Goal: Task Accomplishment & Management: Manage account settings

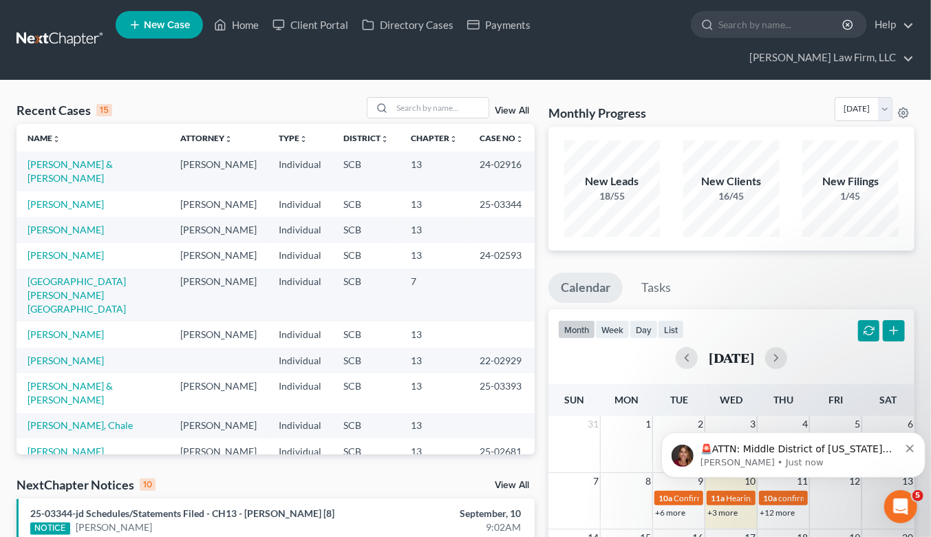
click at [447, 97] on div "Recent Cases 15 View All" at bounding box center [276, 110] width 518 height 27
click at [444, 98] on input "search" at bounding box center [440, 108] width 96 height 20
click at [775, 97] on div "Monthly Progress Bankruptcy Bankruptcy September 2025 August 2025 July 2025 Jun…" at bounding box center [731, 112] width 366 height 30
click at [457, 98] on input "search" at bounding box center [440, 108] width 96 height 20
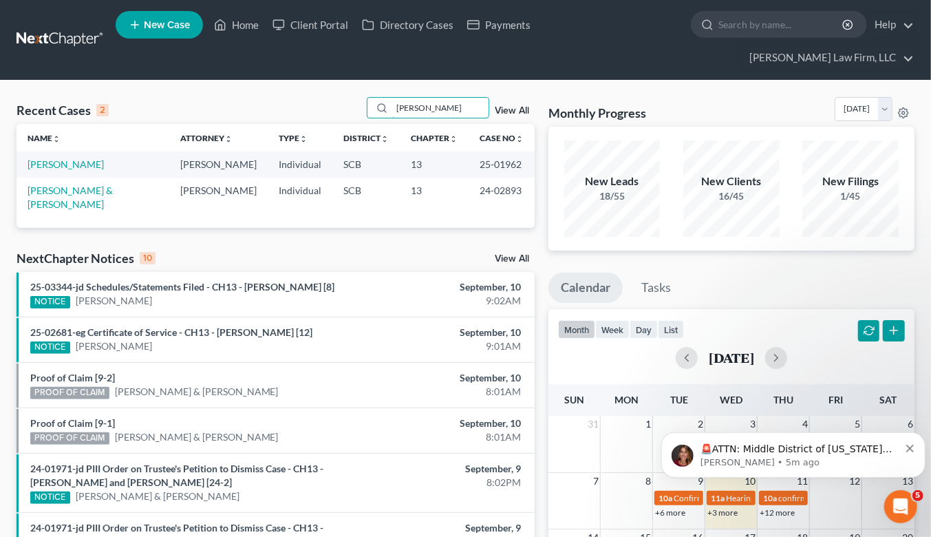
type input "harrison"
click at [66, 158] on link "[PERSON_NAME]" at bounding box center [66, 164] width 76 height 12
select select "2"
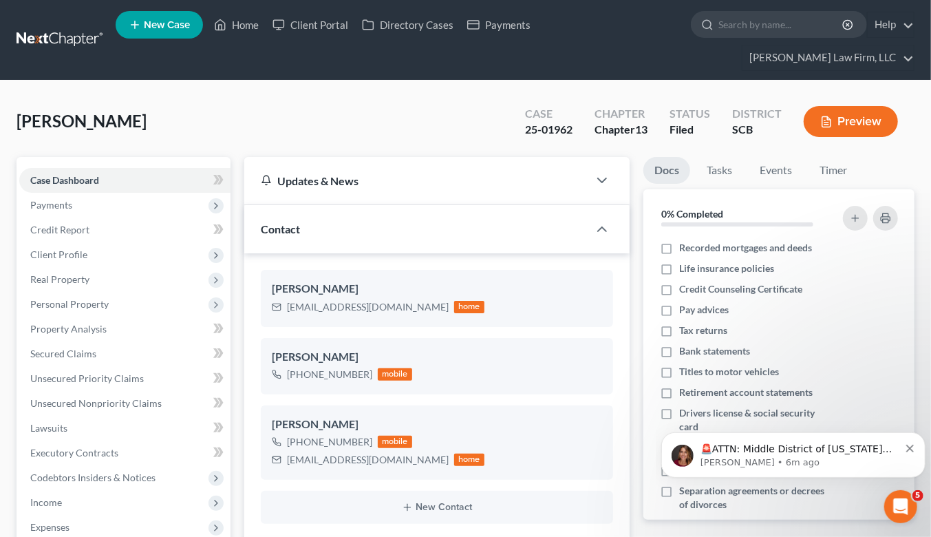
select select "0"
click at [907, 445] on icon "Dismiss notification" at bounding box center [909, 448] width 8 height 8
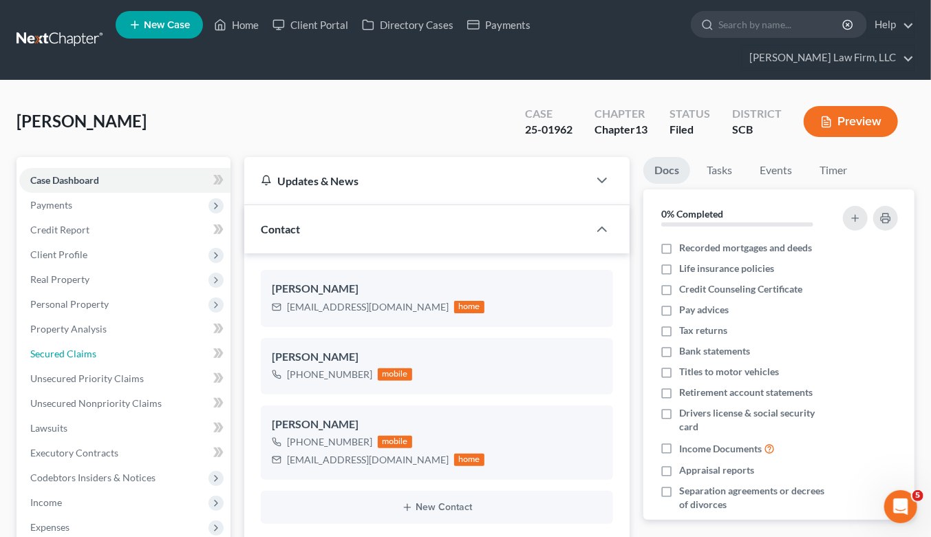
click at [76, 347] on span "Secured Claims" at bounding box center [63, 353] width 66 height 12
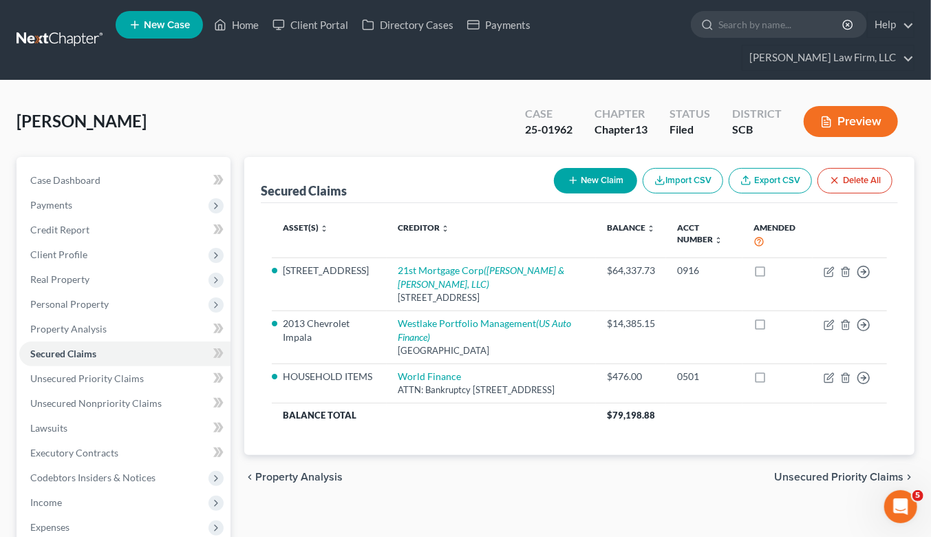
click at [45, 29] on link at bounding box center [61, 40] width 88 height 25
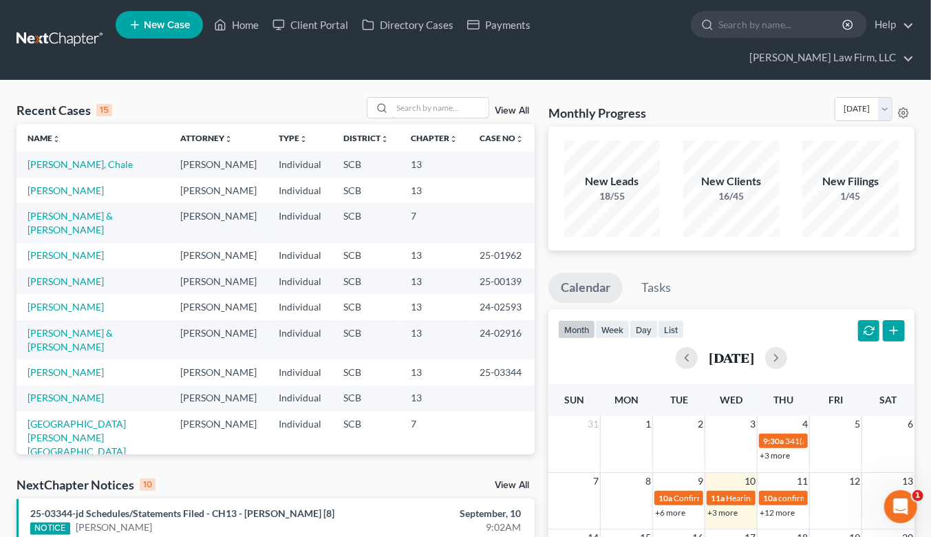
click at [444, 98] on input "search" at bounding box center [440, 108] width 96 height 20
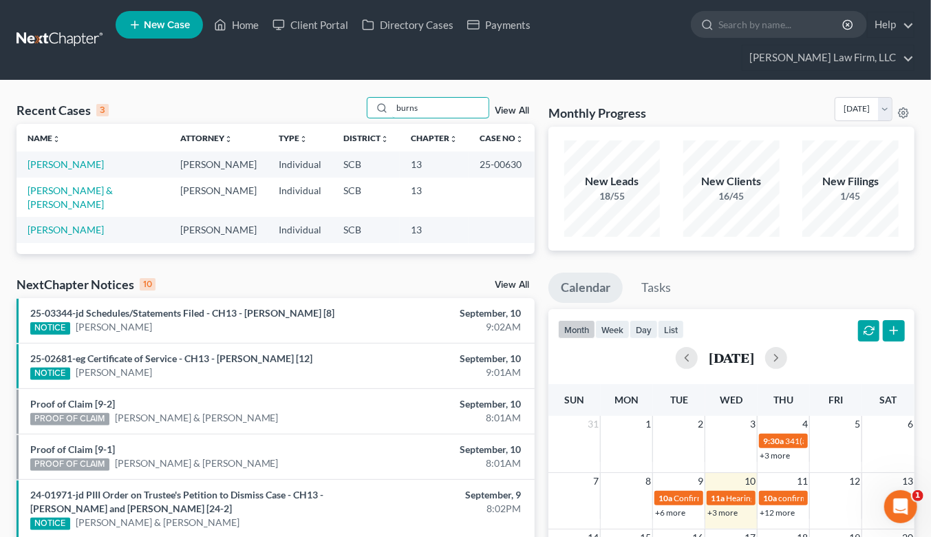
type input "burns"
click at [57, 158] on link "[PERSON_NAME]" at bounding box center [66, 164] width 76 height 12
select select "1"
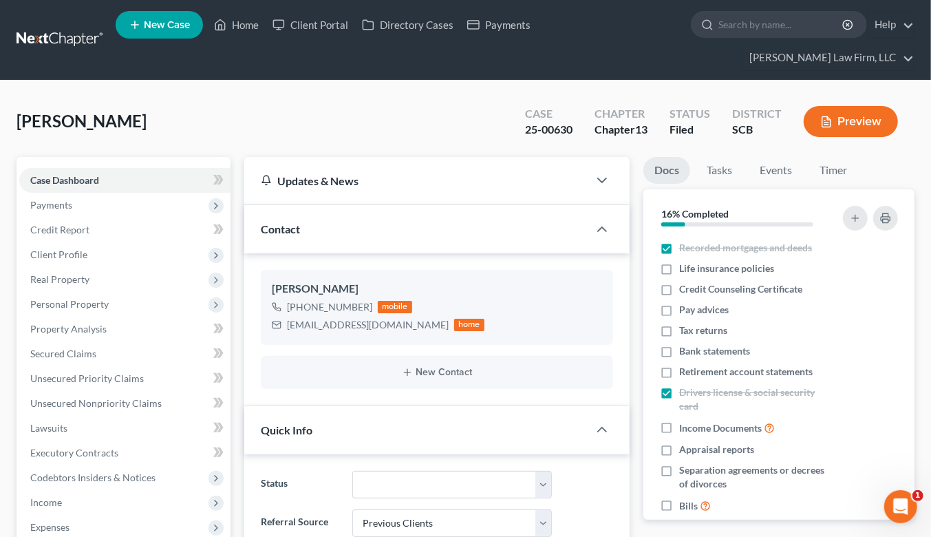
select select "0"
click at [74, 30] on link at bounding box center [61, 40] width 88 height 25
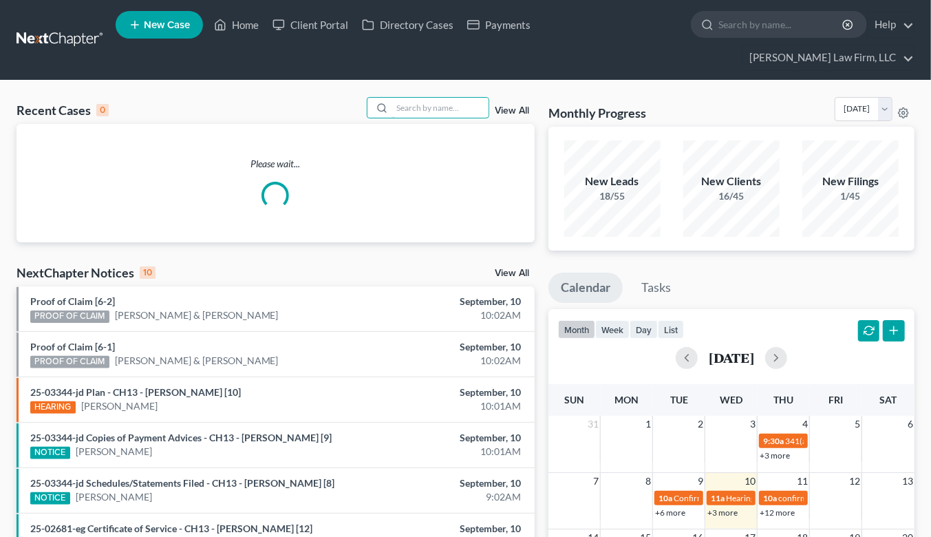
click at [448, 98] on input "search" at bounding box center [440, 108] width 96 height 20
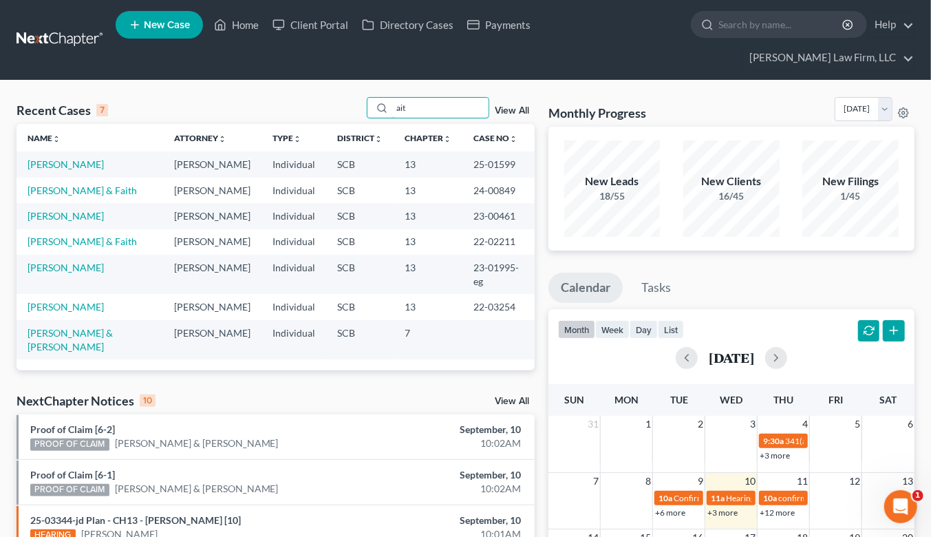
type input "ait"
click at [77, 158] on link "Aitken, Patricia" at bounding box center [66, 164] width 76 height 12
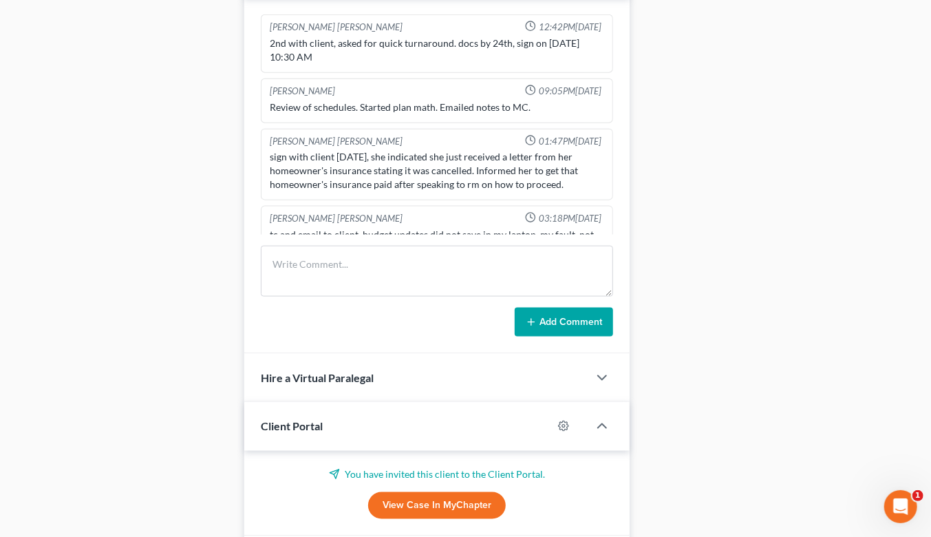
scroll to position [923, 0]
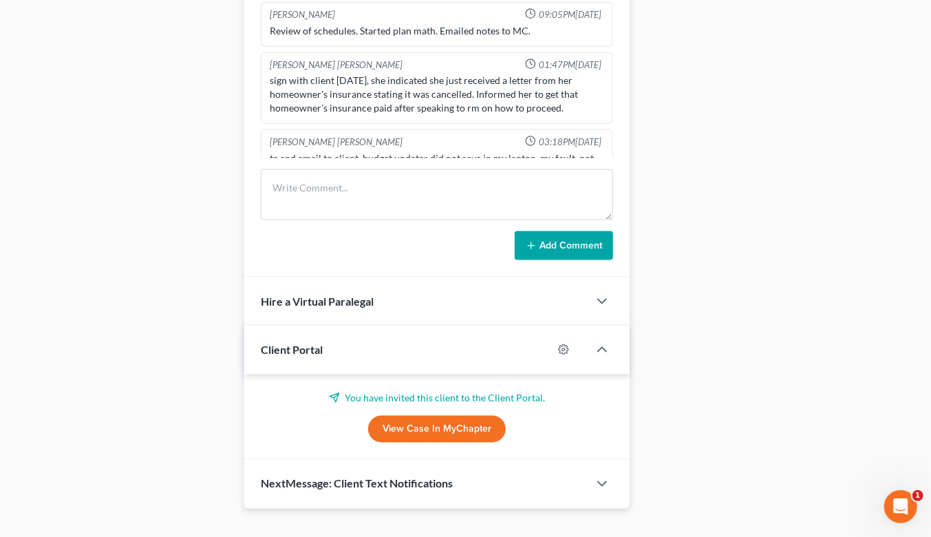
click at [590, 470] on div at bounding box center [608, 484] width 41 height 28
click at [597, 475] on icon "button" at bounding box center [602, 483] width 17 height 17
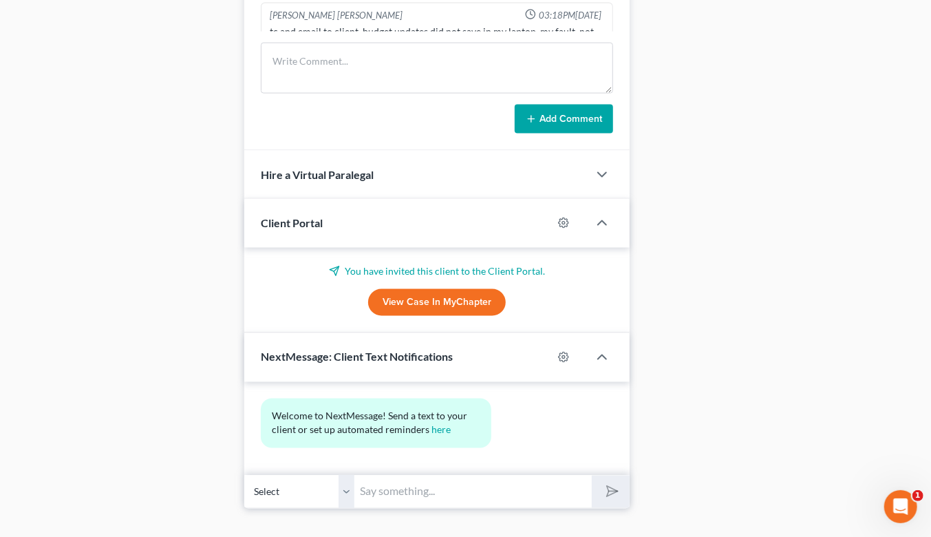
click at [490, 475] on input "text" at bounding box center [472, 492] width 237 height 34
type input "Ms. Aitken,"
click at [592, 475] on button "submit" at bounding box center [611, 491] width 38 height 32
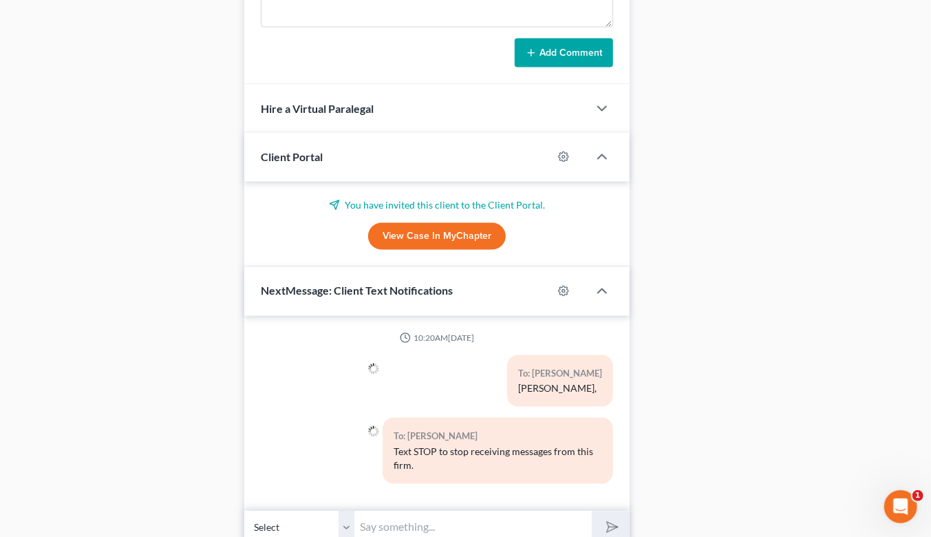
scroll to position [1152, 0]
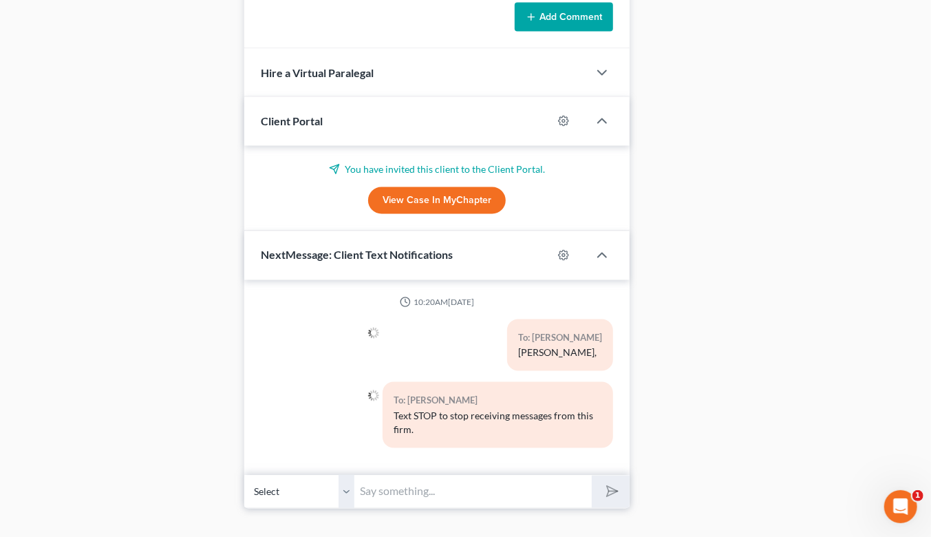
click at [501, 475] on input "text" at bounding box center [472, 492] width 237 height 34
click at [479, 475] on input "Please call Elizabeth at Meredith Law Firm to discuss your case and avoid dismi…" at bounding box center [472, 492] width 237 height 34
type input "Please call Elizabeth at Meredith Law Firm to discuss your case and avoid dismi…"
click at [592, 475] on button "submit" at bounding box center [611, 491] width 38 height 32
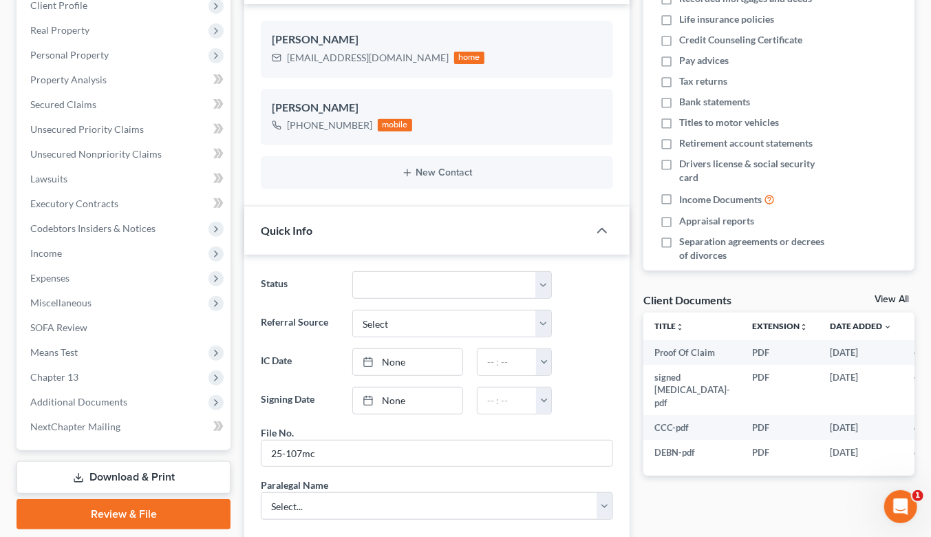
scroll to position [5, 0]
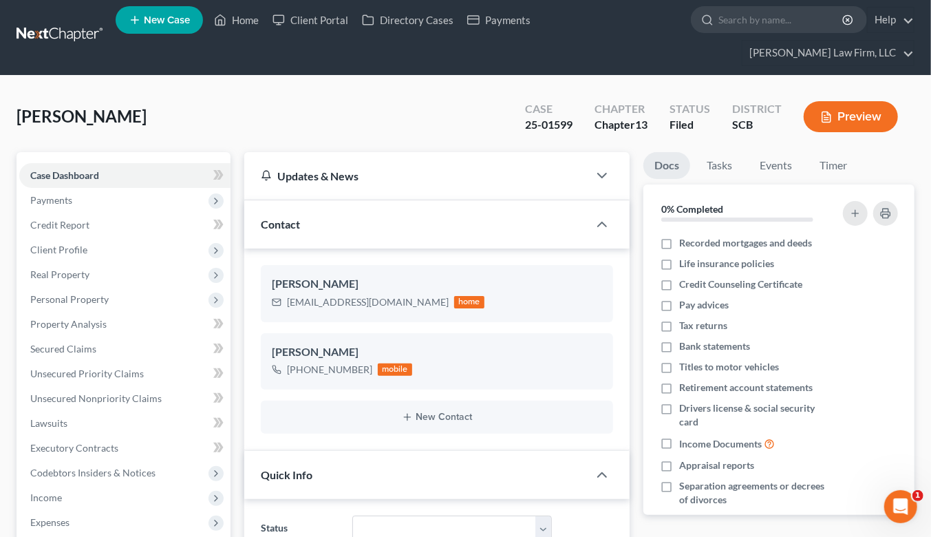
click at [39, 25] on link at bounding box center [61, 35] width 88 height 25
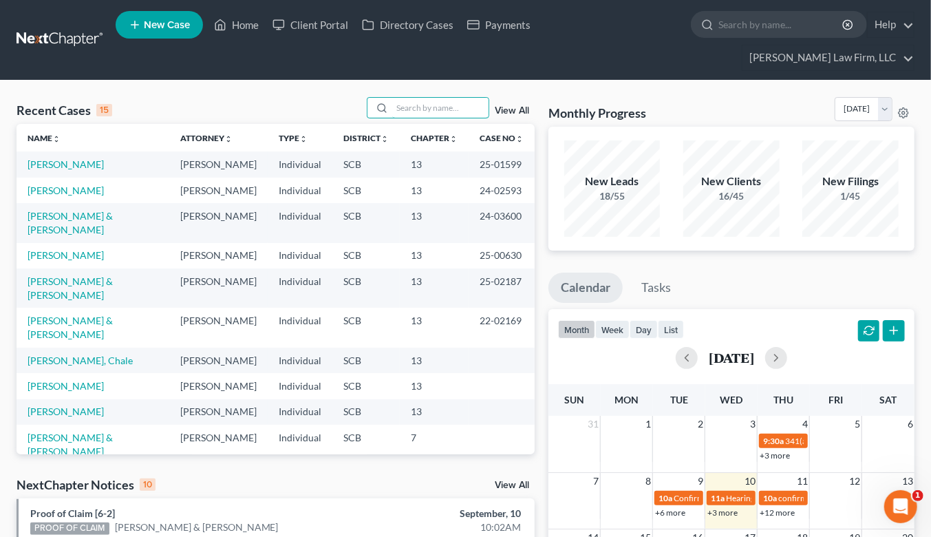
click at [404, 98] on input "search" at bounding box center [440, 108] width 96 height 20
click at [71, 158] on link "Aitken, Patricia" at bounding box center [66, 164] width 76 height 12
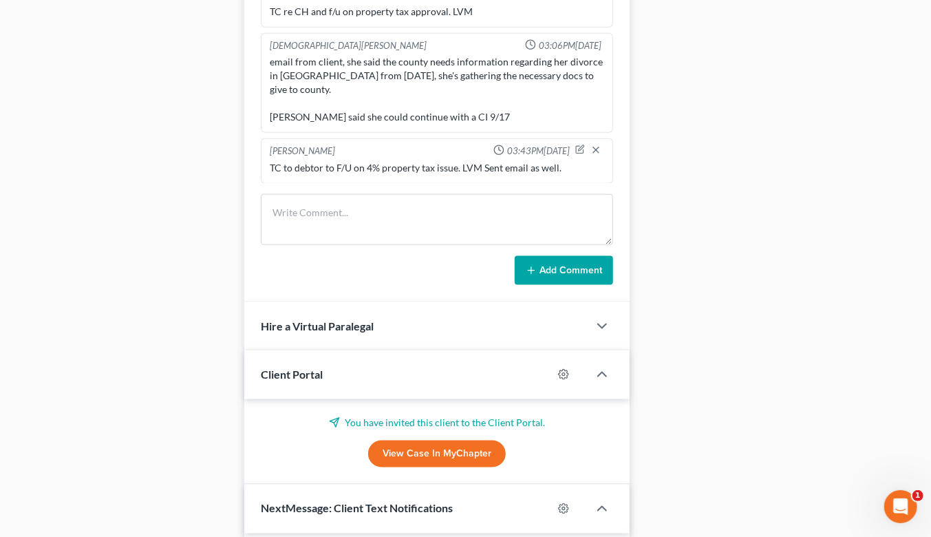
scroll to position [993, 0]
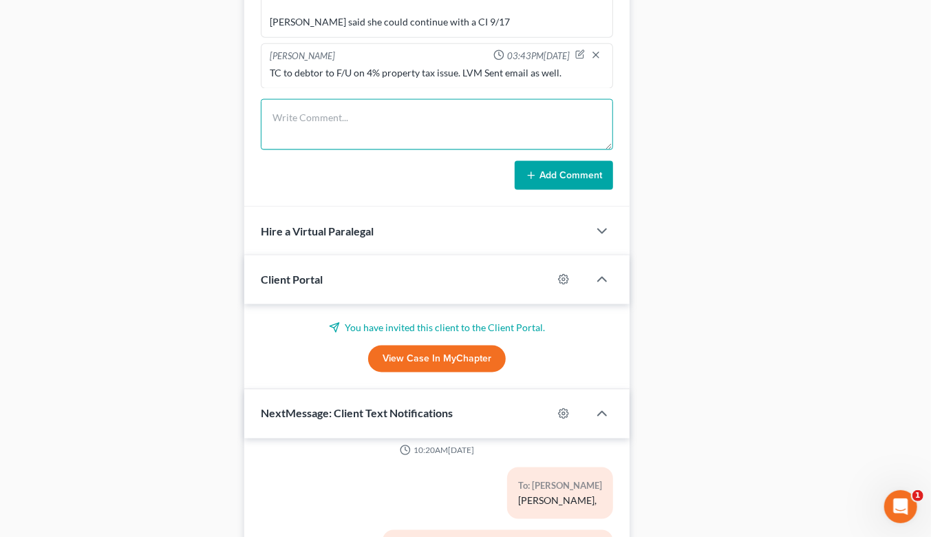
click at [411, 111] on textarea at bounding box center [437, 124] width 352 height 51
type textarea "N"
type textarea "Sent text re upcoming hearing."
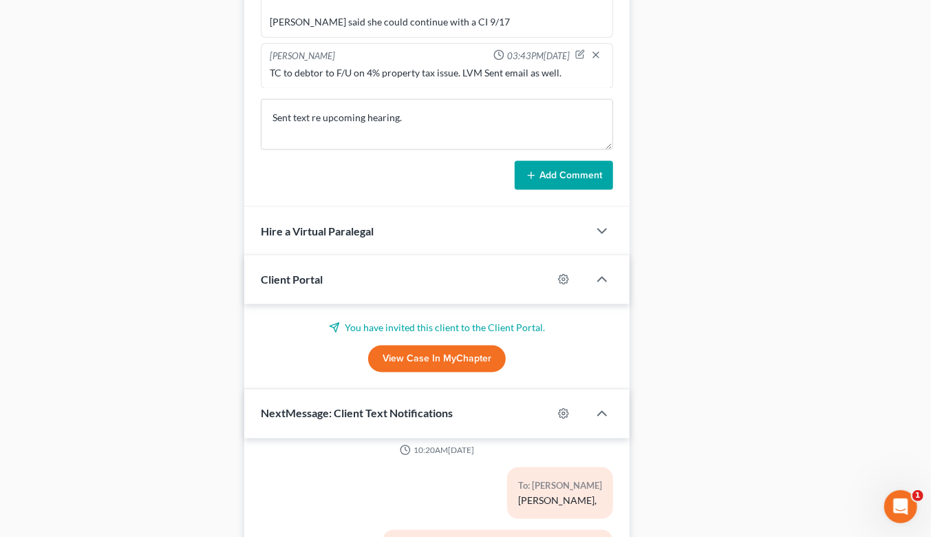
click at [549, 161] on button "Add Comment" at bounding box center [564, 175] width 98 height 29
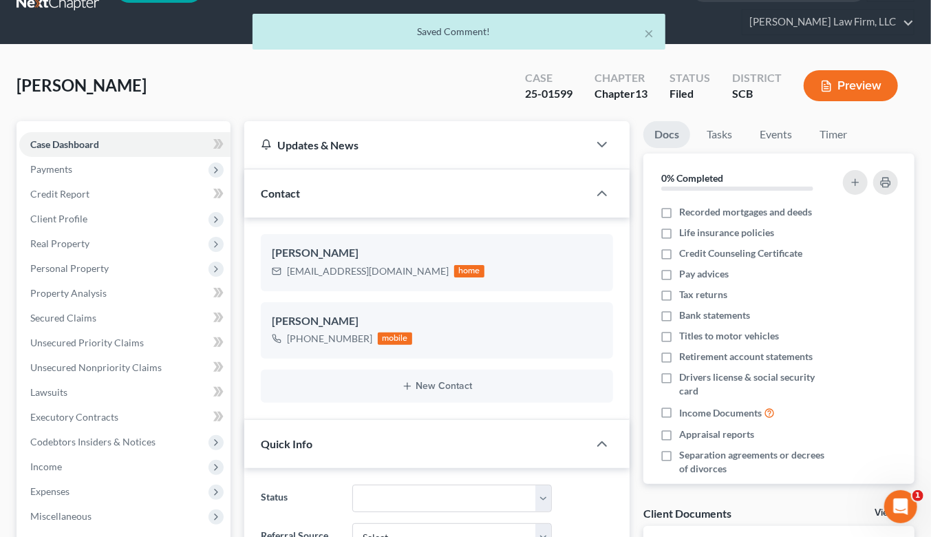
scroll to position [0, 0]
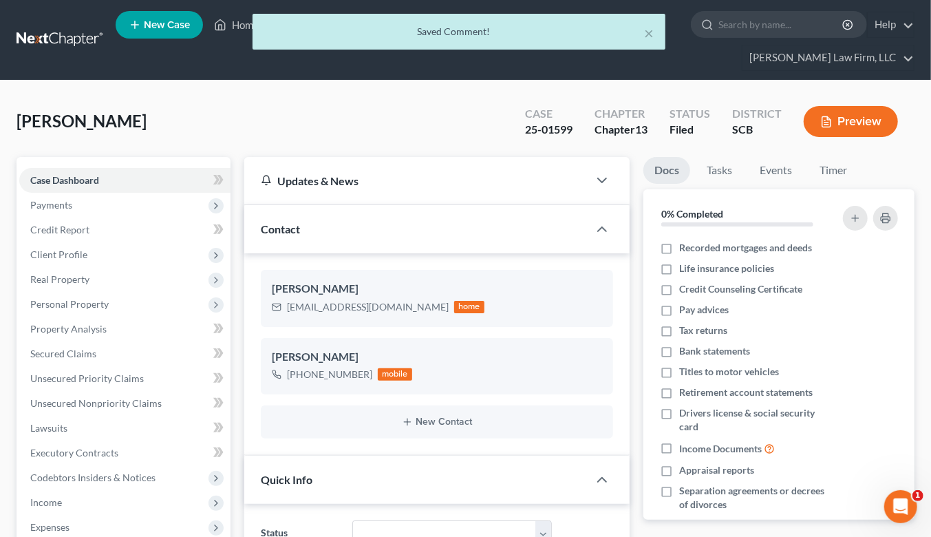
click at [69, 19] on div "× Saved Comment!" at bounding box center [458, 35] width 931 height 43
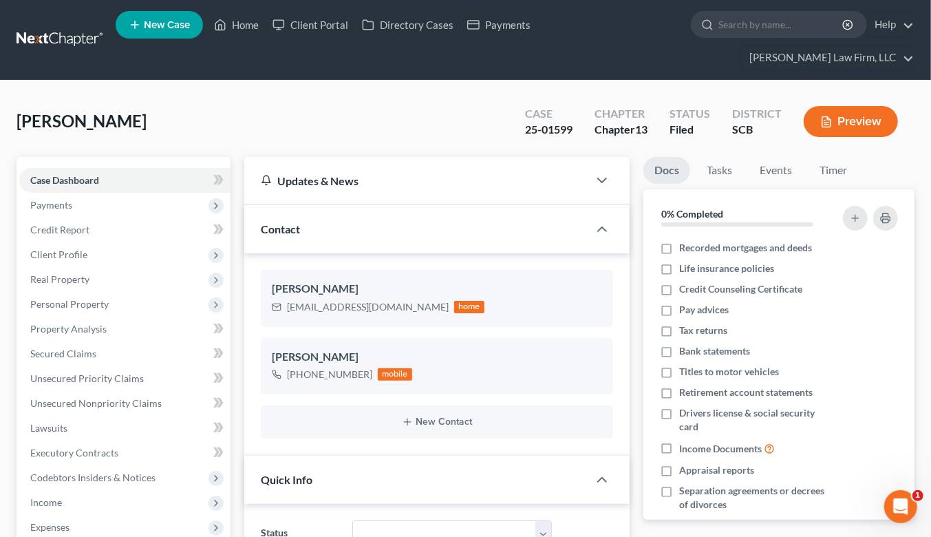
click at [63, 28] on link at bounding box center [61, 40] width 88 height 25
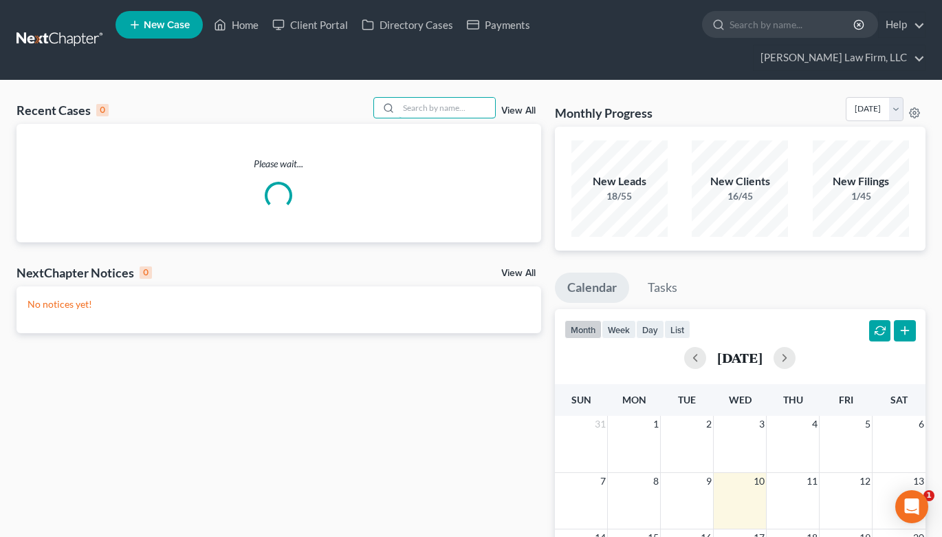
click at [444, 98] on input "search" at bounding box center [447, 108] width 96 height 20
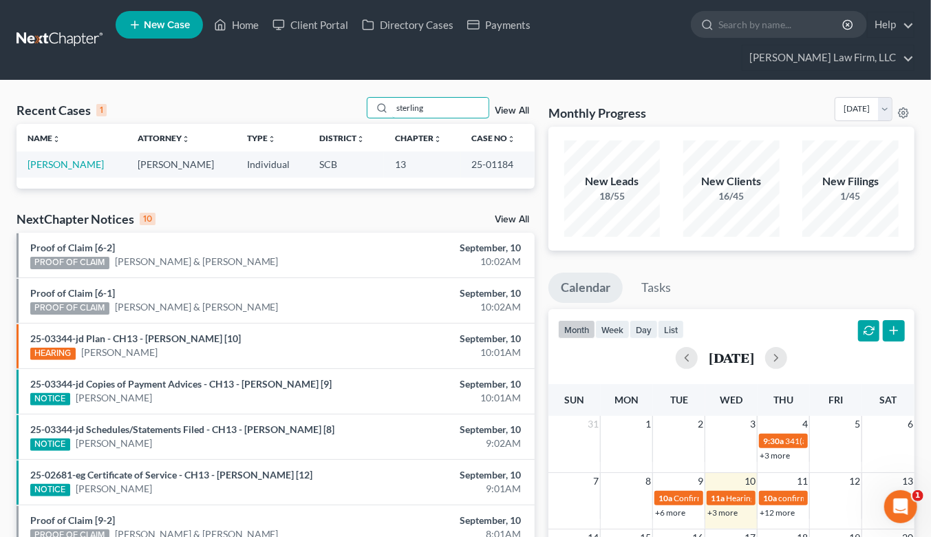
type input "sterling"
click at [34, 158] on link "Sterling, Amanda" at bounding box center [66, 164] width 76 height 12
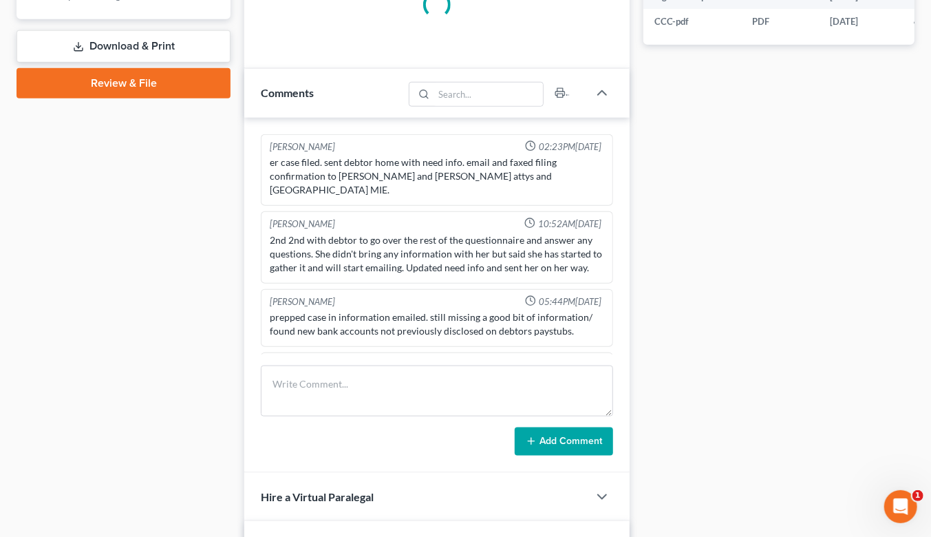
select select "1"
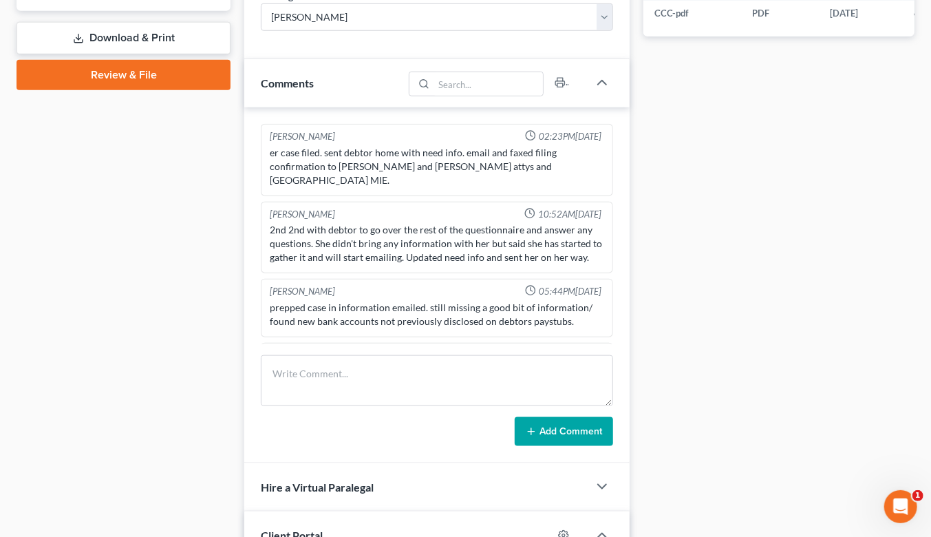
scroll to position [2120, 0]
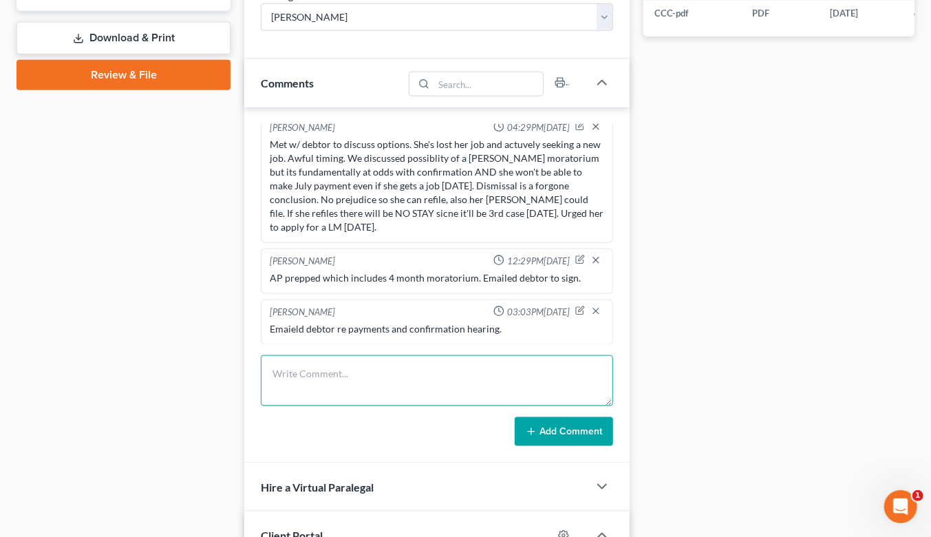
click at [340, 355] on textarea at bounding box center [437, 380] width 352 height 51
type textarea "Sent debtor another email re CH"
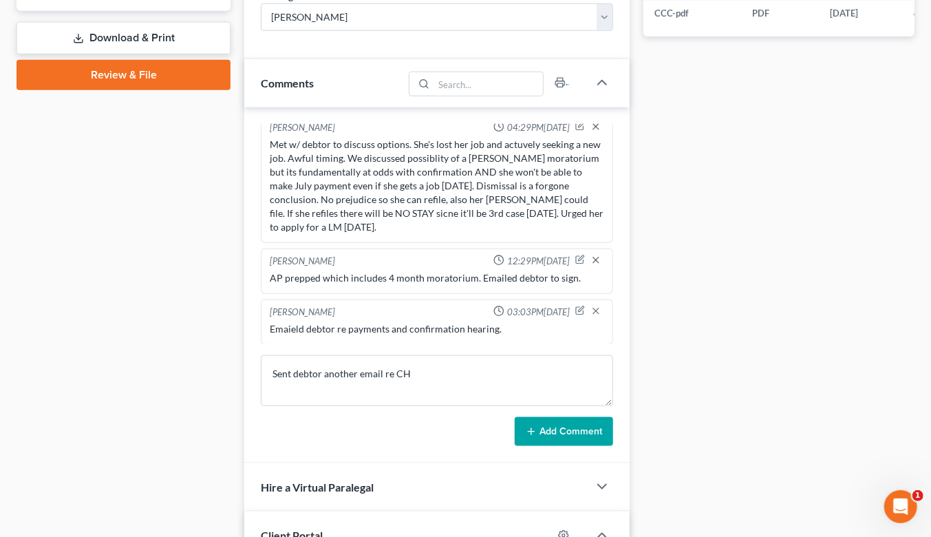
click at [587, 417] on button "Add Comment" at bounding box center [564, 431] width 98 height 29
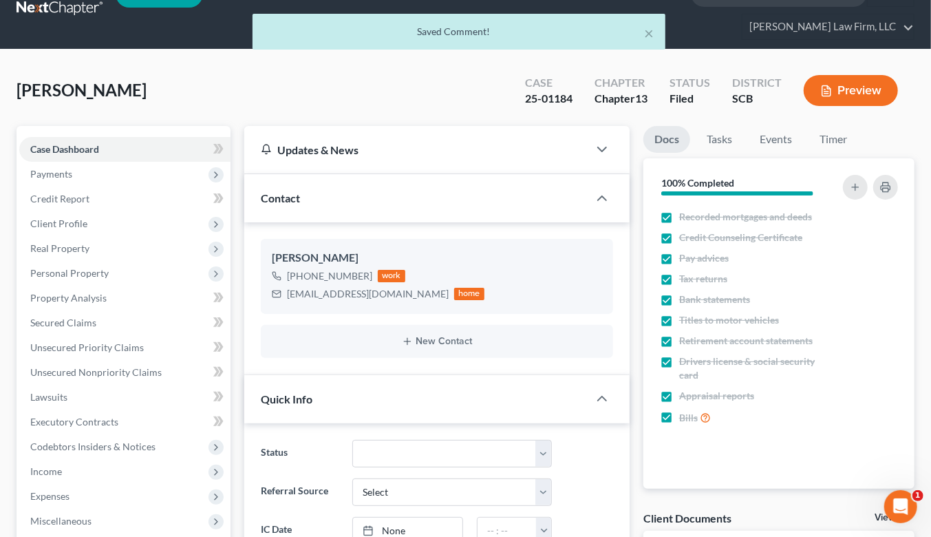
scroll to position [0, 0]
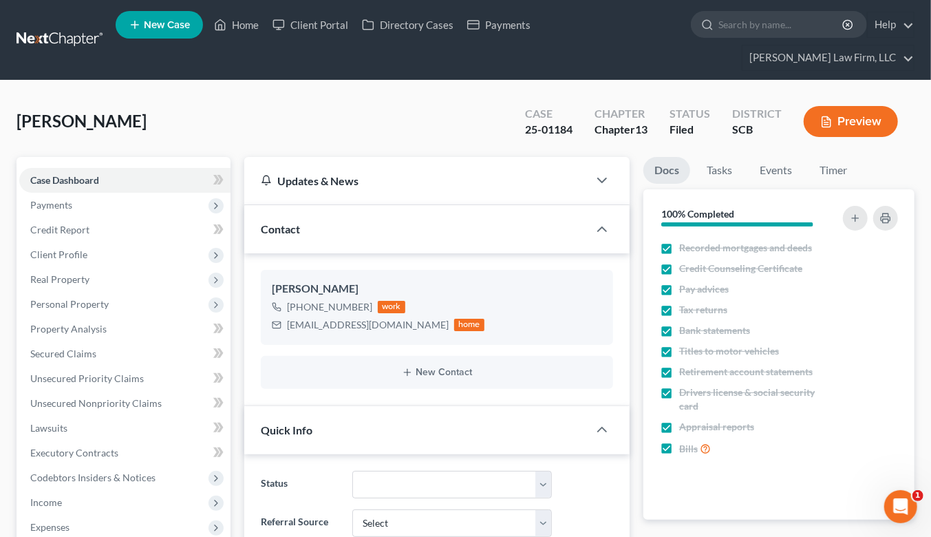
click at [83, 28] on link at bounding box center [61, 40] width 88 height 25
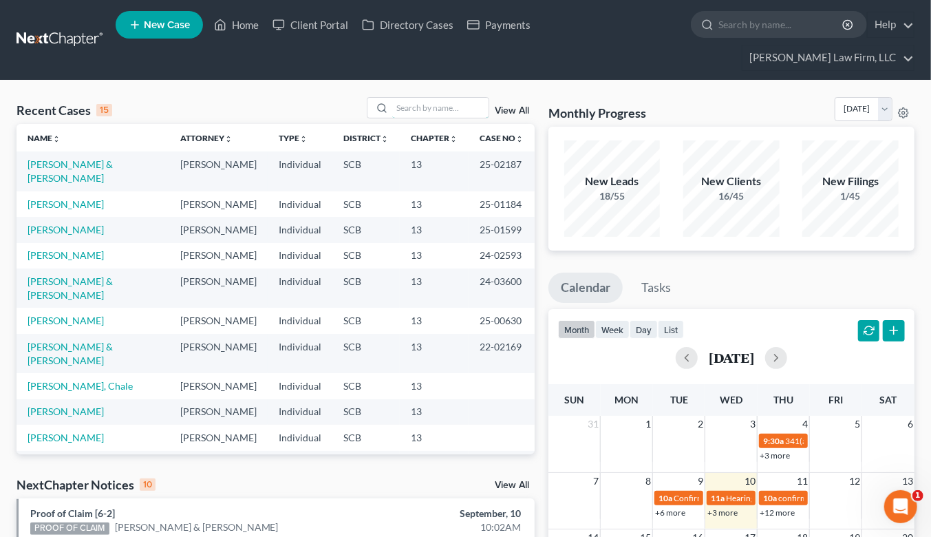
click at [451, 98] on input "search" at bounding box center [440, 108] width 96 height 20
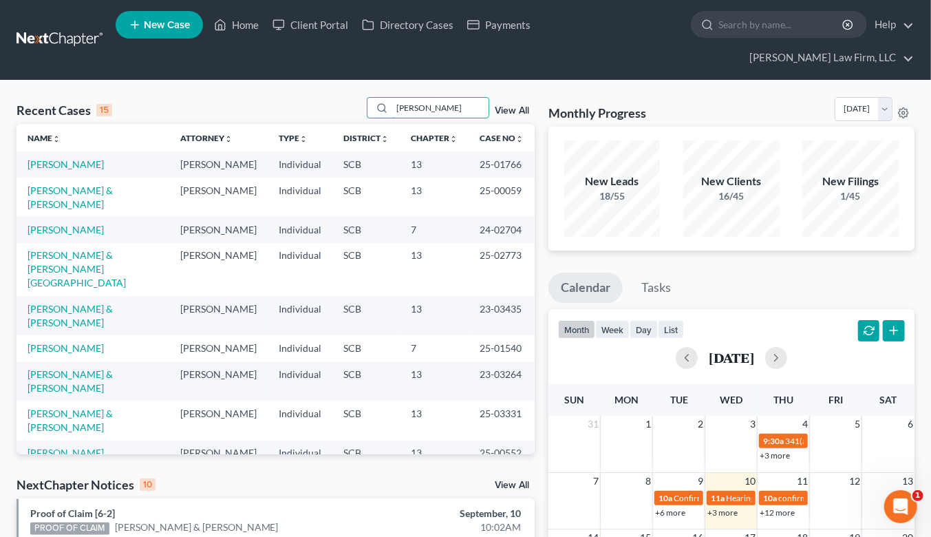
type input "[PERSON_NAME]"
click at [80, 184] on link "[PERSON_NAME] & [PERSON_NAME]" at bounding box center [70, 196] width 85 height 25
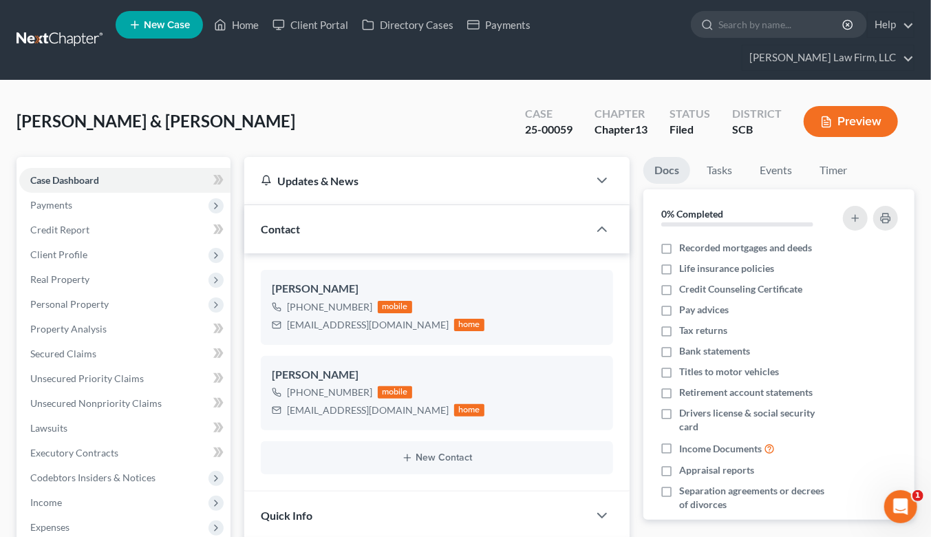
scroll to position [1187, 0]
drag, startPoint x: 286, startPoint y: 299, endPoint x: 370, endPoint y: 296, distance: 84.0
click at [370, 318] on div "lilmissie@gmail.com" at bounding box center [368, 325] width 162 height 14
copy div "lilmissie@gmail.com"
drag, startPoint x: 287, startPoint y: 386, endPoint x: 374, endPoint y: 389, distance: 86.7
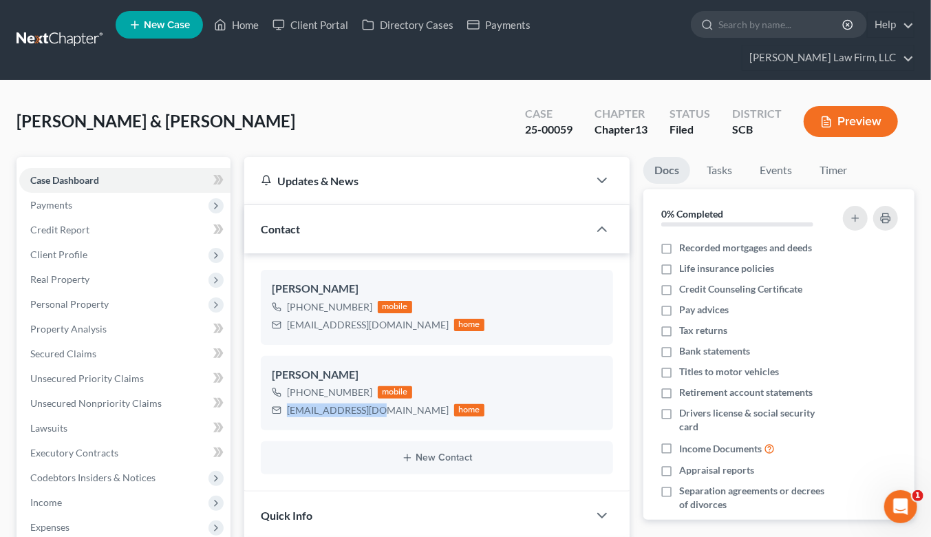
click at [374, 403] on div "revkev82@gmail.com" at bounding box center [368, 410] width 162 height 14
copy div "revkev82@gmail.com"
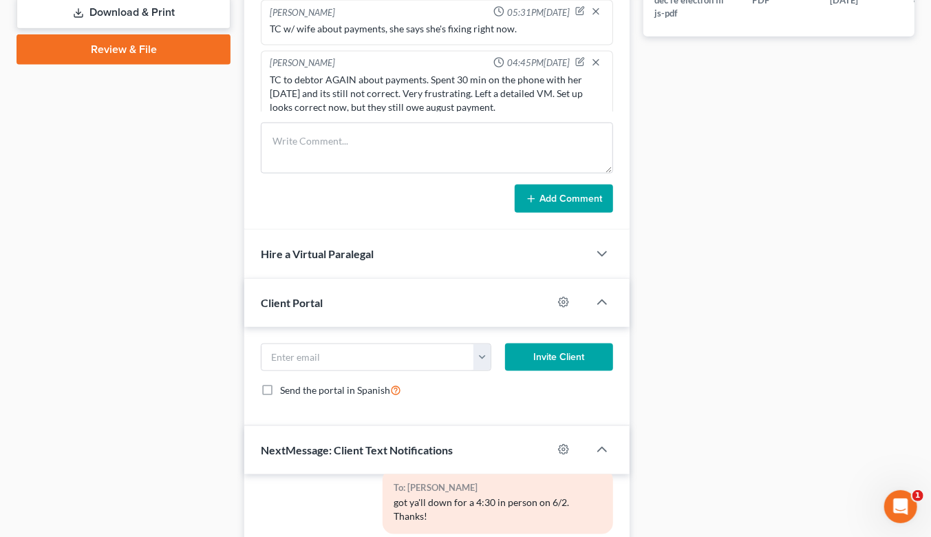
scroll to position [688, 0]
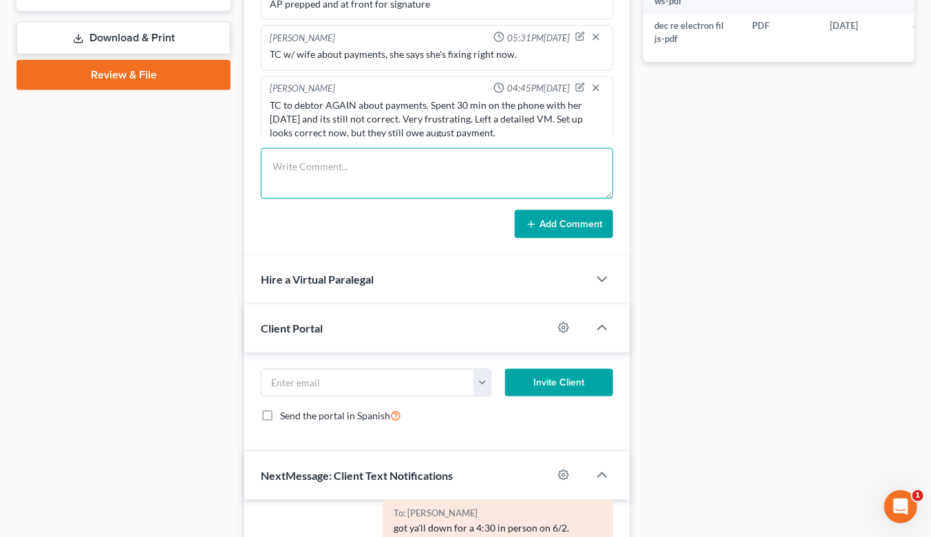
click at [369, 161] on textarea at bounding box center [437, 173] width 352 height 51
type textarea "Emailed debtors -- last TFS payment failed, they still owe $9090 to be current."
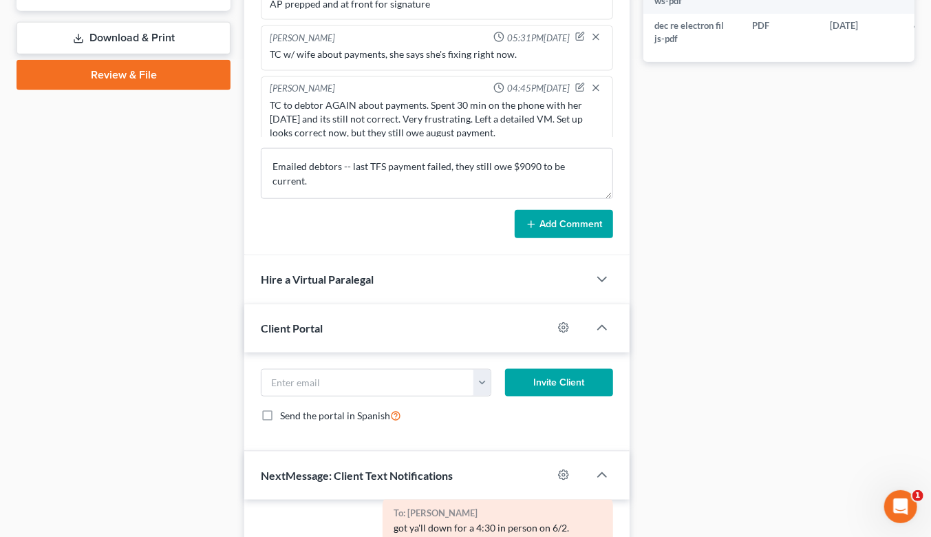
click at [539, 210] on button "Add Comment" at bounding box center [564, 224] width 98 height 29
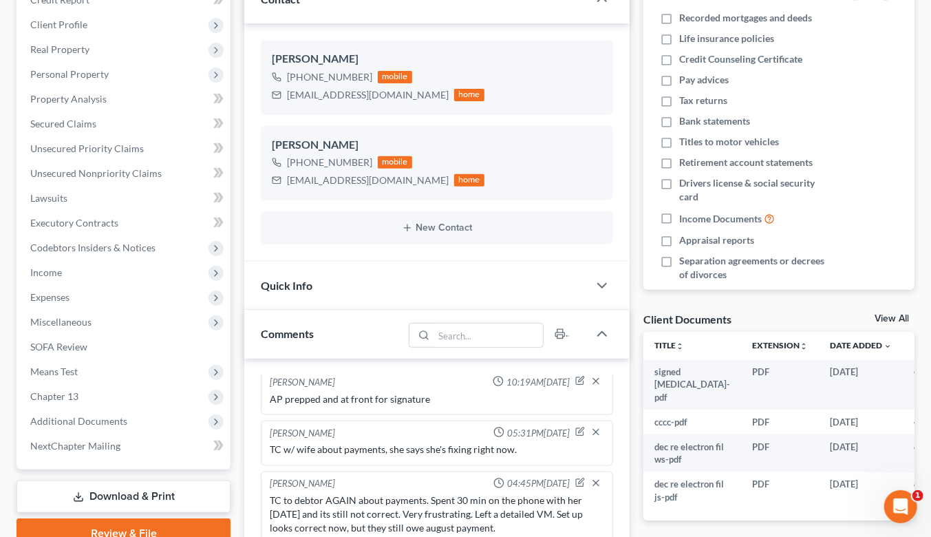
scroll to position [0, 0]
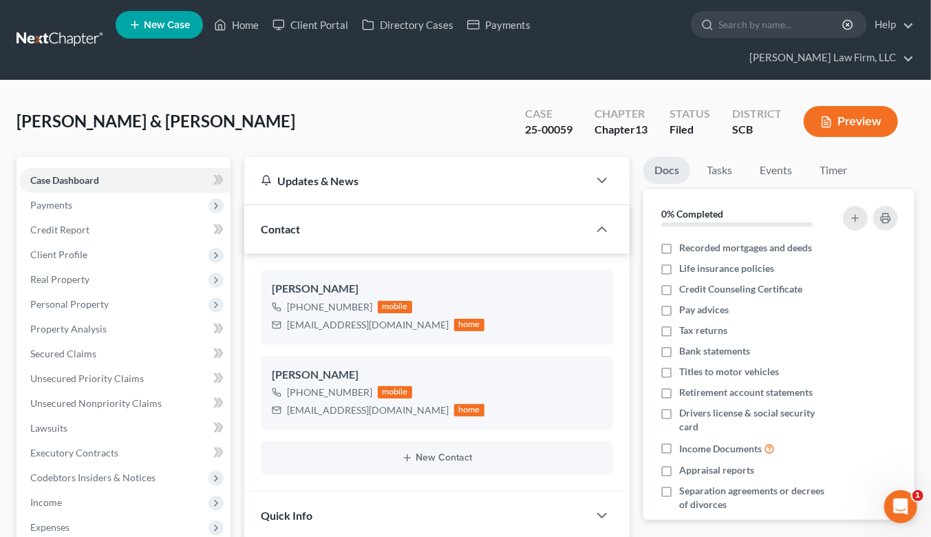
click at [70, 28] on link at bounding box center [61, 40] width 88 height 25
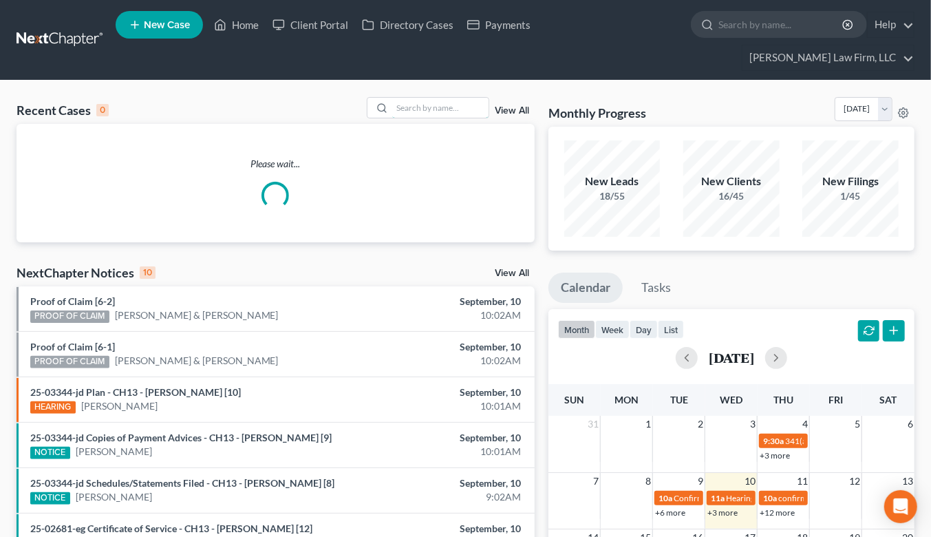
click at [469, 98] on input "search" at bounding box center [440, 108] width 96 height 20
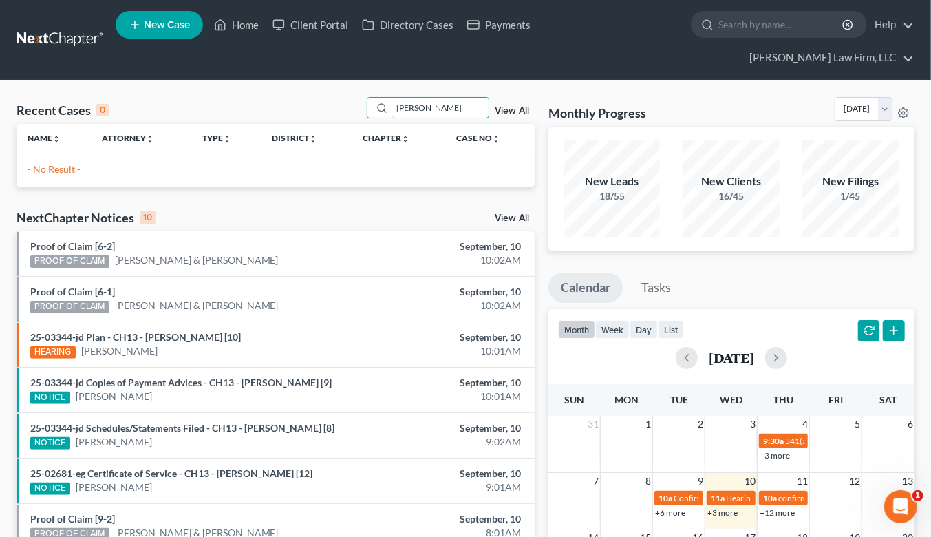
click at [438, 98] on input "[PERSON_NAME]" at bounding box center [440, 108] width 96 height 20
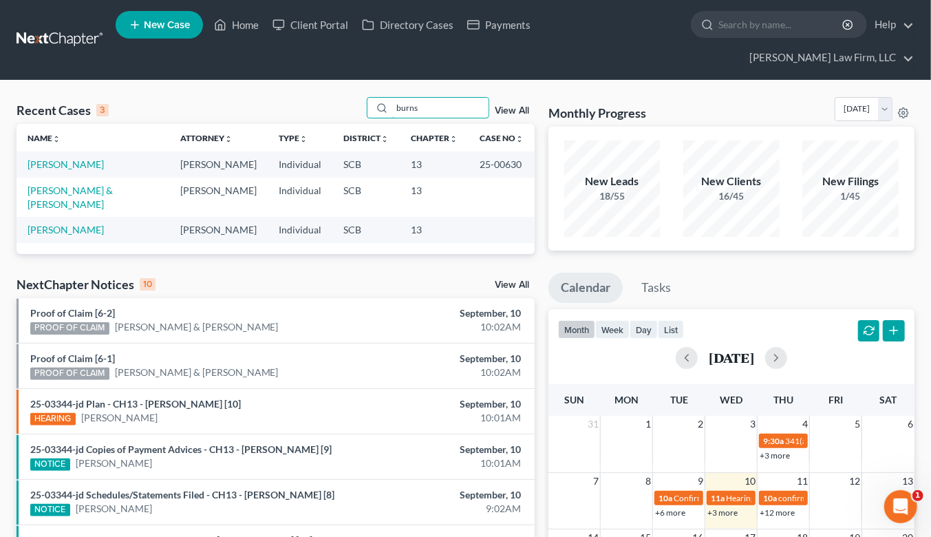
type input "burns"
click at [53, 158] on link "[PERSON_NAME]" at bounding box center [66, 164] width 76 height 12
select select "1"
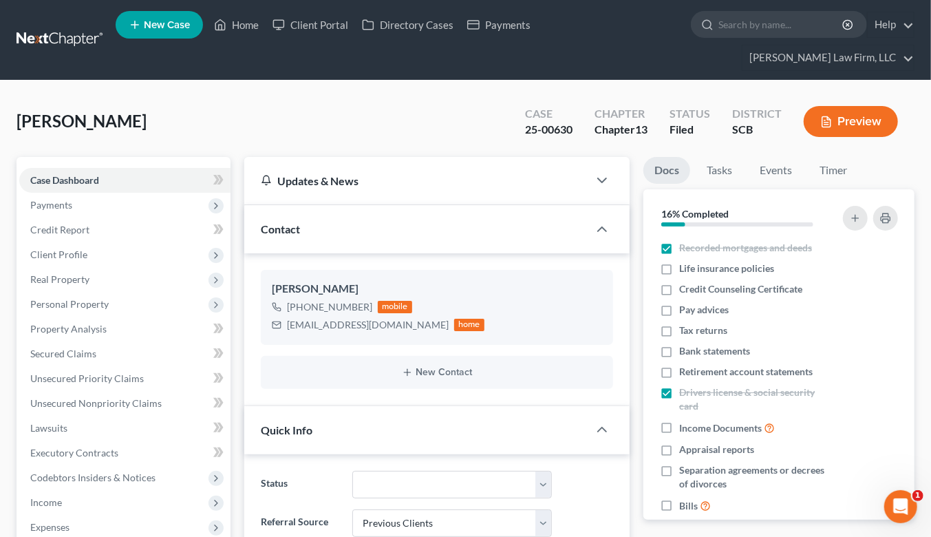
select select "0"
click at [85, 29] on link at bounding box center [61, 40] width 88 height 25
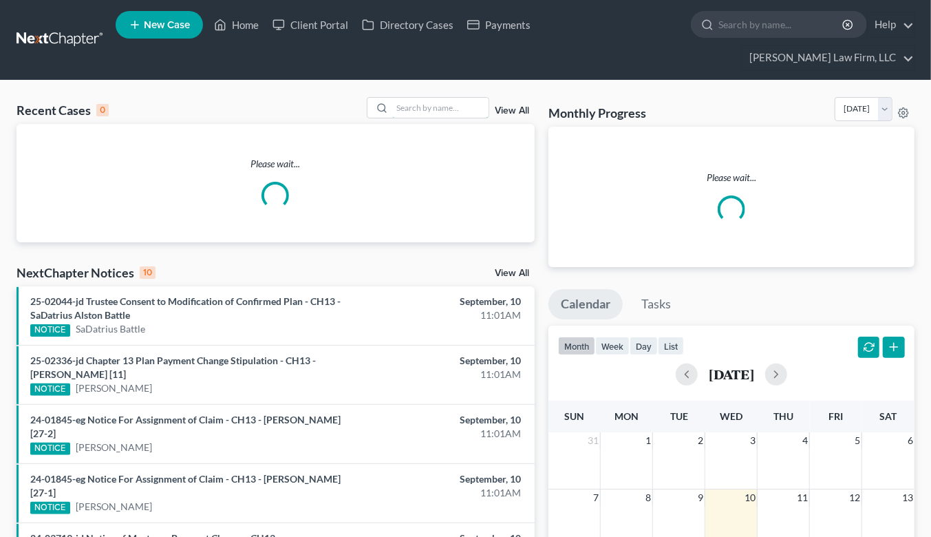
click at [417, 98] on input "search" at bounding box center [440, 108] width 96 height 20
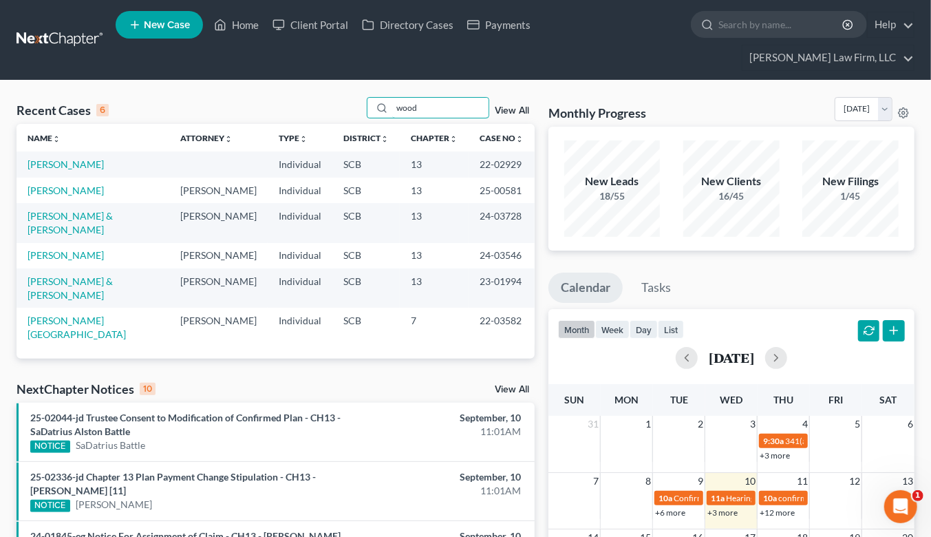
type input "wood"
click at [85, 210] on link "[PERSON_NAME] & [PERSON_NAME]" at bounding box center [70, 222] width 85 height 25
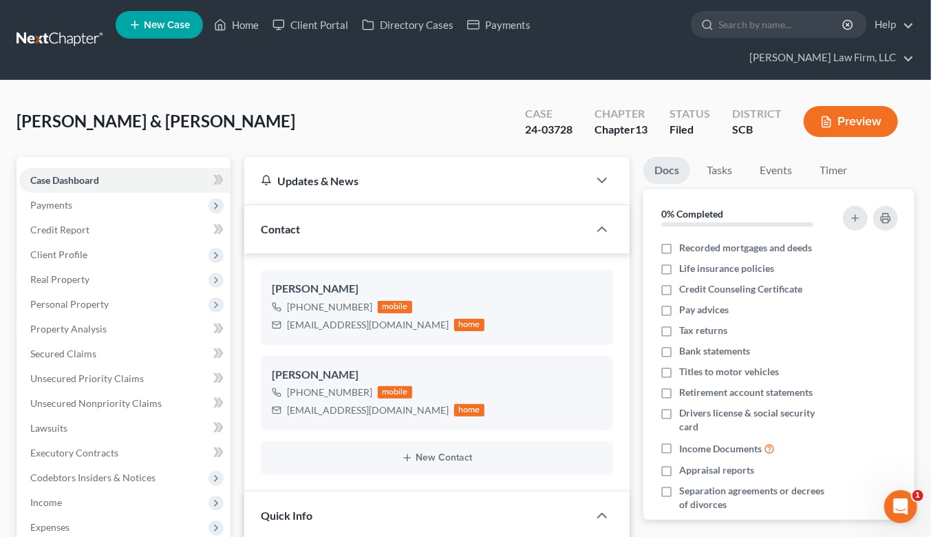
select select "0"
click at [90, 31] on link at bounding box center [61, 40] width 88 height 25
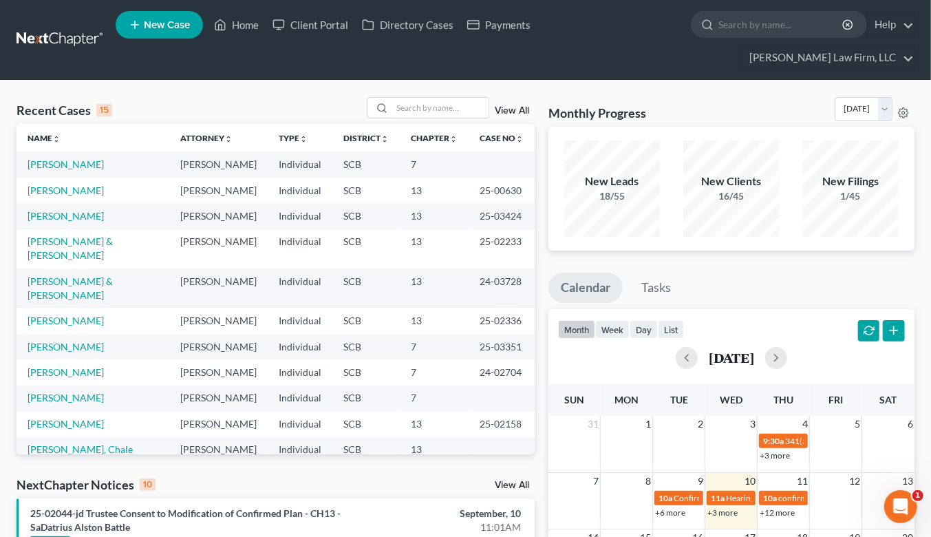
click at [757, 97] on div "Monthly Progress Bankruptcy Bankruptcy September 2025 August 2025 July 2025 Jun…" at bounding box center [731, 112] width 366 height 30
click at [460, 98] on input "search" at bounding box center [440, 108] width 96 height 20
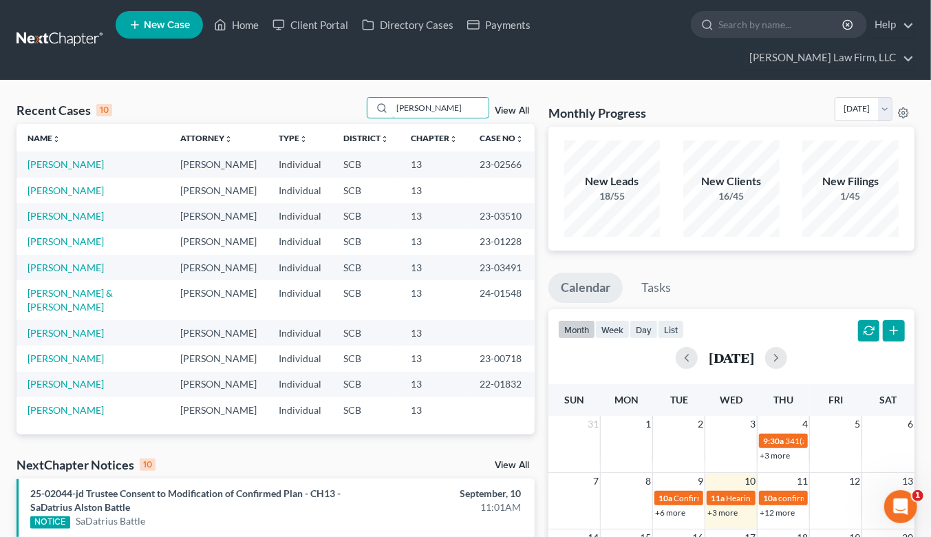
type input "mitchell"
click at [37, 158] on link "[PERSON_NAME]" at bounding box center [66, 164] width 76 height 12
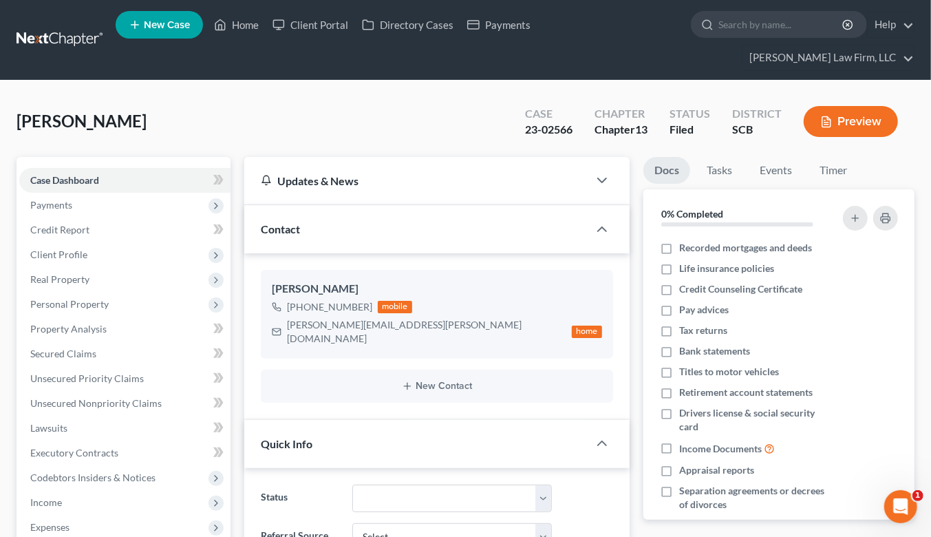
select select "0"
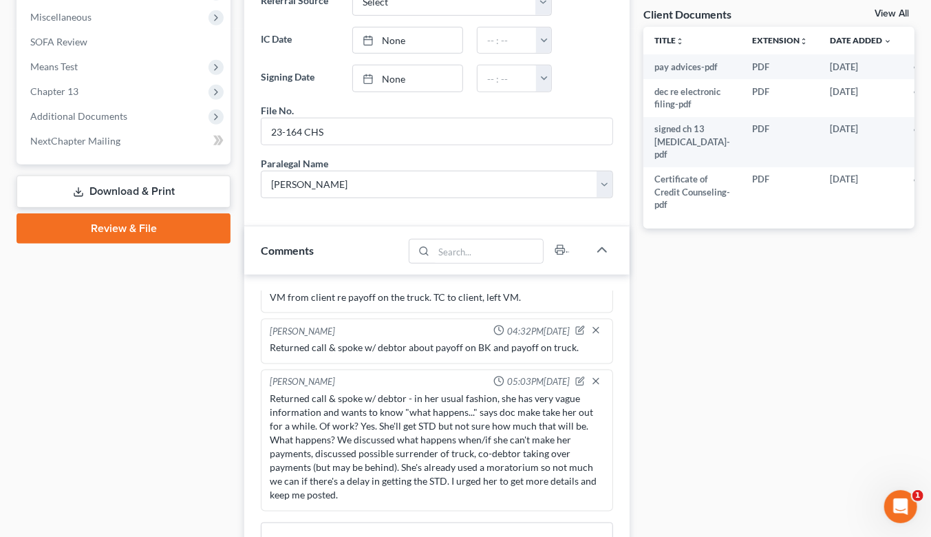
scroll to position [788, 0]
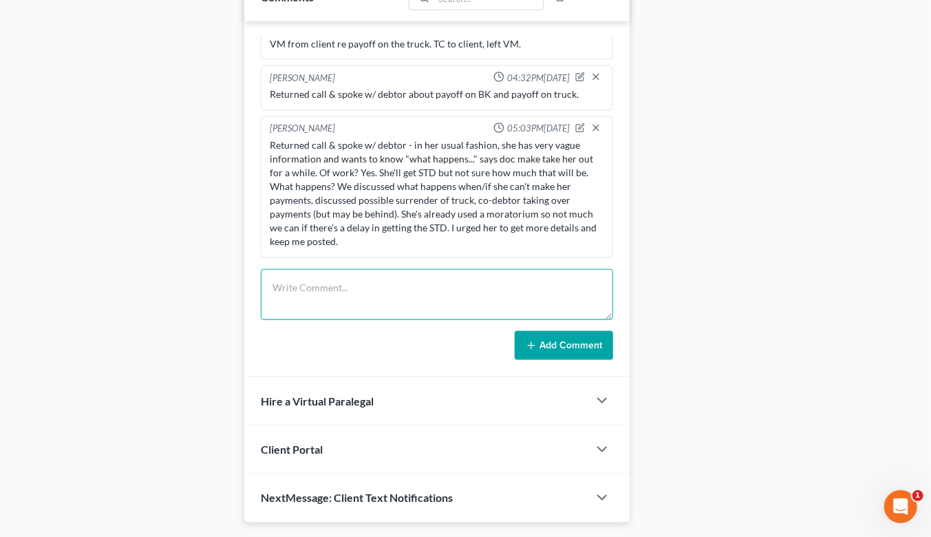
click at [366, 269] on textarea at bounding box center [437, 294] width 352 height 51
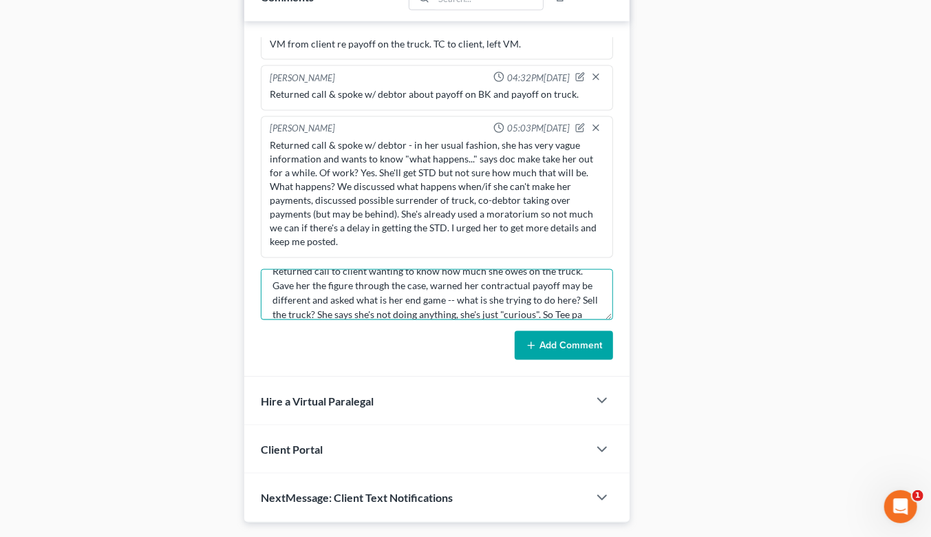
scroll to position [31, 0]
type textarea "Returned call to client wanting to know how much she owes on the truck. Gave he…"
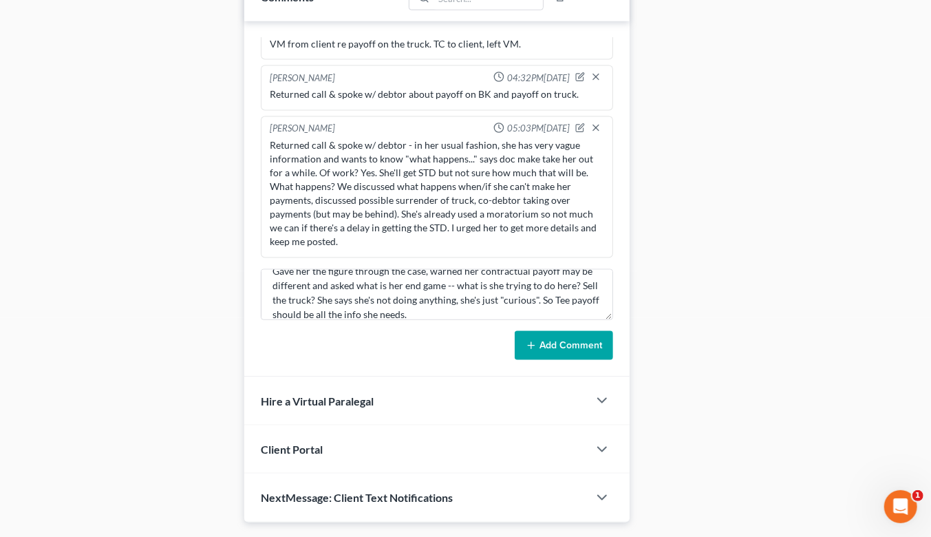
click at [581, 331] on button "Add Comment" at bounding box center [564, 345] width 98 height 29
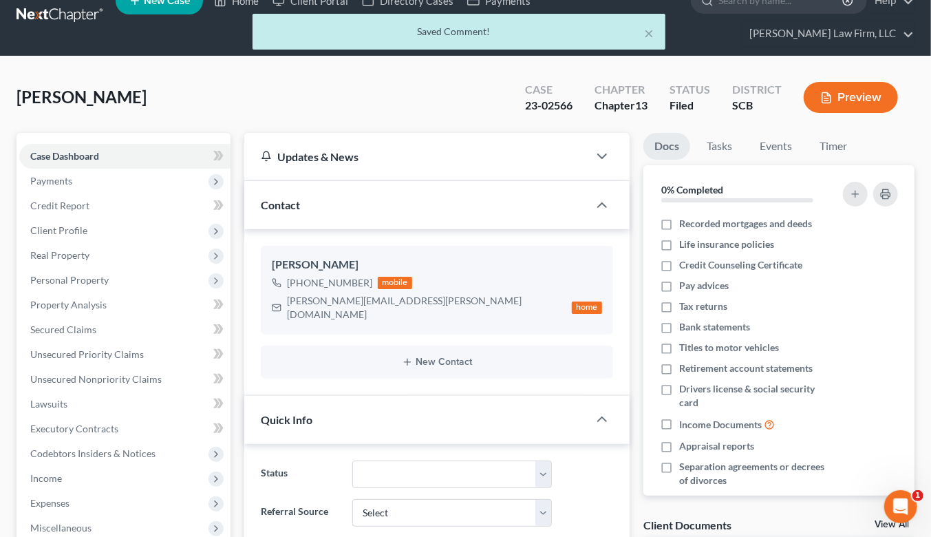
scroll to position [0, 0]
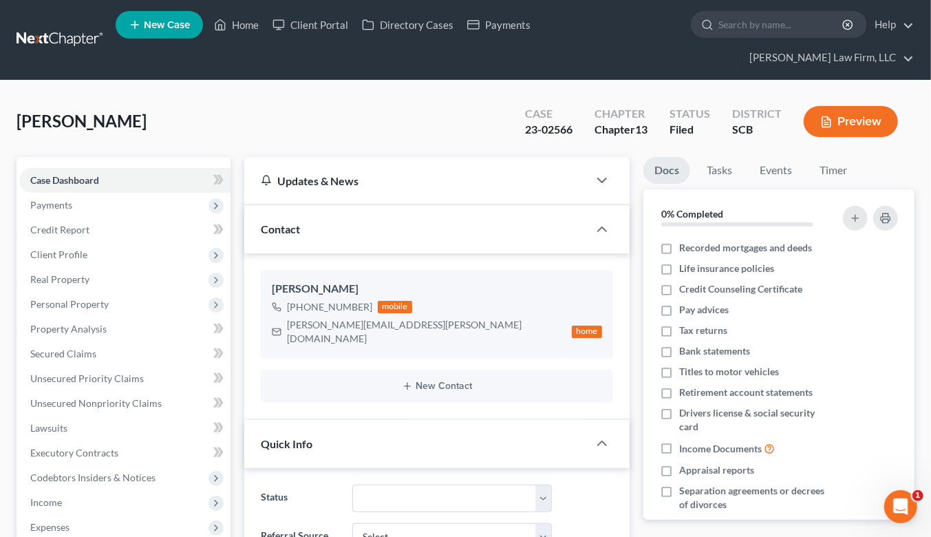
click at [67, 28] on link at bounding box center [61, 40] width 88 height 25
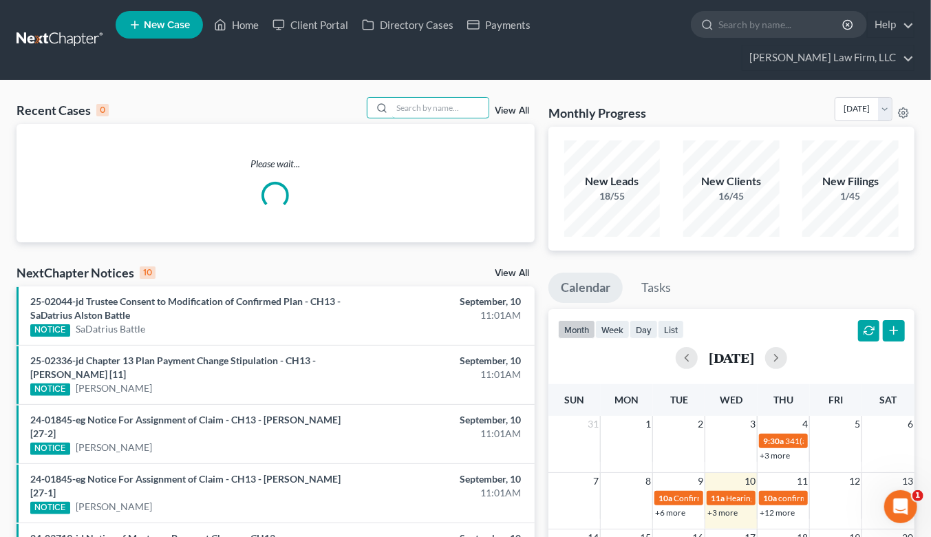
click at [429, 98] on input "search" at bounding box center [440, 108] width 96 height 20
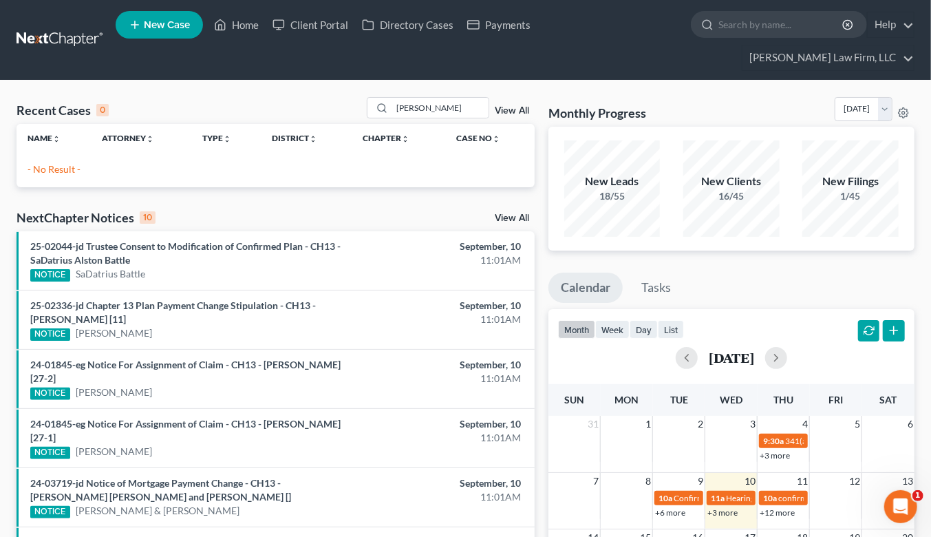
click at [720, 80] on div "Recent Cases 0 [PERSON_NAME] View All Name unfold_more expand_more expand_less …" at bounding box center [465, 437] width 931 height 714
click at [422, 98] on input "[PERSON_NAME]" at bounding box center [440, 108] width 96 height 20
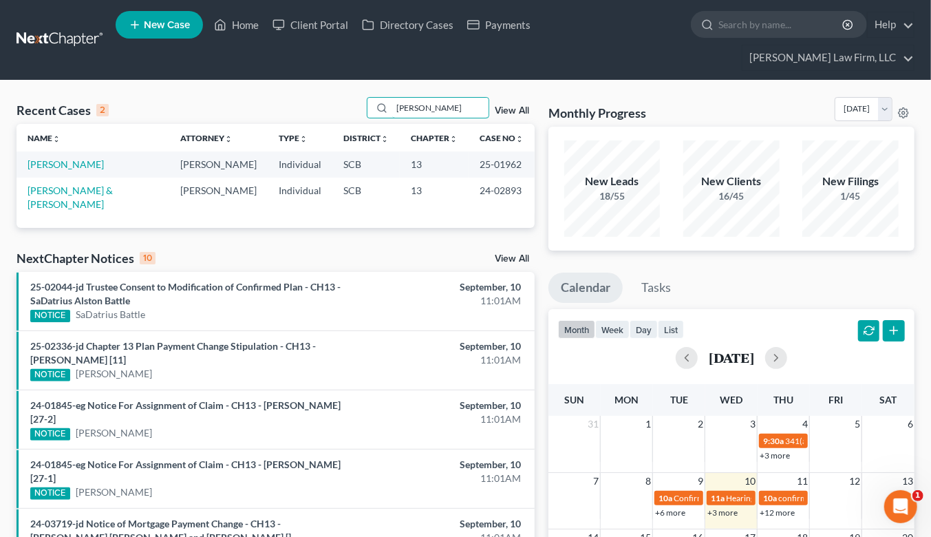
type input "[PERSON_NAME]"
click at [70, 158] on link "[PERSON_NAME]" at bounding box center [66, 164] width 76 height 12
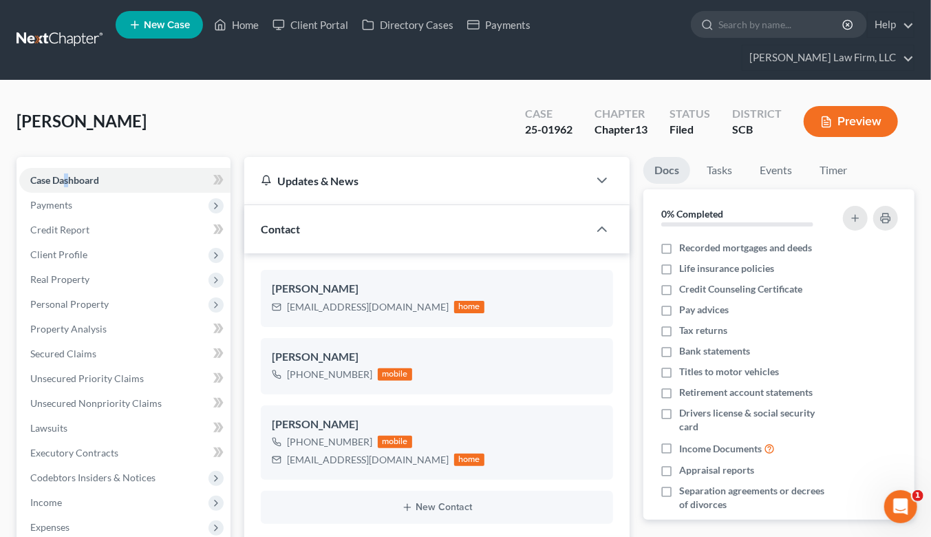
scroll to position [835, 0]
select select "0"
click at [788, 102] on div "District SCB" at bounding box center [757, 122] width 72 height 41
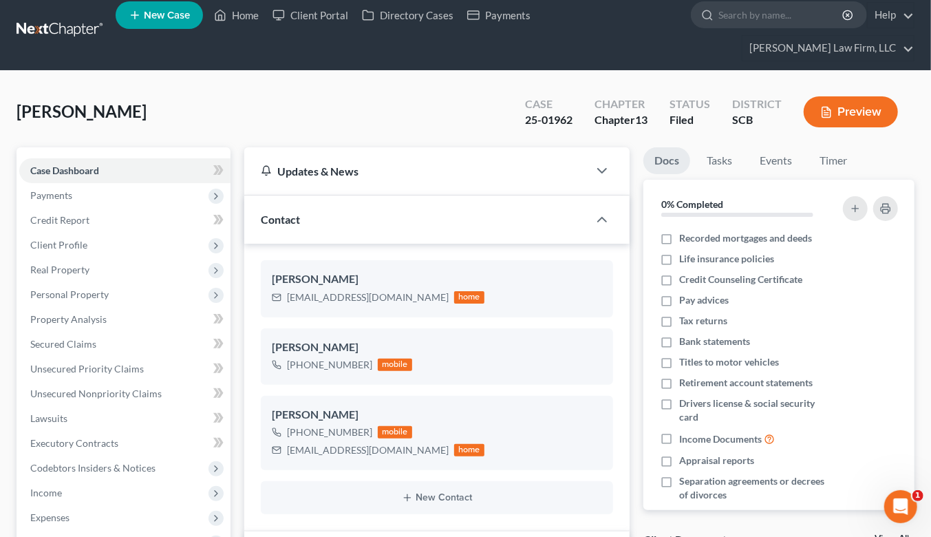
scroll to position [229, 0]
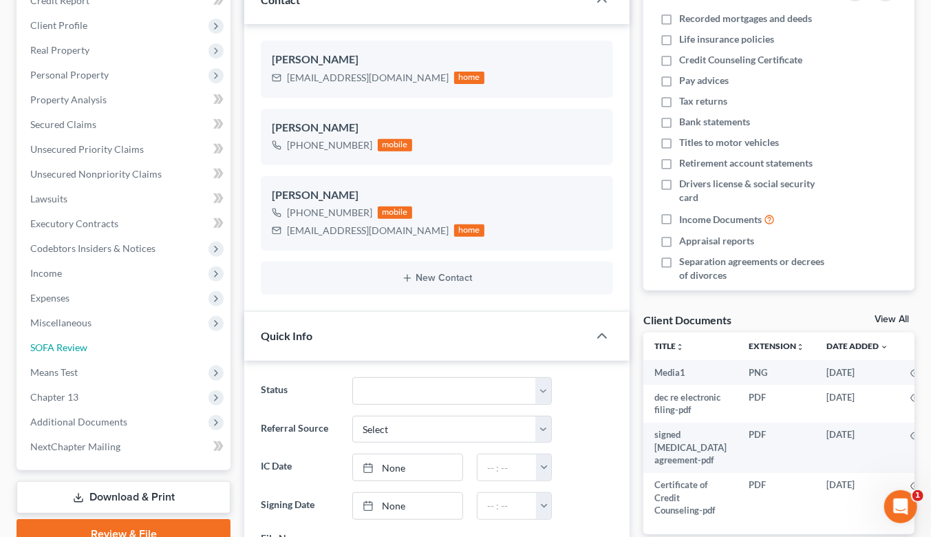
click at [61, 335] on link "SOFA Review" at bounding box center [124, 347] width 211 height 25
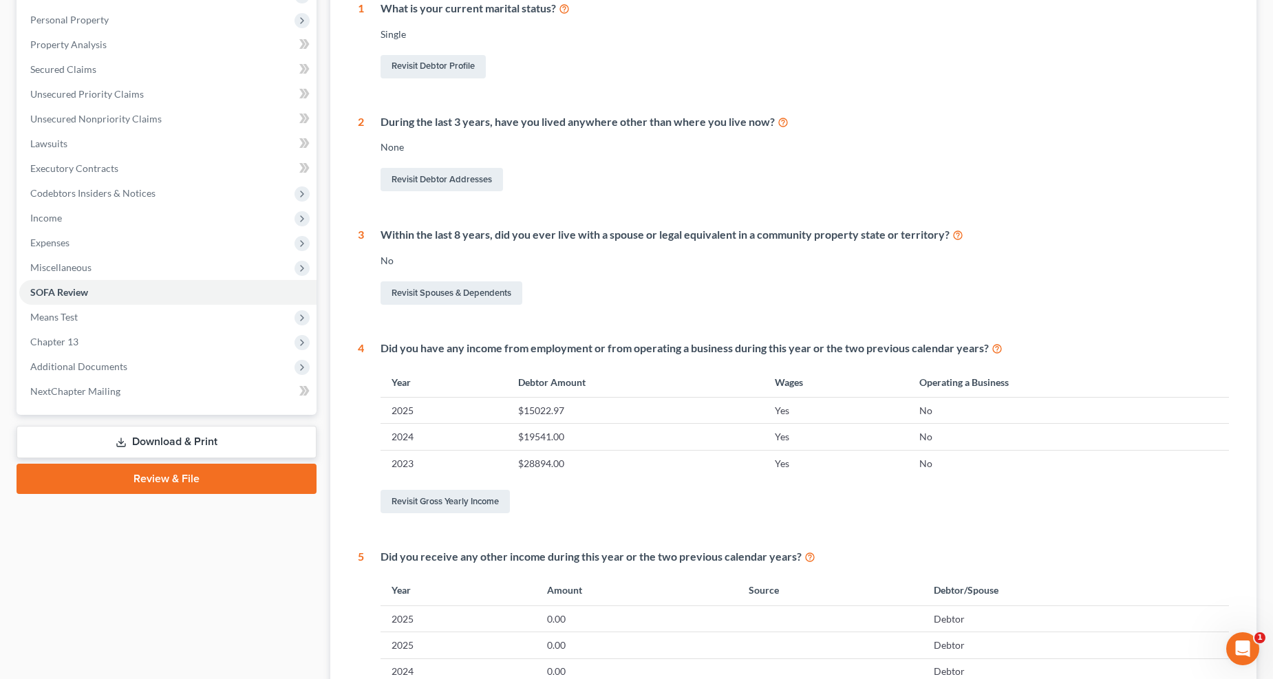
scroll to position [71, 0]
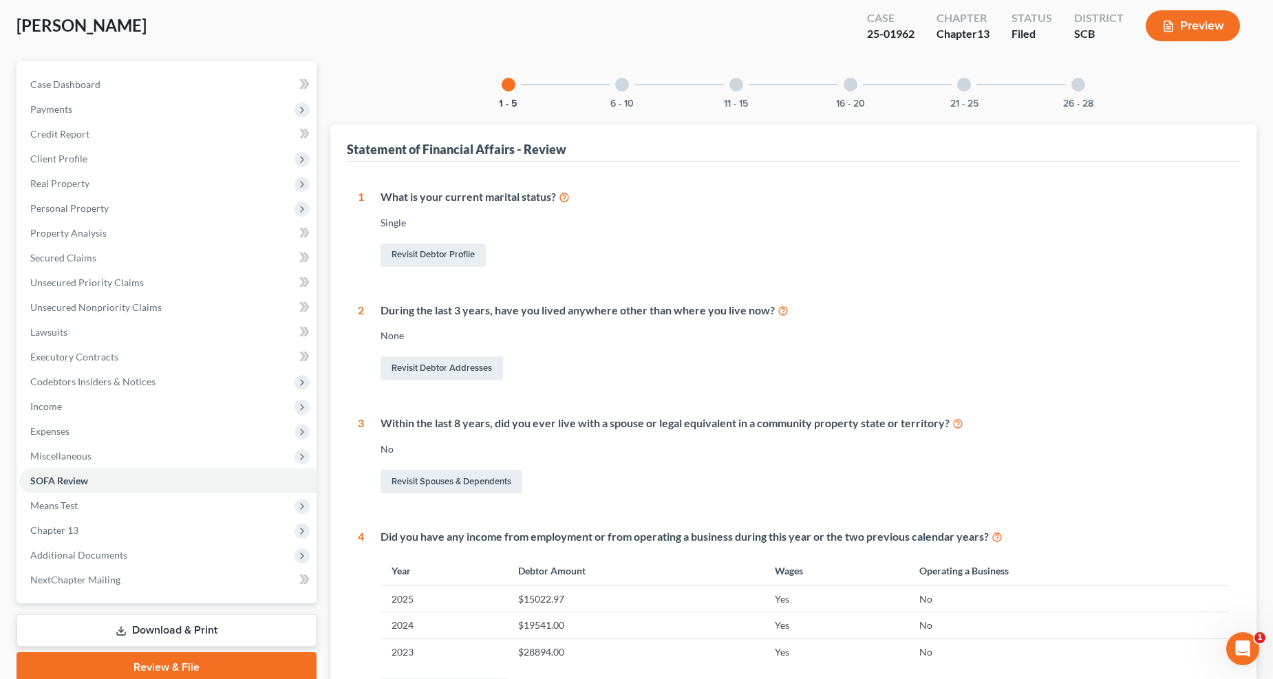
click at [634, 89] on div "6 - 10" at bounding box center [621, 84] width 47 height 47
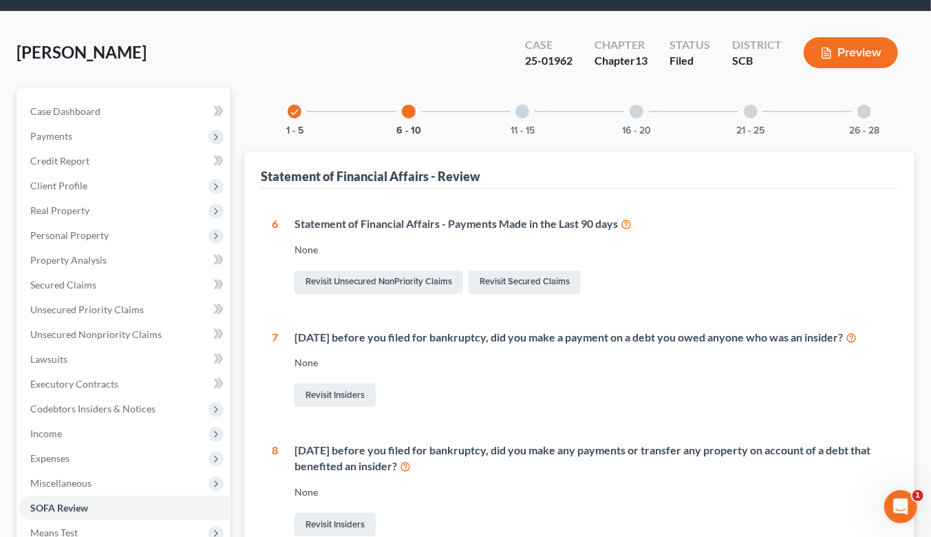
scroll to position [38, 0]
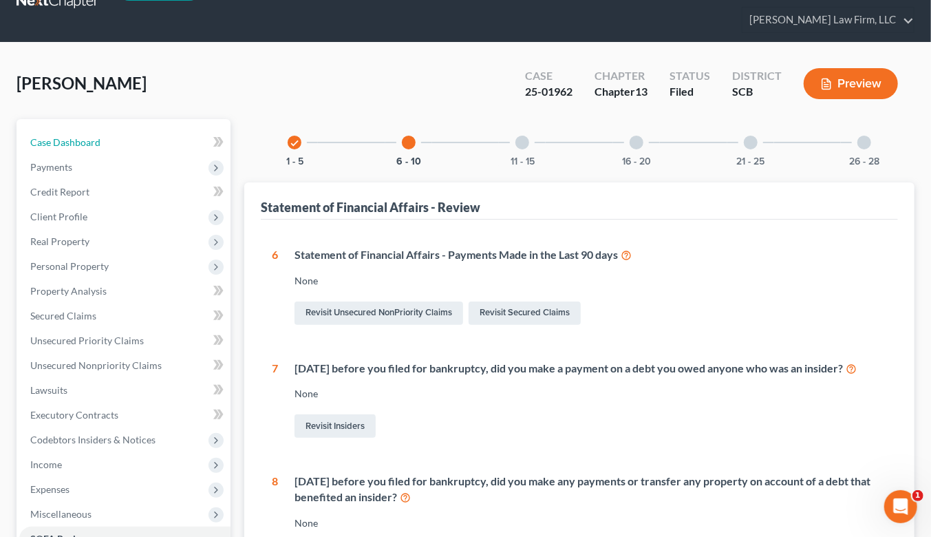
click at [83, 136] on span "Case Dashboard" at bounding box center [65, 142] width 70 height 12
select select "0"
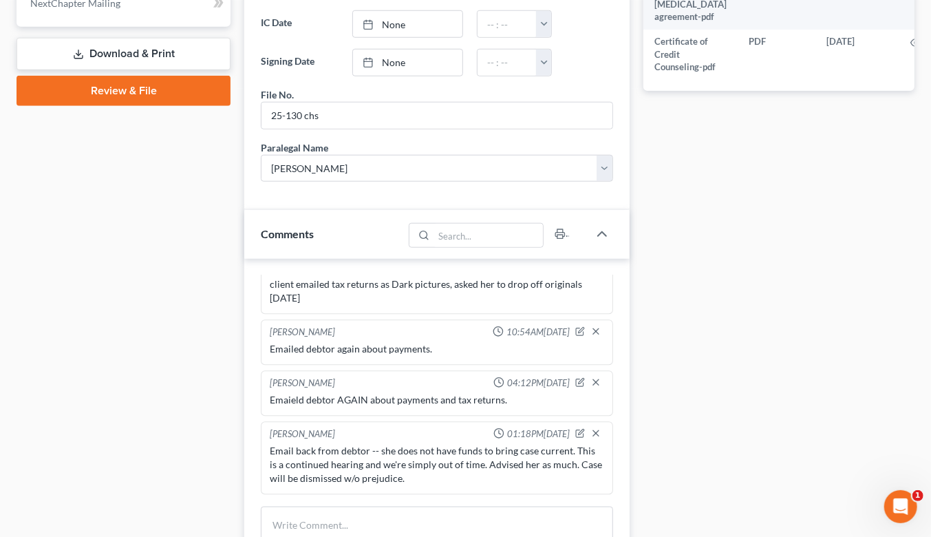
scroll to position [917, 0]
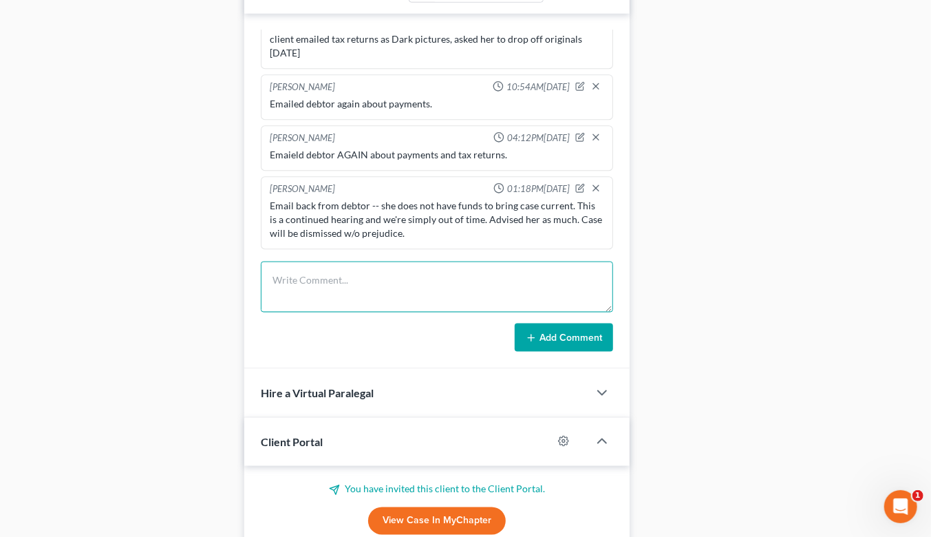
click at [407, 271] on textarea at bounding box center [437, 286] width 352 height 51
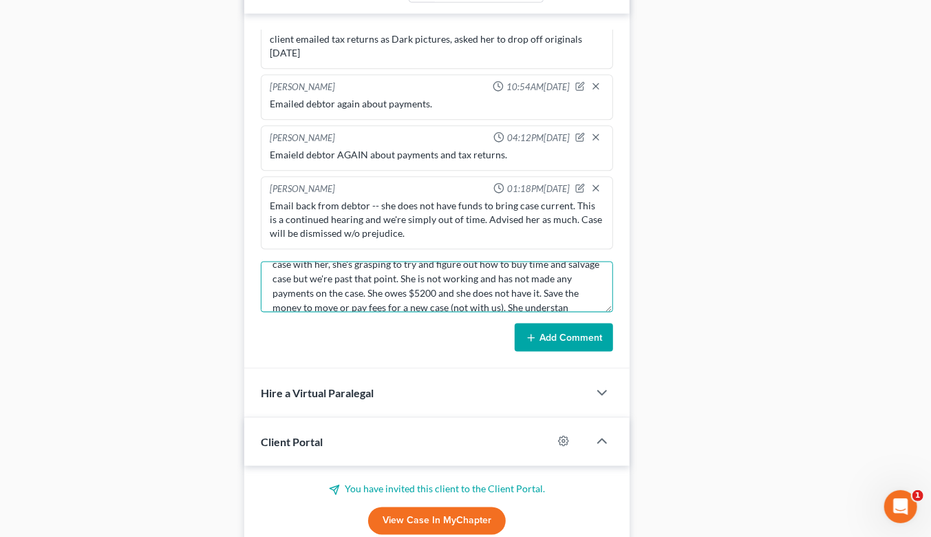
scroll to position [45, 0]
type textarea "TC to debtor after emails asking if she "just focus on the mortgage". Discussed…"
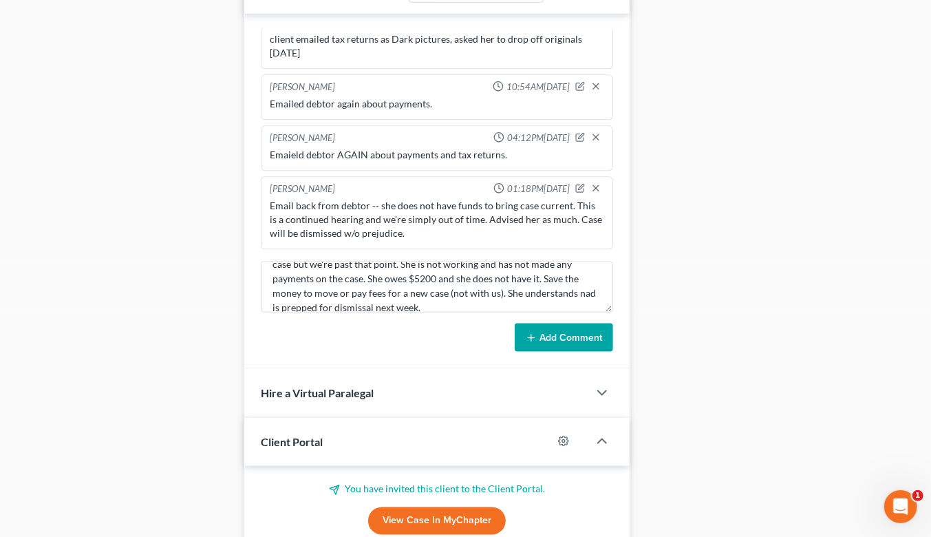
click at [561, 323] on button "Add Comment" at bounding box center [564, 337] width 98 height 29
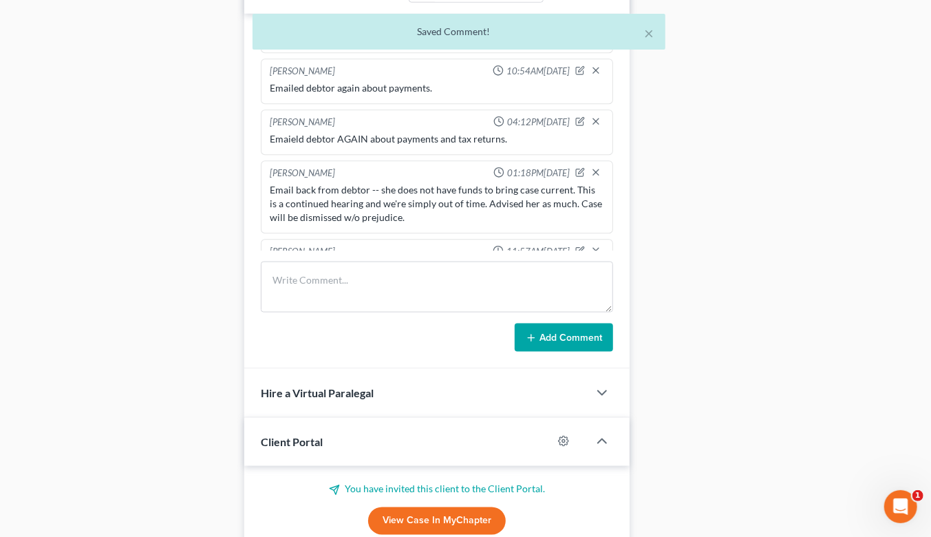
scroll to position [1945, 0]
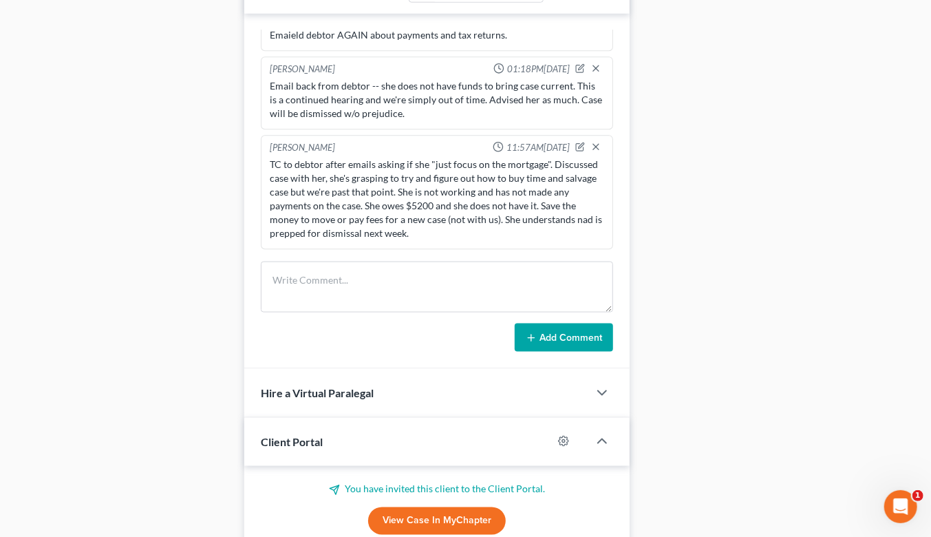
click at [781, 120] on div "Docs Tasks Events Timer 0% Completed Nothing here yet! Recorded mortgages and d…" at bounding box center [778, 74] width 285 height 1668
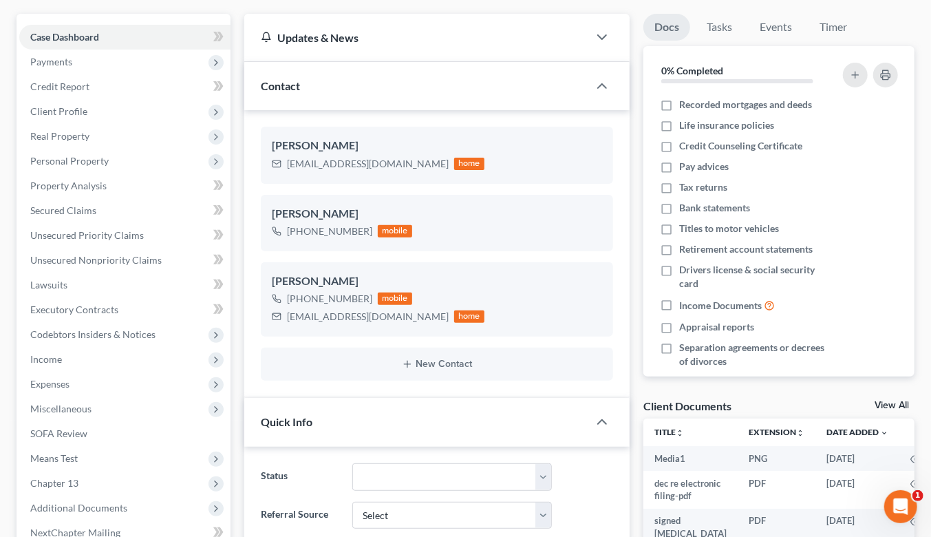
scroll to position [0, 0]
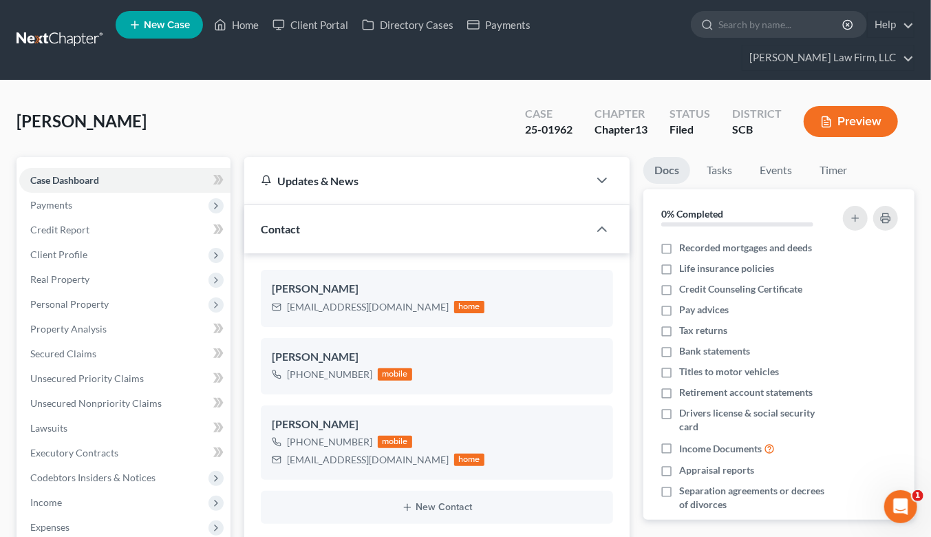
click at [79, 28] on link at bounding box center [61, 40] width 88 height 25
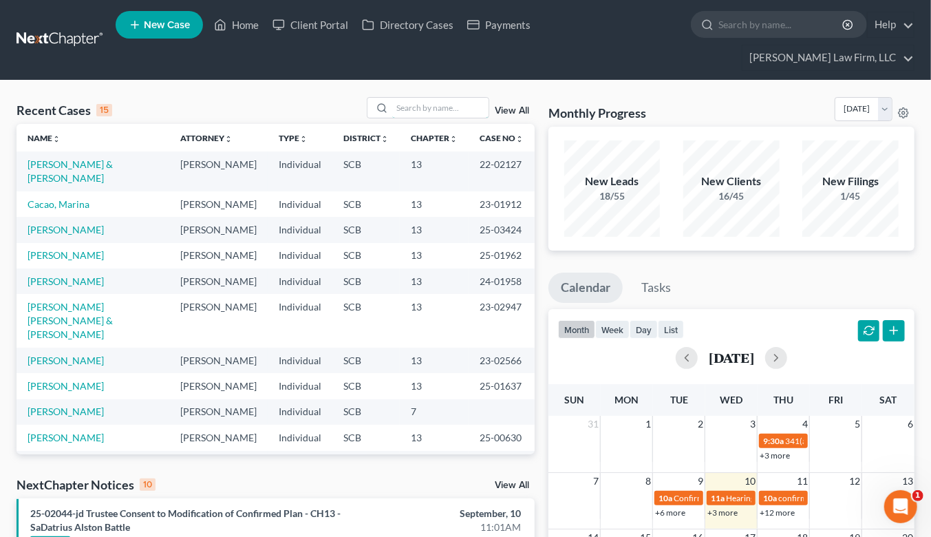
click at [404, 98] on input "search" at bounding box center [440, 108] width 96 height 20
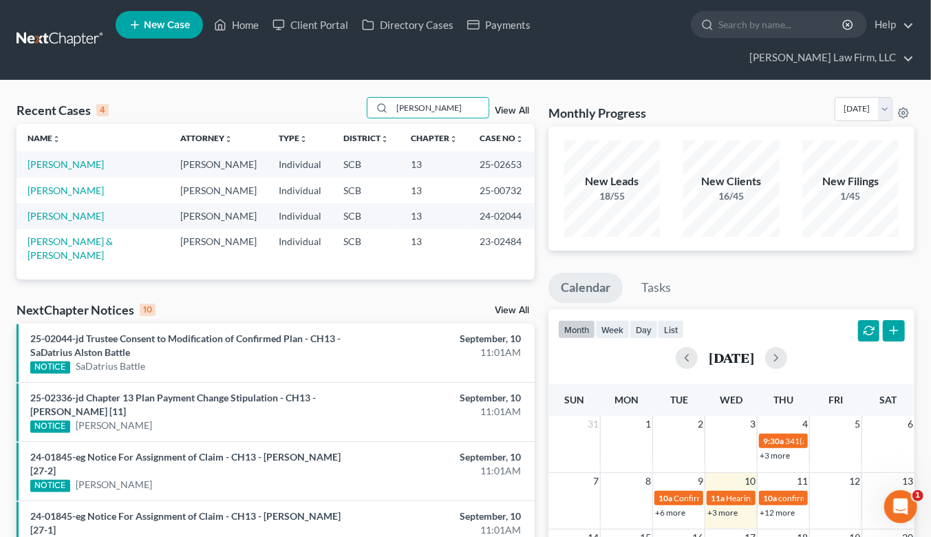
type input "[PERSON_NAME]"
click at [63, 158] on link "[PERSON_NAME]" at bounding box center [66, 164] width 76 height 12
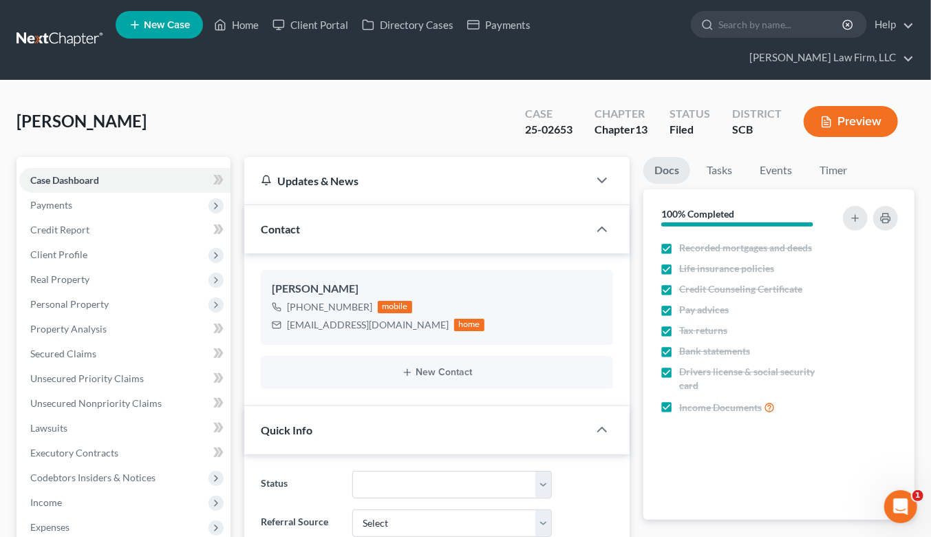
scroll to position [2148, 0]
select select "1"
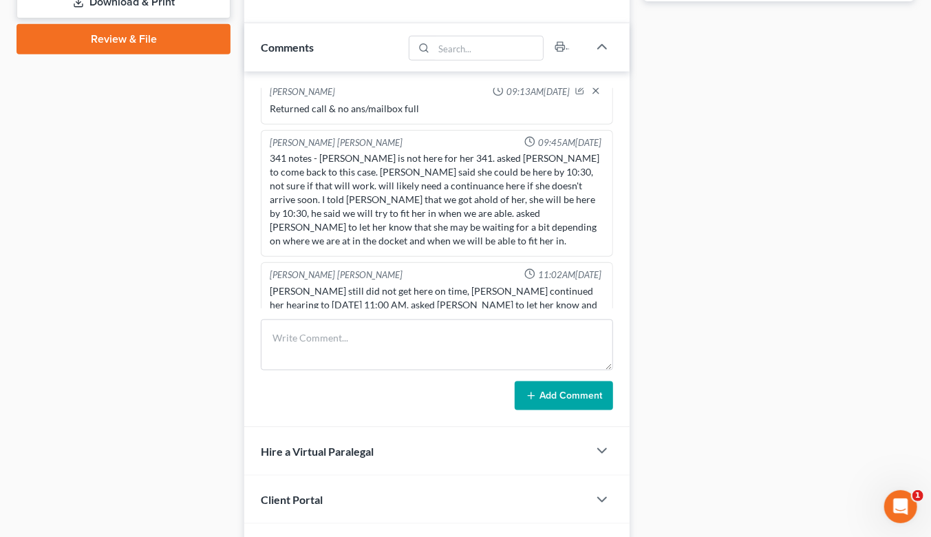
scroll to position [788, 0]
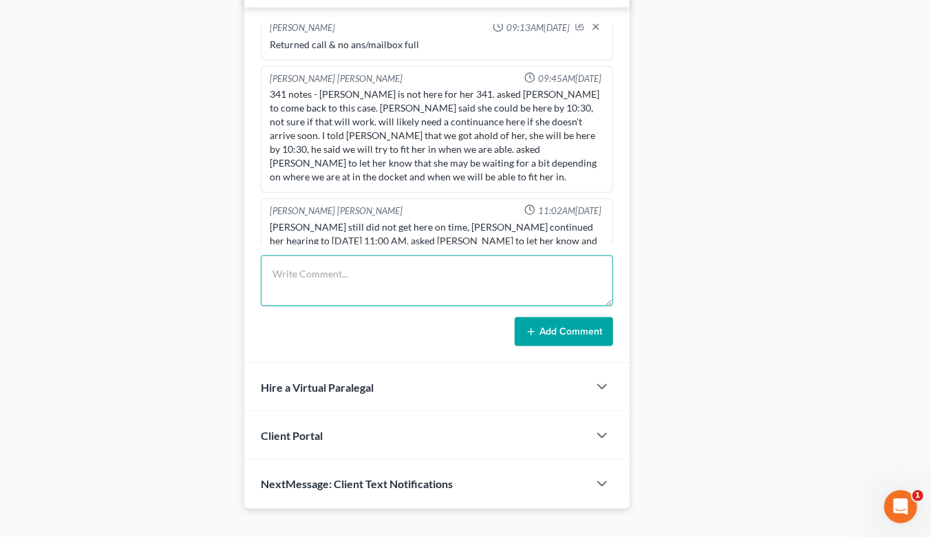
click at [383, 264] on textarea at bounding box center [437, 280] width 352 height 51
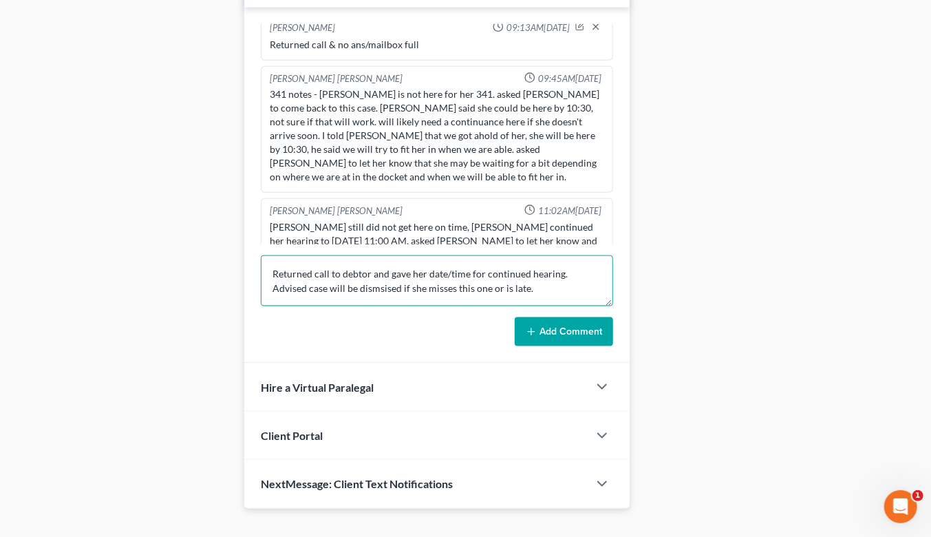
type textarea "Returned call to debtor and gave her date/time for continued hearing. Advised c…"
click at [561, 317] on button "Add Comment" at bounding box center [564, 331] width 98 height 29
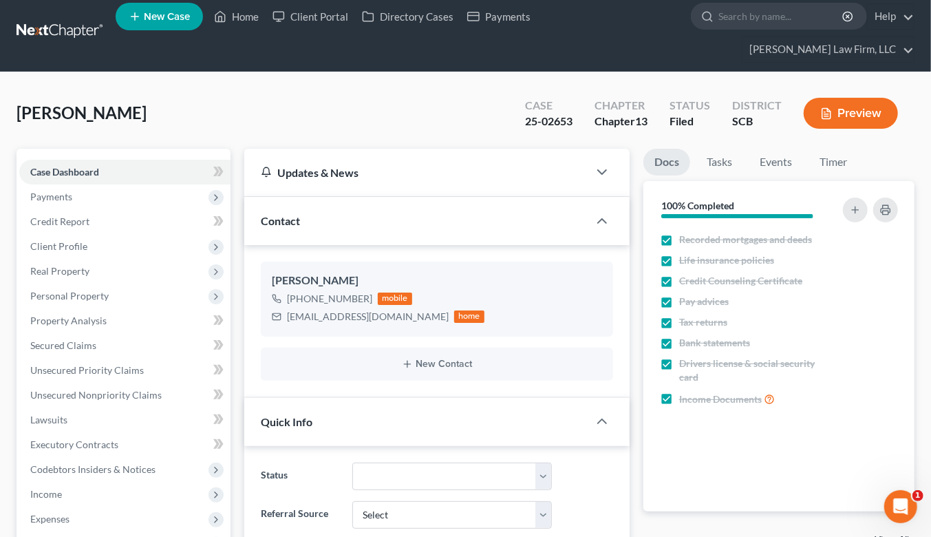
scroll to position [0, 0]
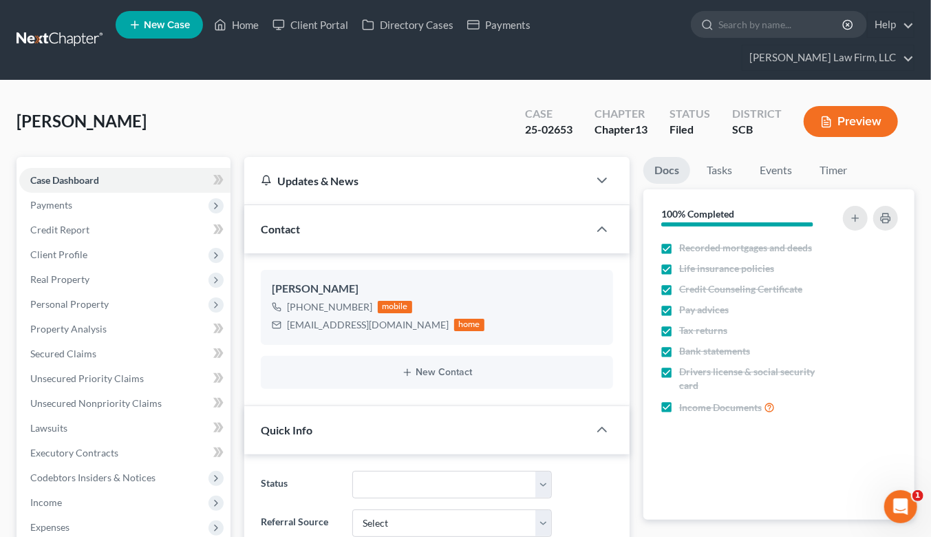
click at [65, 32] on link at bounding box center [61, 40] width 88 height 25
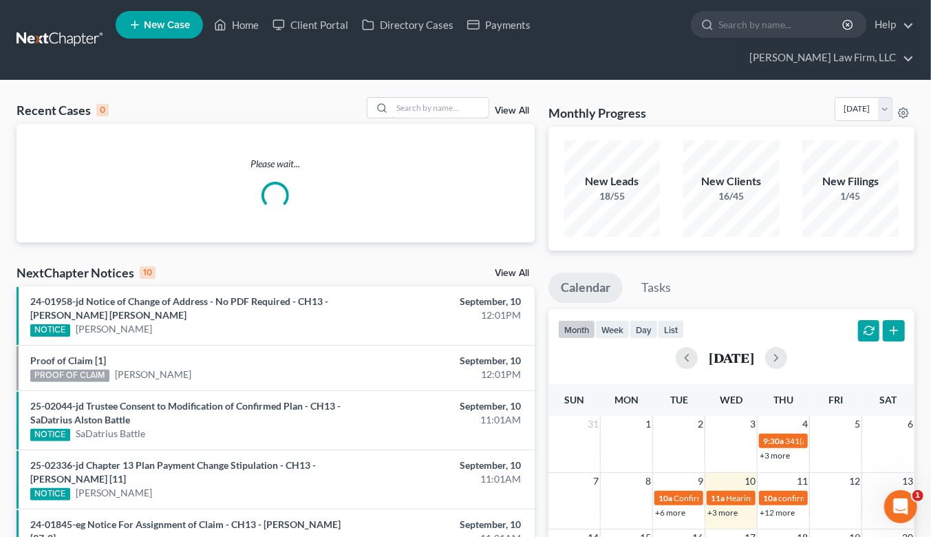
click at [396, 98] on input "search" at bounding box center [440, 108] width 96 height 20
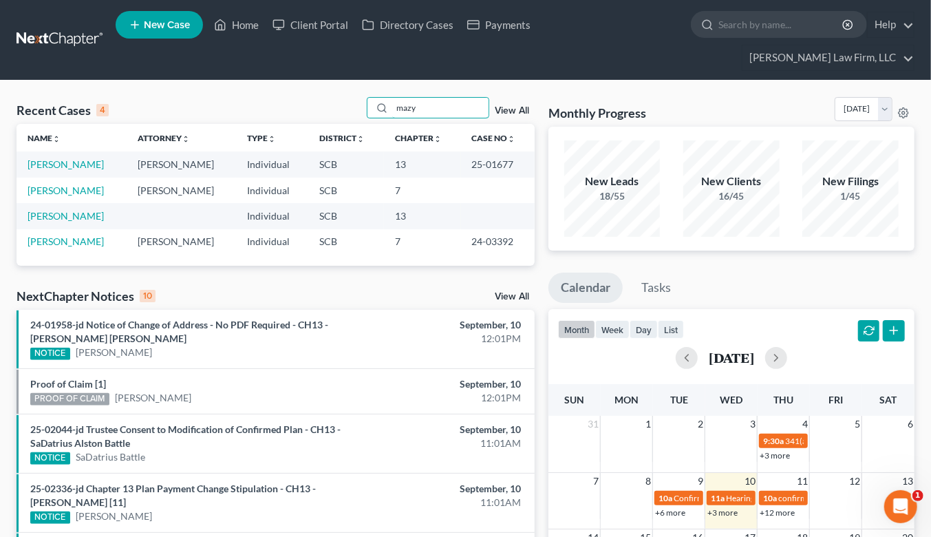
type input "mazy"
click at [65, 184] on link "[PERSON_NAME]" at bounding box center [66, 190] width 76 height 12
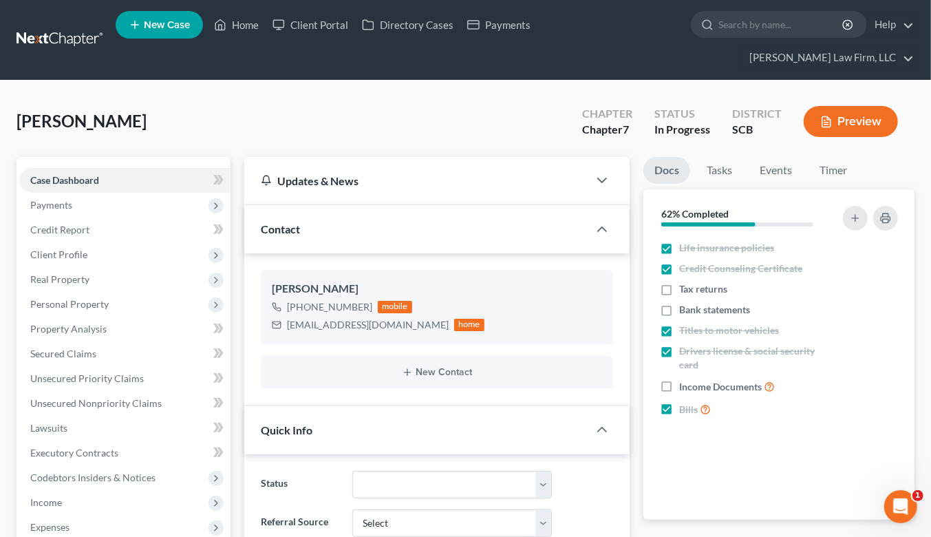
select select "1"
click at [80, 31] on link at bounding box center [61, 40] width 88 height 25
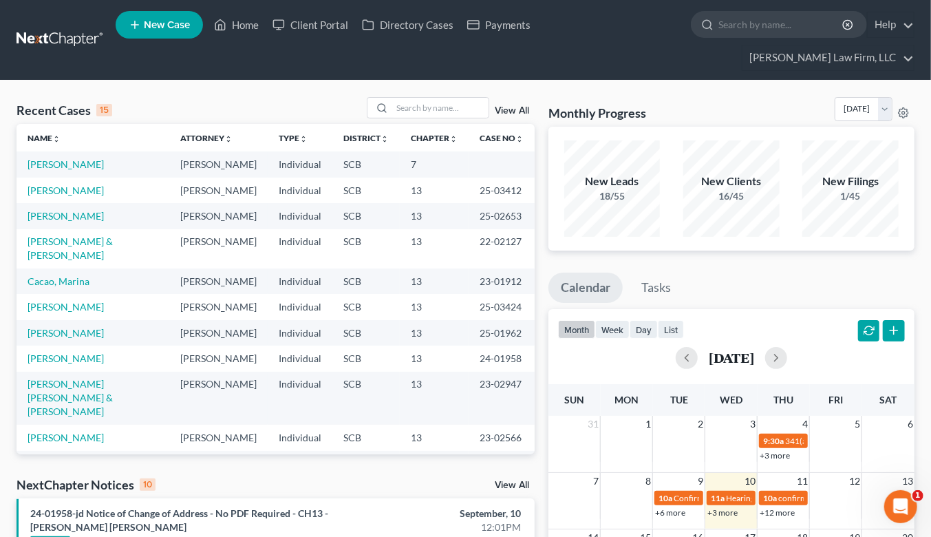
click at [739, 97] on div "Monthly Progress Bankruptcy Bankruptcy [DATE] [DATE] [DATE] [DATE] [DATE] [DATE…" at bounding box center [731, 112] width 366 height 30
click at [437, 98] on input "search" at bounding box center [440, 108] width 96 height 20
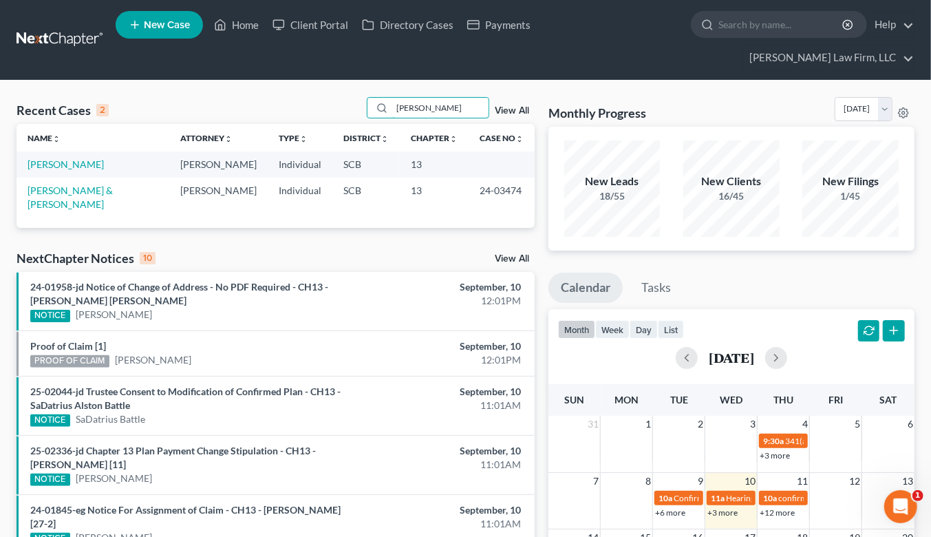
type input "[PERSON_NAME]"
click at [63, 158] on link "[PERSON_NAME]" at bounding box center [66, 164] width 76 height 12
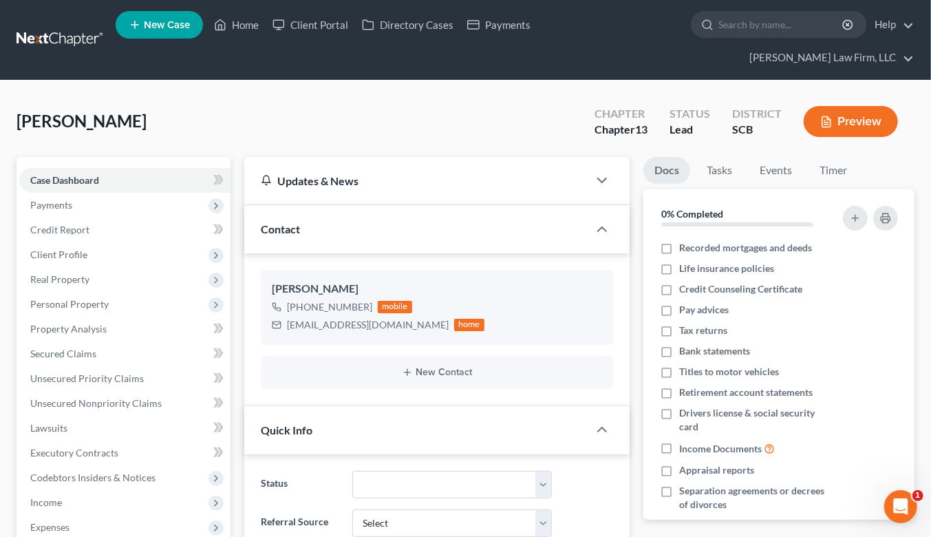
select select "2"
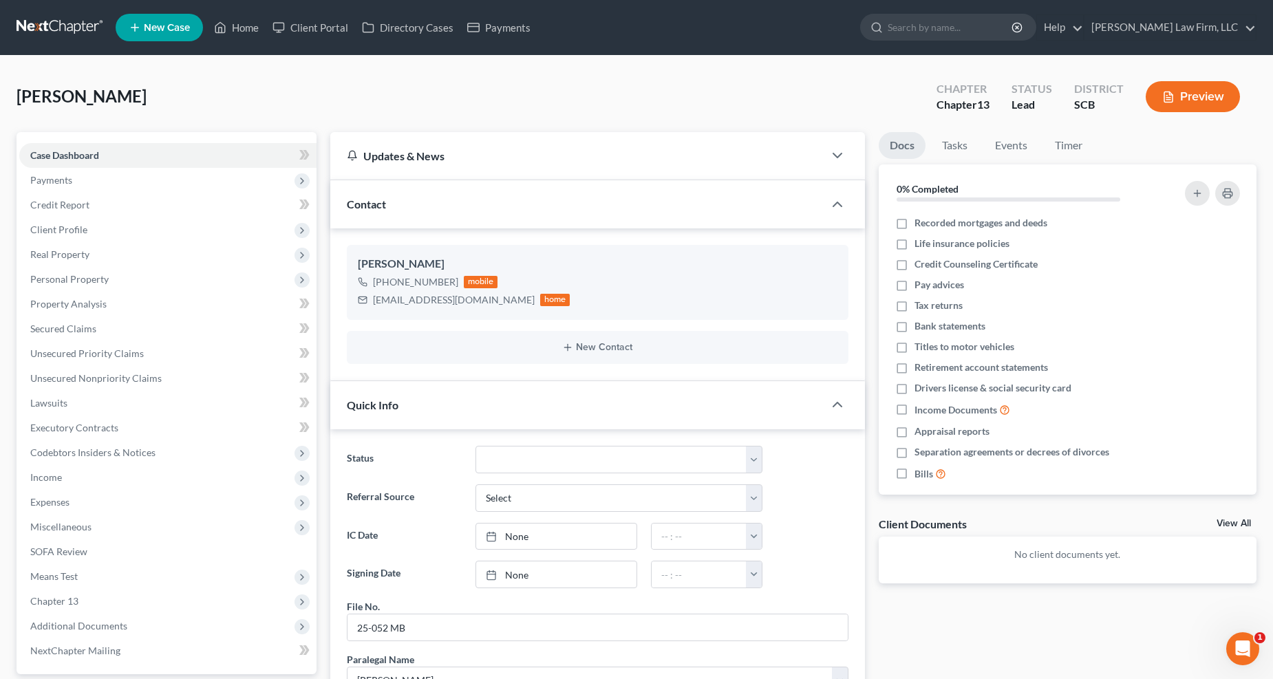
click at [942, 87] on button "Preview" at bounding box center [1192, 96] width 94 height 31
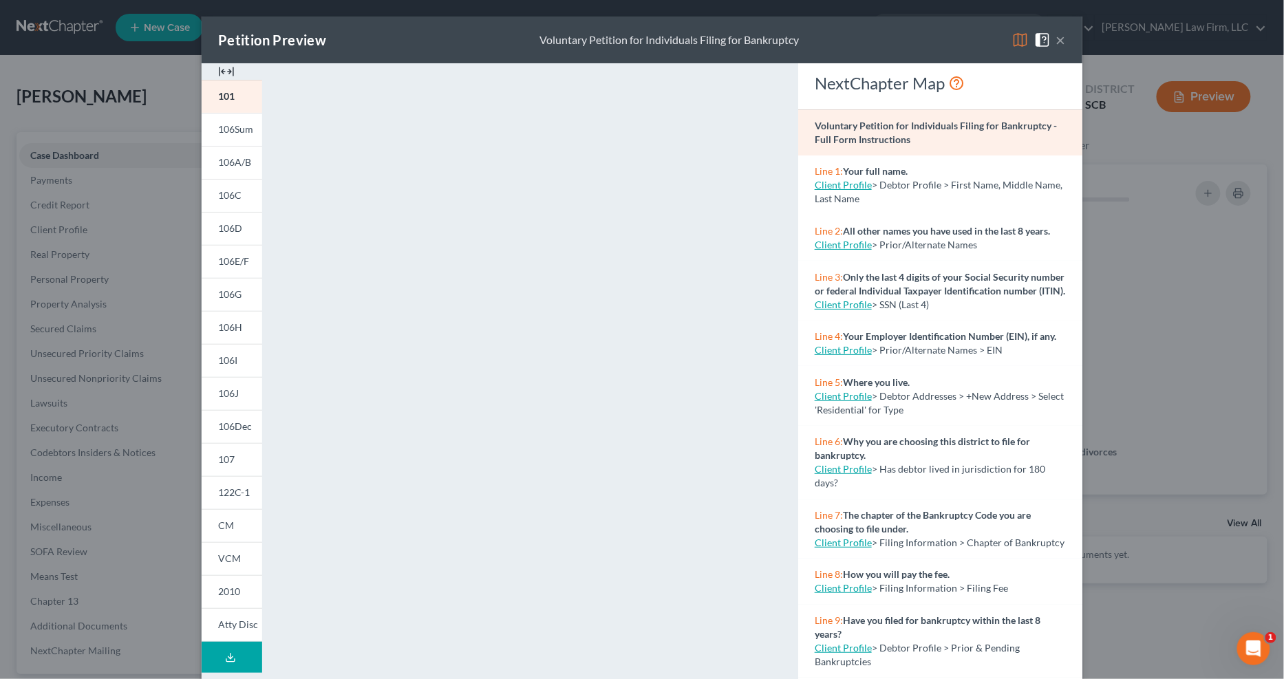
click at [237, 195] on link "106C" at bounding box center [232, 195] width 61 height 33
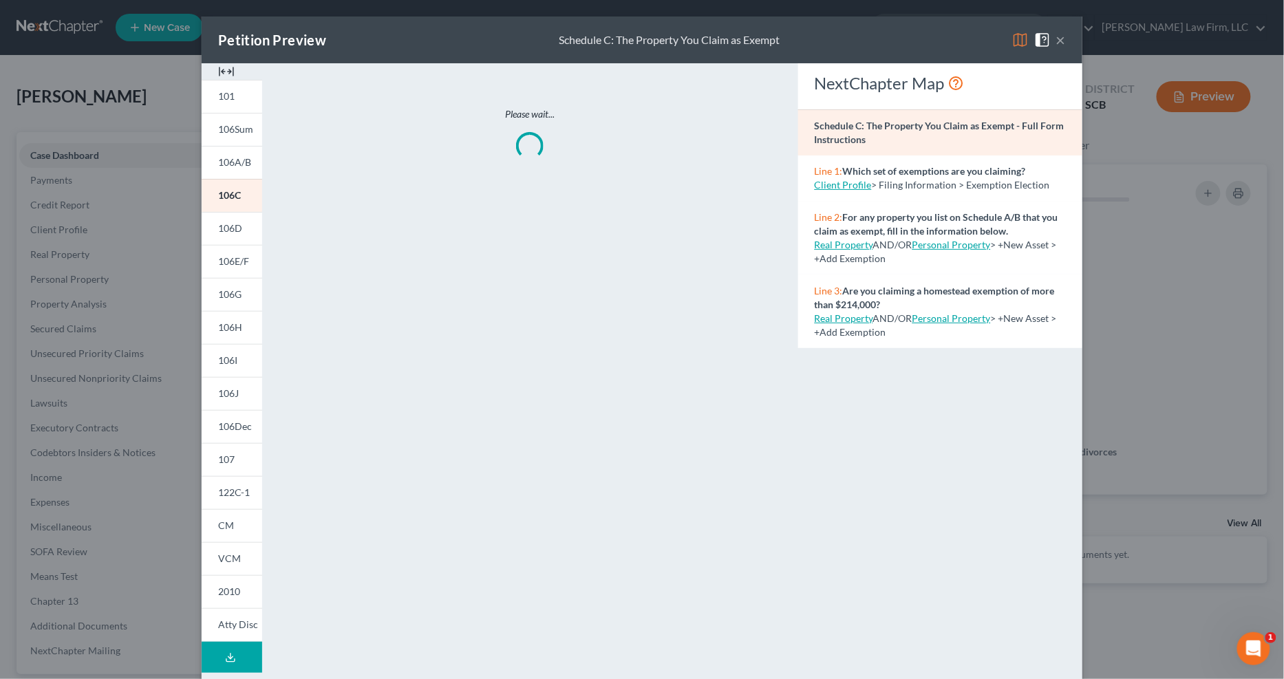
click at [234, 172] on link "106A/B" at bounding box center [232, 162] width 61 height 33
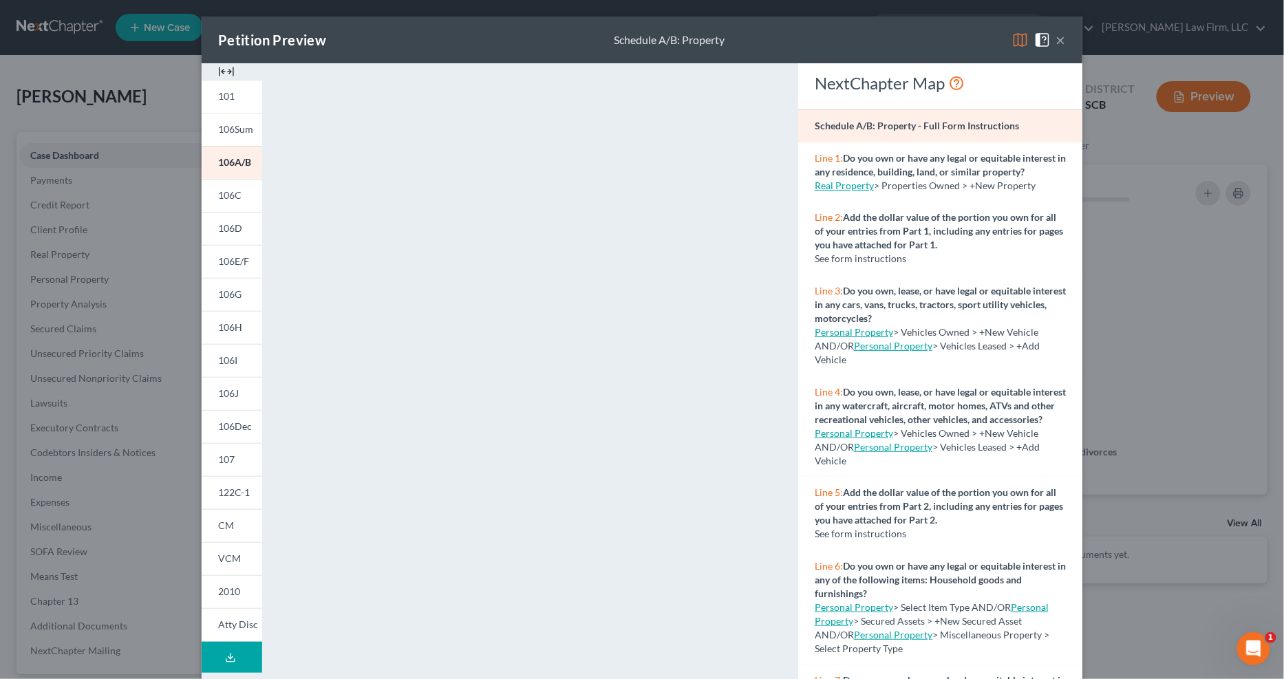
click at [224, 195] on span "106C" at bounding box center [229, 195] width 23 height 12
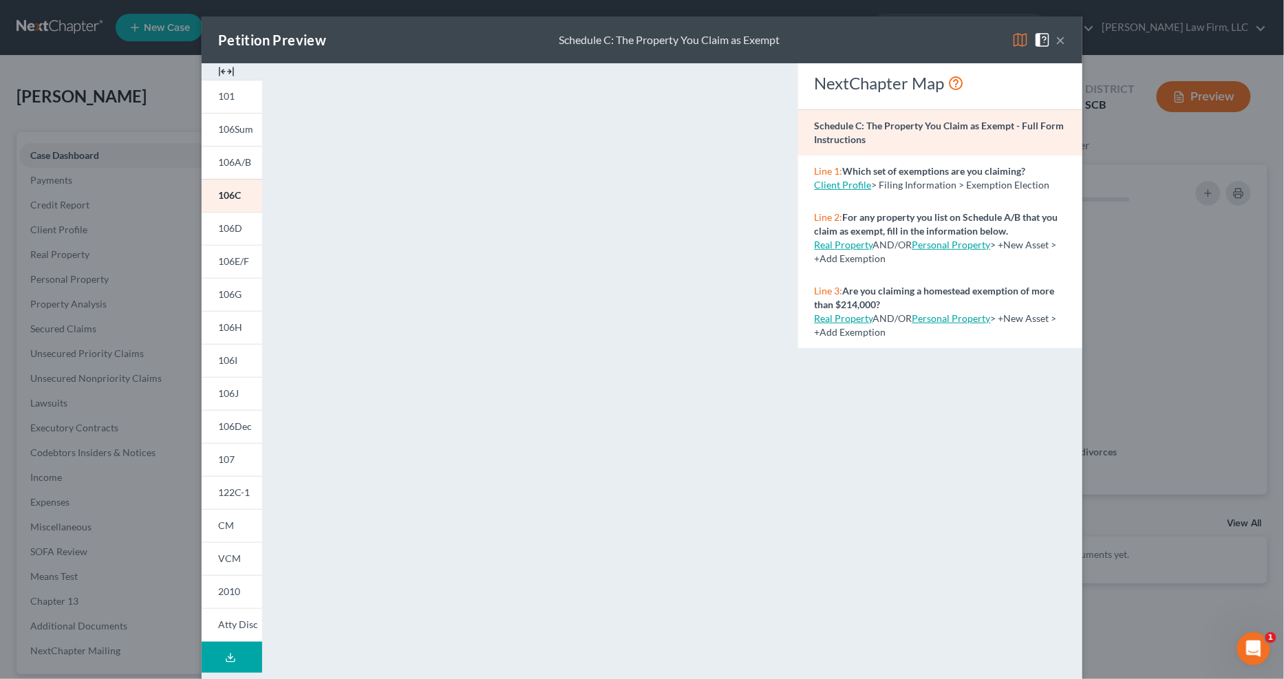
click at [224, 231] on span "106D" at bounding box center [230, 228] width 24 height 12
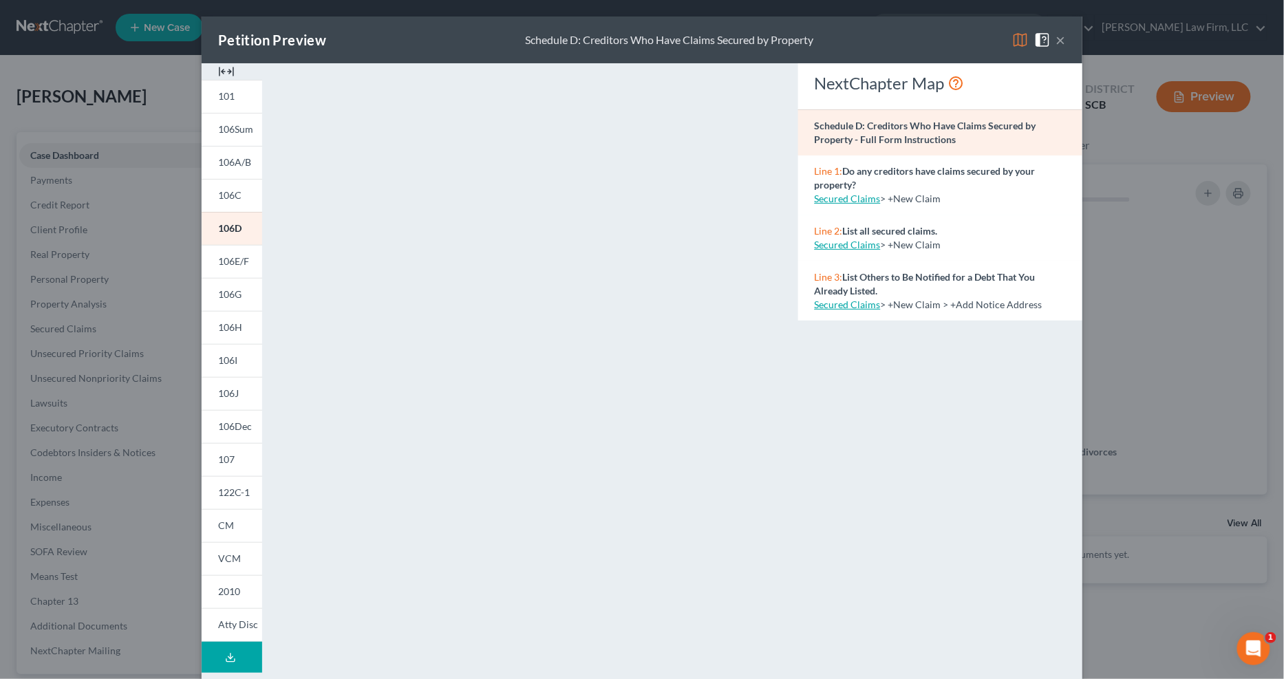
drag, startPoint x: 229, startPoint y: 168, endPoint x: 384, endPoint y: 206, distance: 159.5
click at [229, 168] on link "106A/B" at bounding box center [232, 162] width 61 height 33
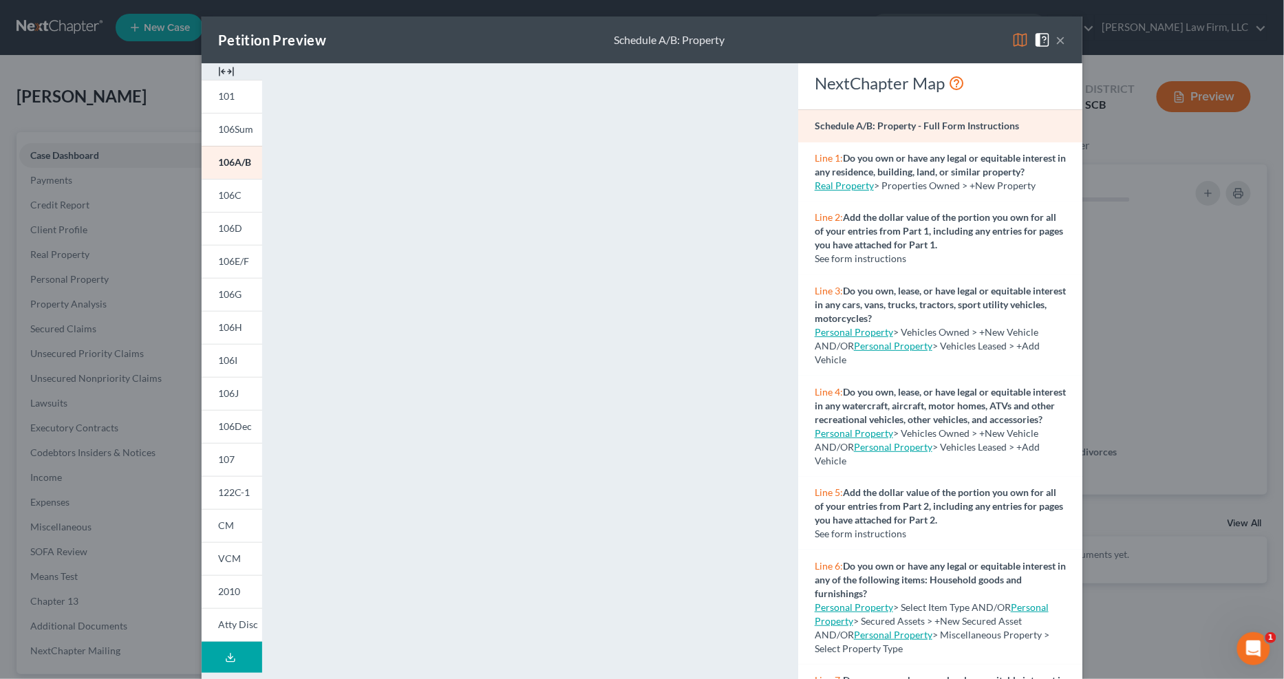
click at [221, 225] on span "106D" at bounding box center [230, 228] width 24 height 12
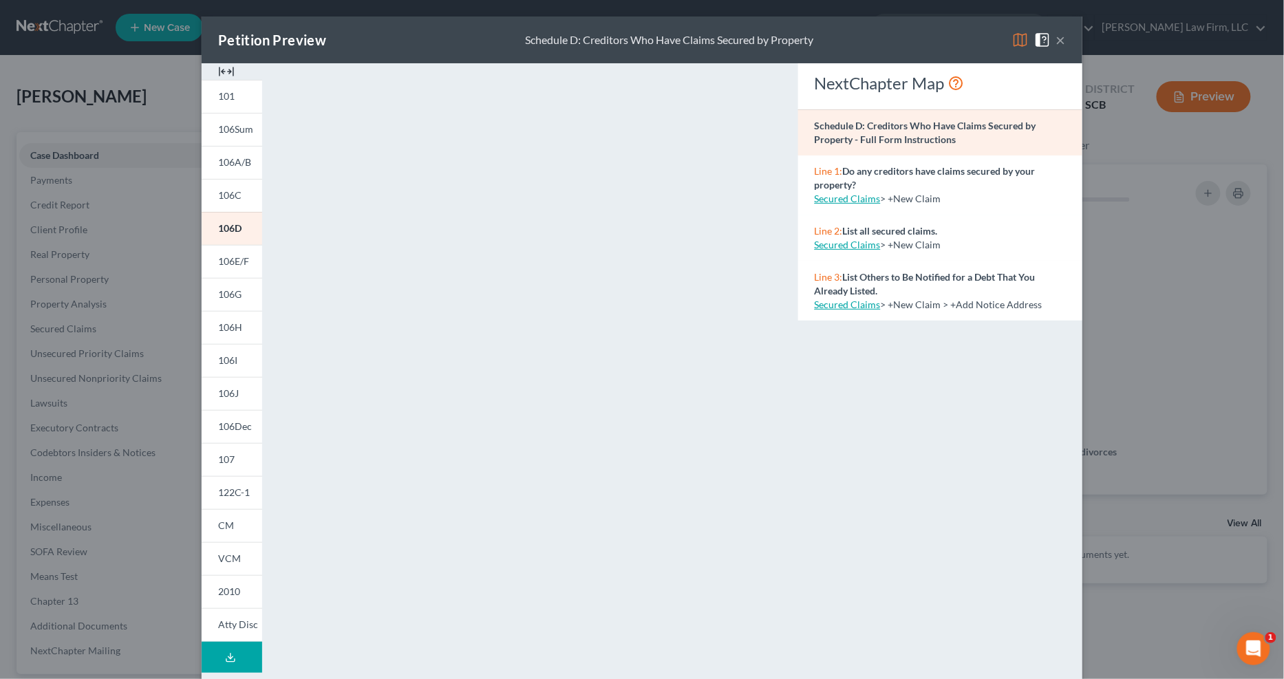
scroll to position [97, 0]
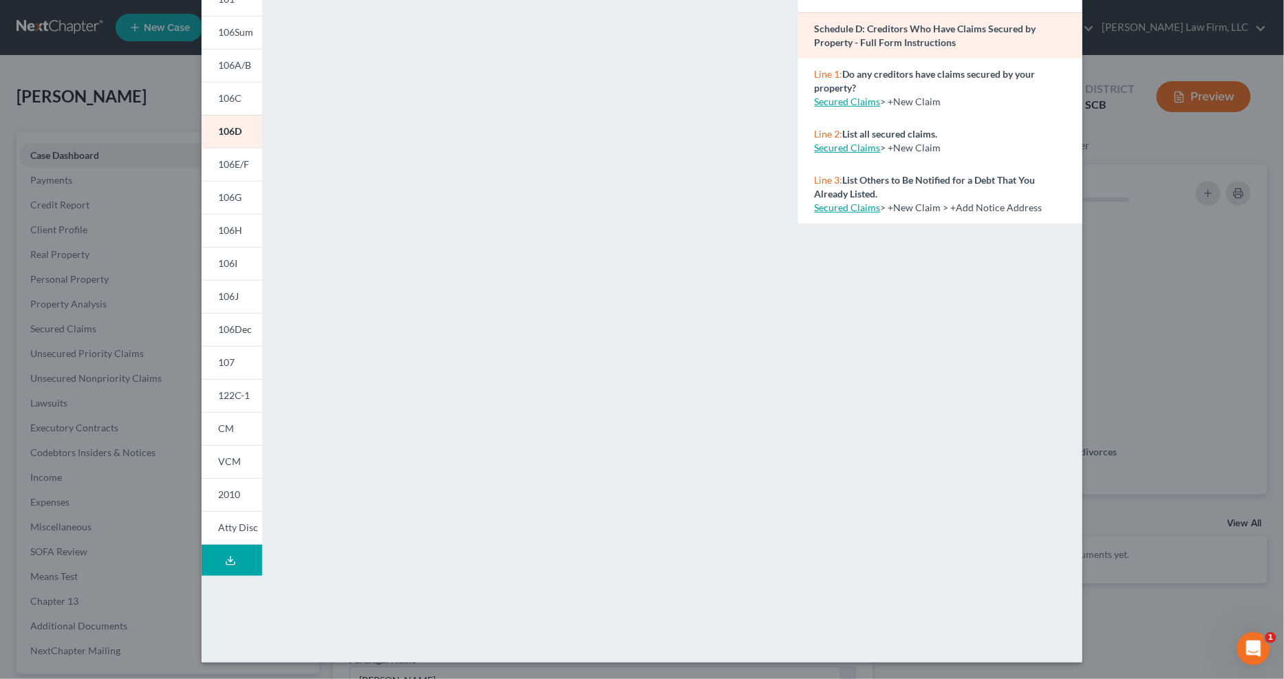
click at [238, 157] on link "106E/F" at bounding box center [232, 164] width 61 height 33
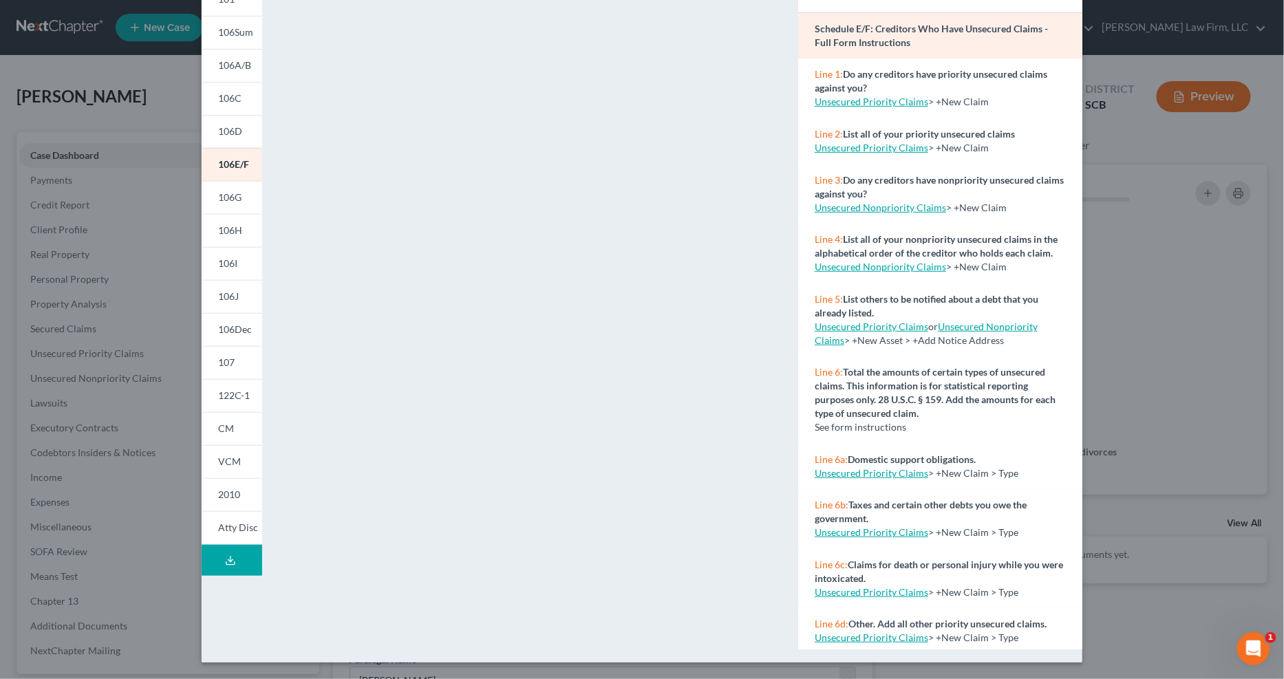
click at [228, 193] on span "106G" at bounding box center [229, 197] width 23 height 12
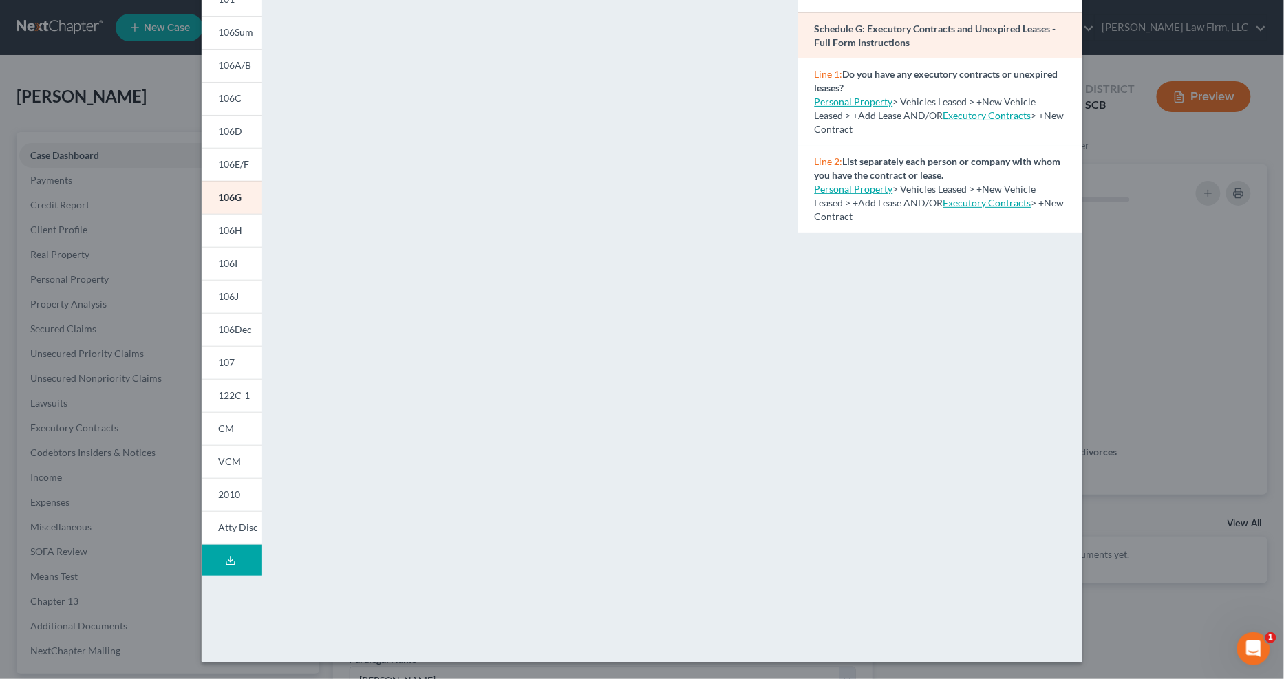
click at [224, 237] on link "106H" at bounding box center [232, 230] width 61 height 33
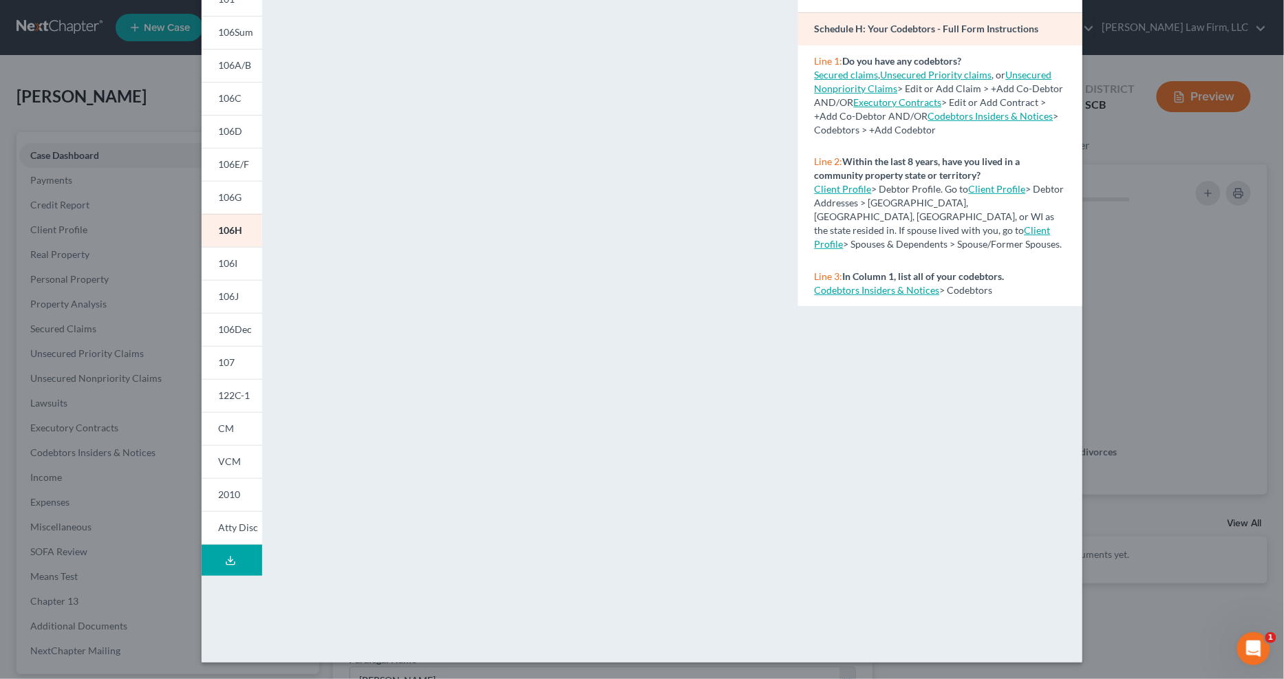
click at [226, 264] on span "106I" at bounding box center [227, 263] width 19 height 12
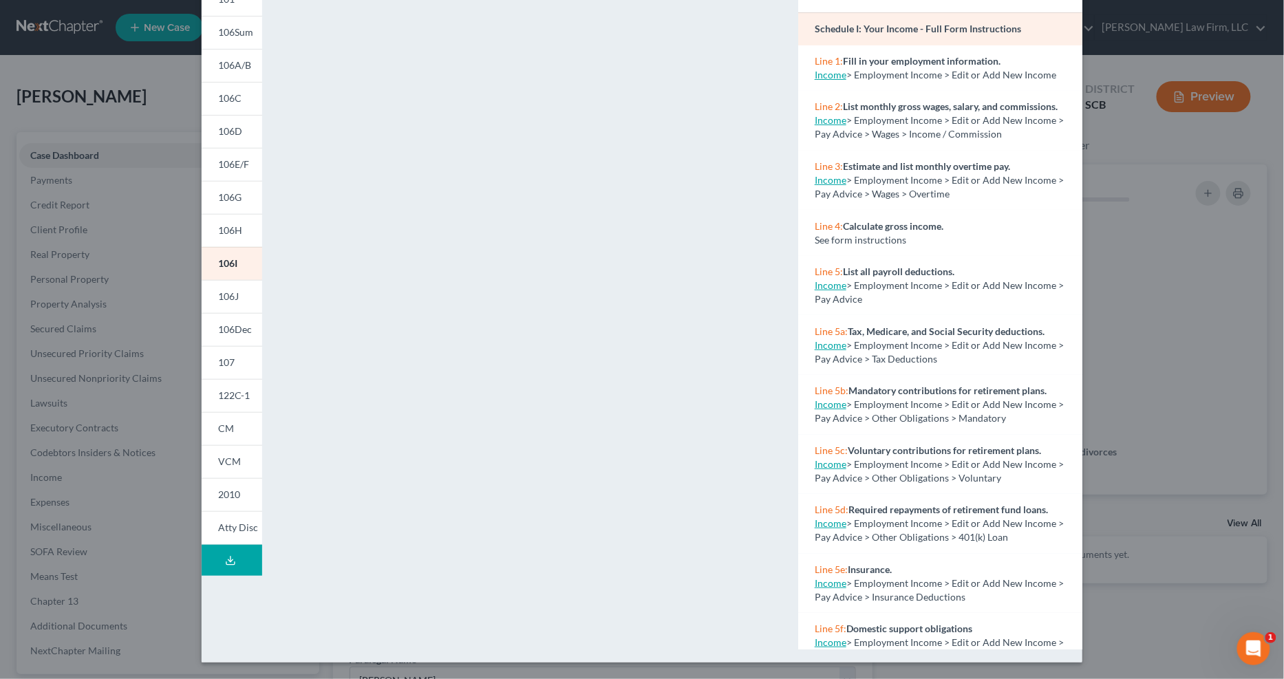
click at [204, 294] on link "106J" at bounding box center [232, 296] width 61 height 33
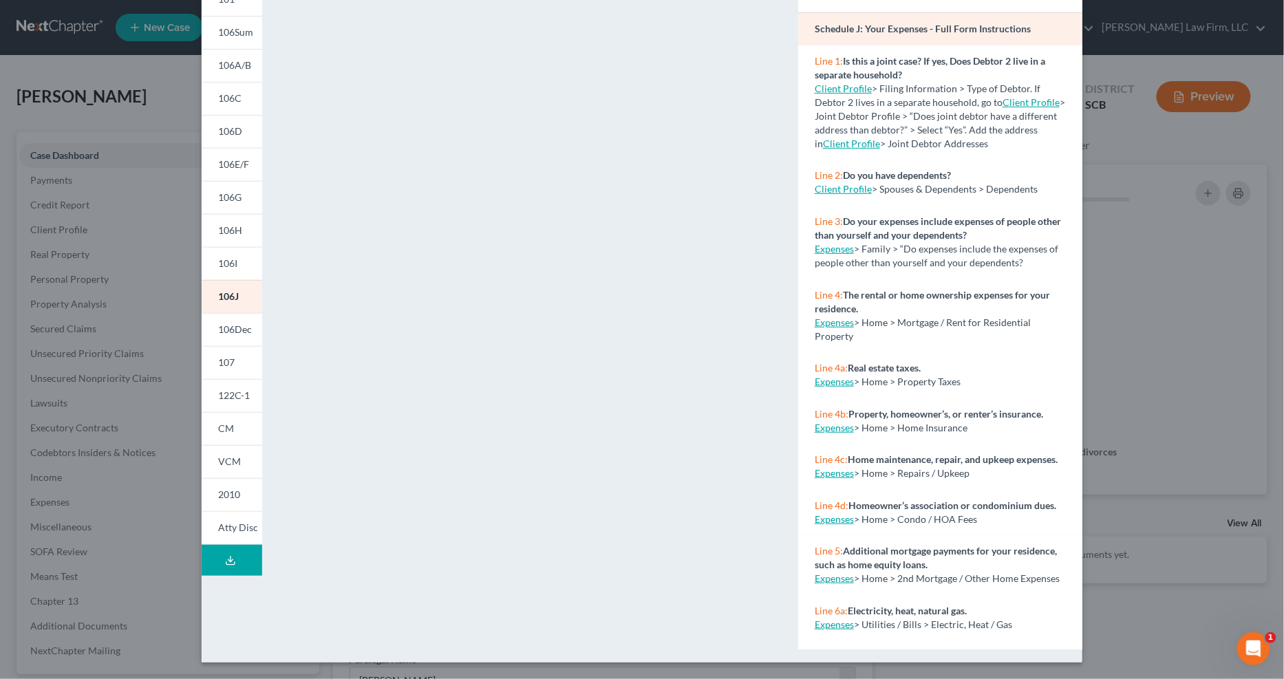
click at [218, 367] on span "107" at bounding box center [226, 362] width 17 height 12
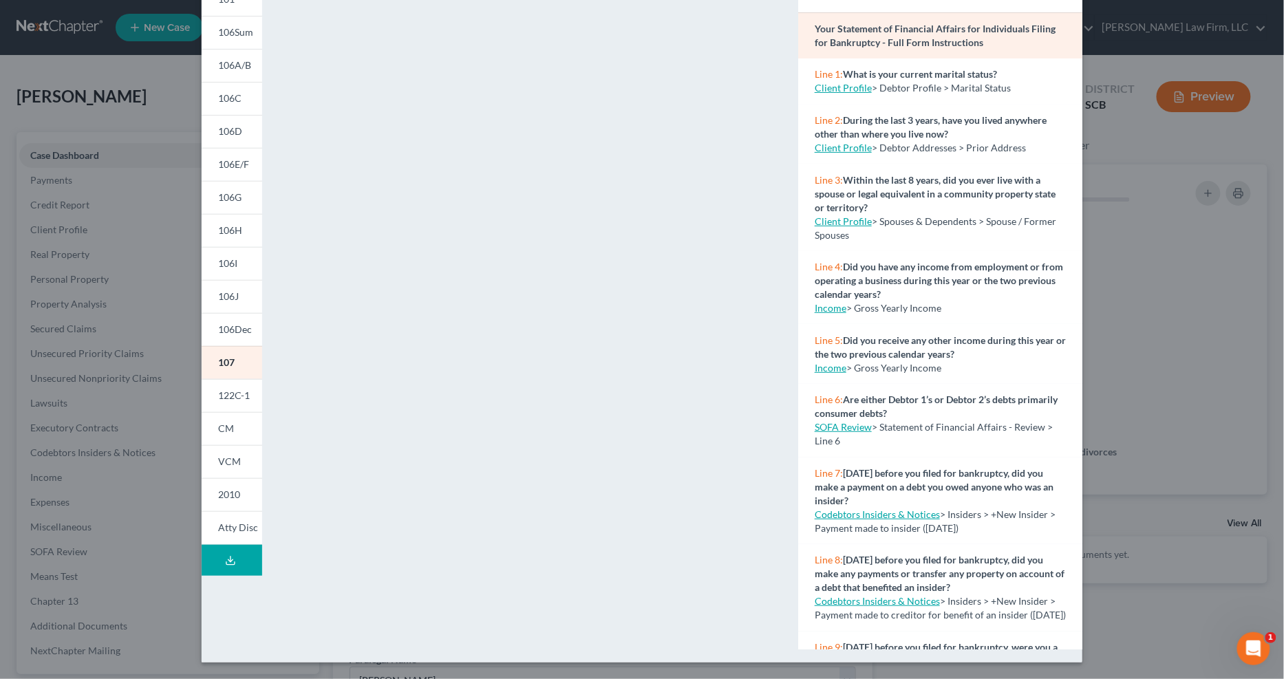
click at [236, 395] on span "122C-1" at bounding box center [234, 395] width 32 height 12
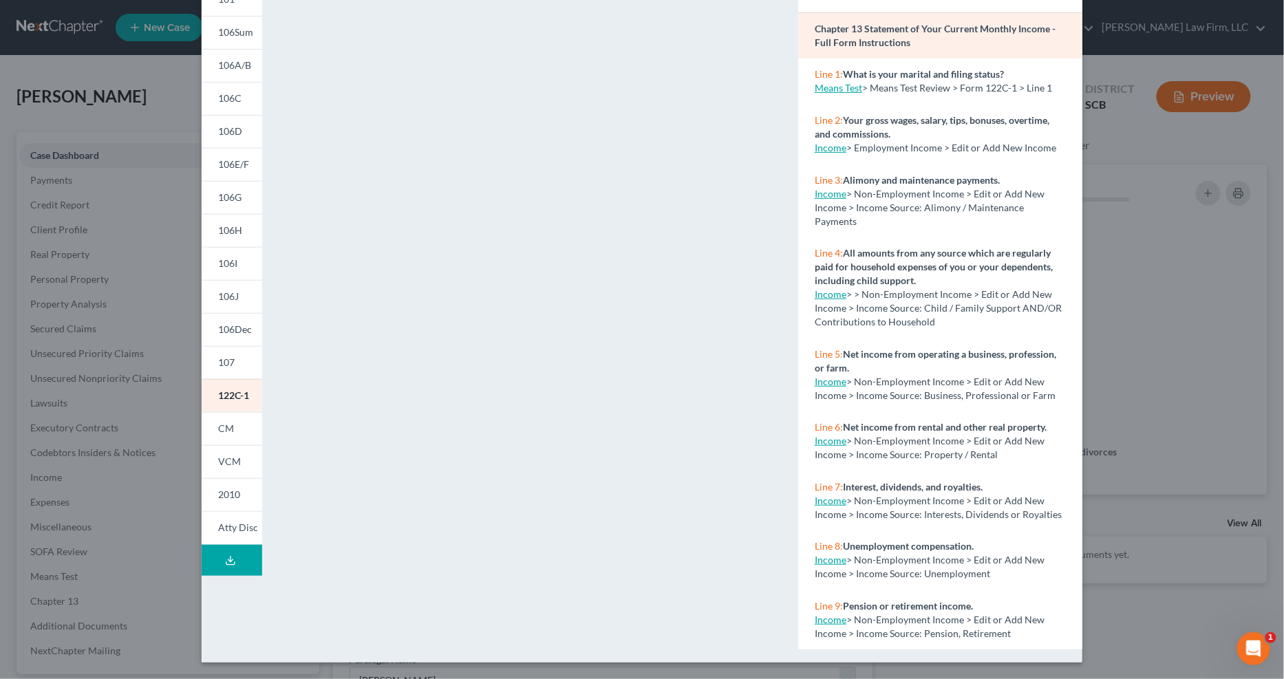
click at [235, 461] on link "VCM" at bounding box center [232, 461] width 61 height 33
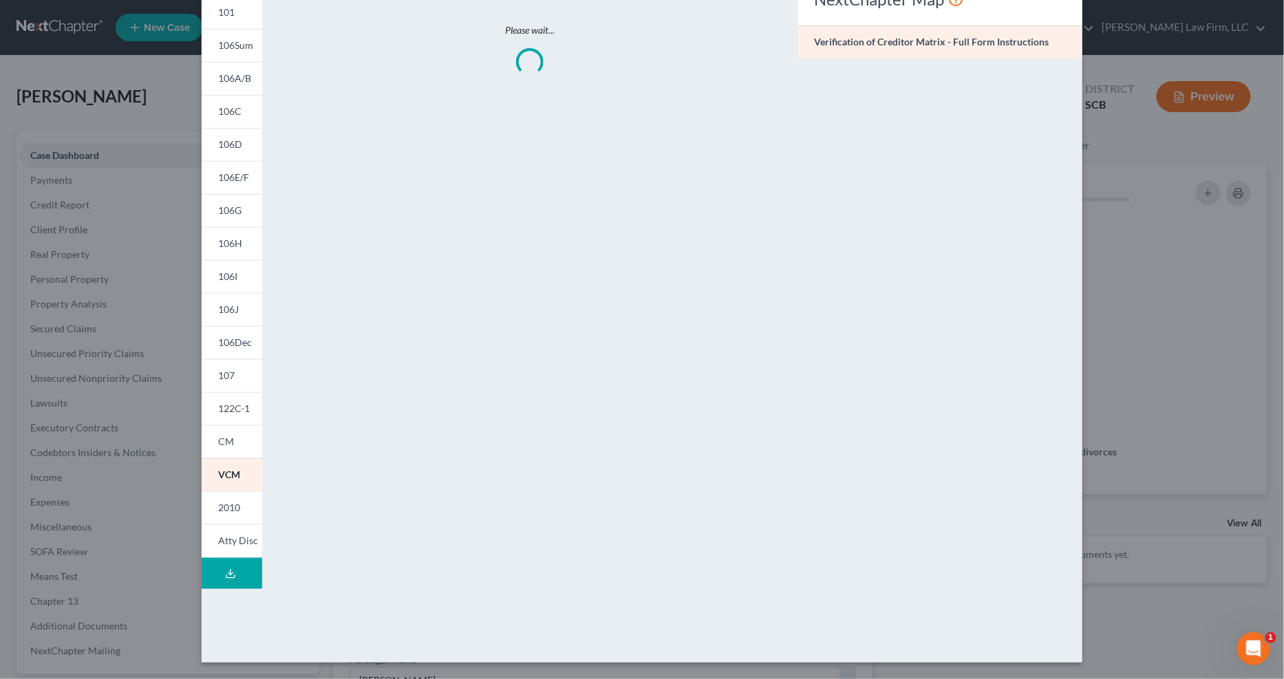
scroll to position [83, 0]
click at [237, 442] on link "CM" at bounding box center [232, 442] width 61 height 33
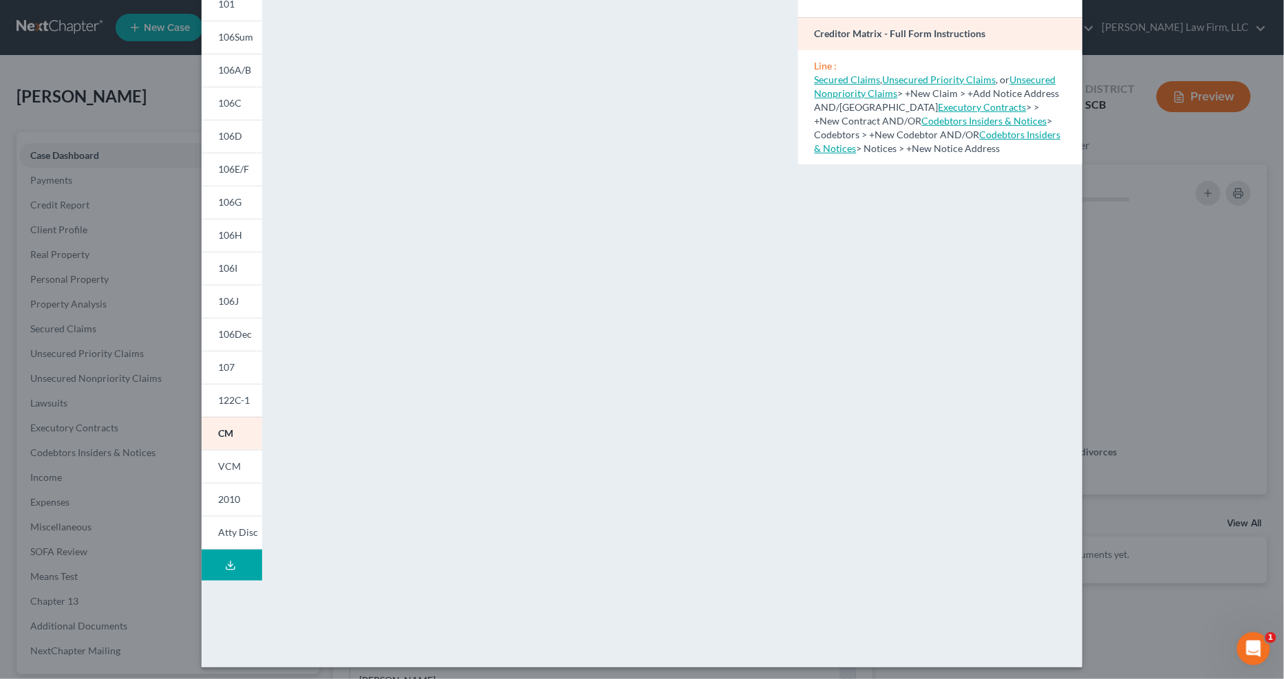
scroll to position [97, 0]
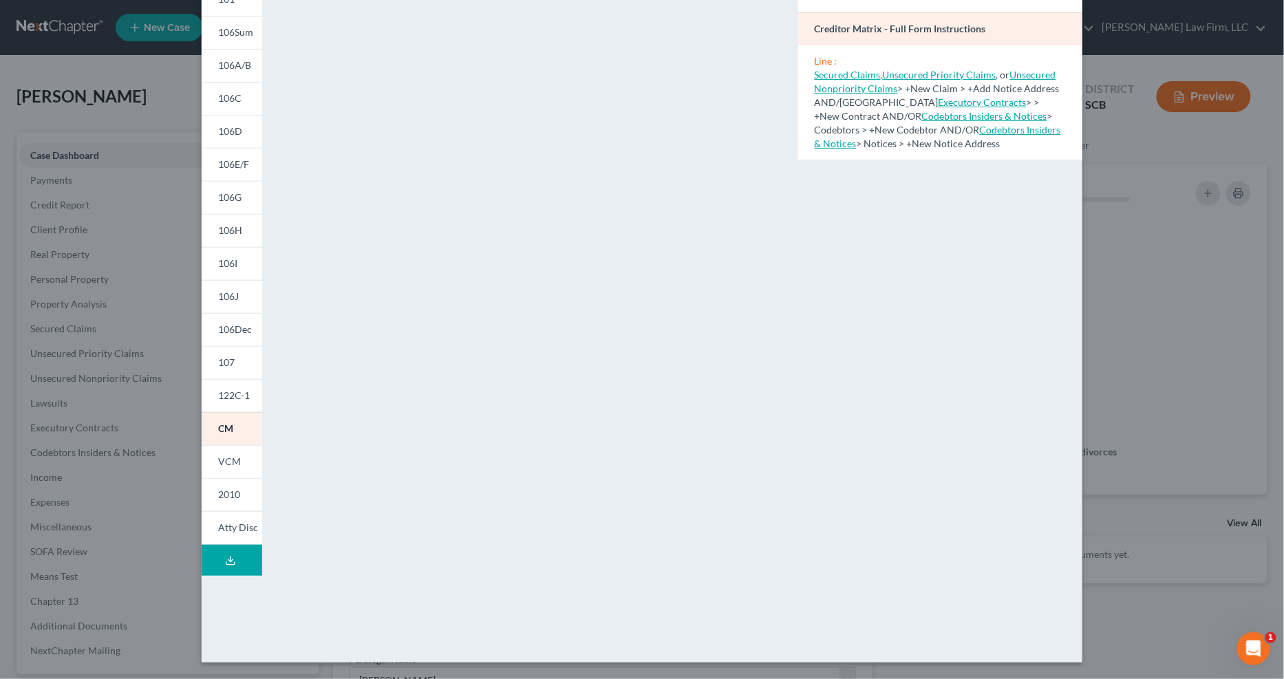
click at [227, 520] on link "Atty Disc" at bounding box center [232, 528] width 61 height 34
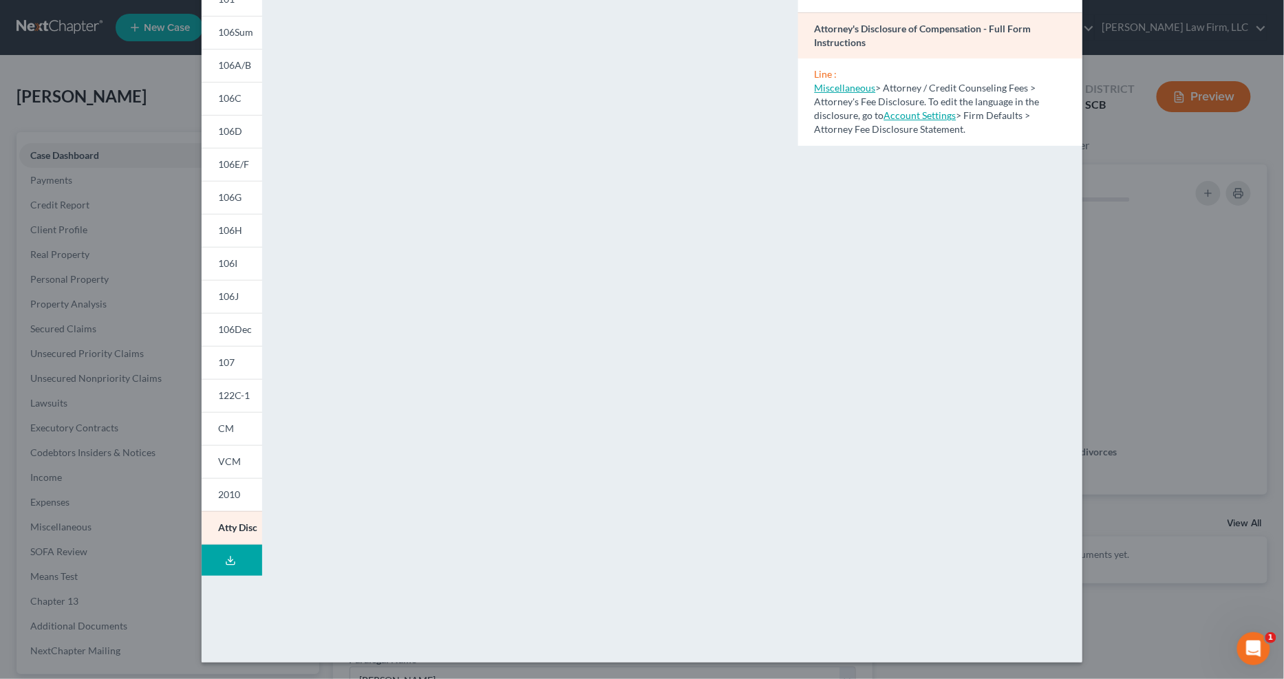
click at [224, 360] on span "107" at bounding box center [226, 362] width 17 height 12
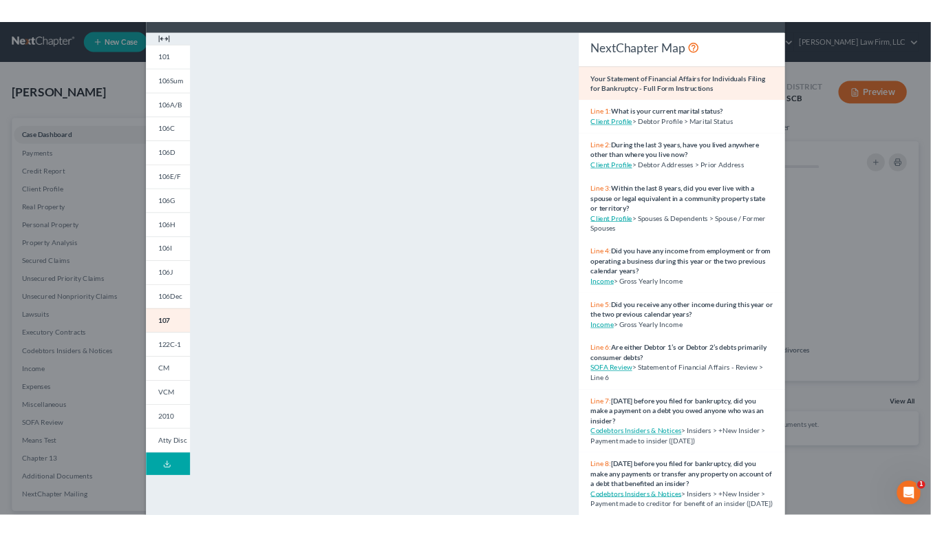
scroll to position [0, 0]
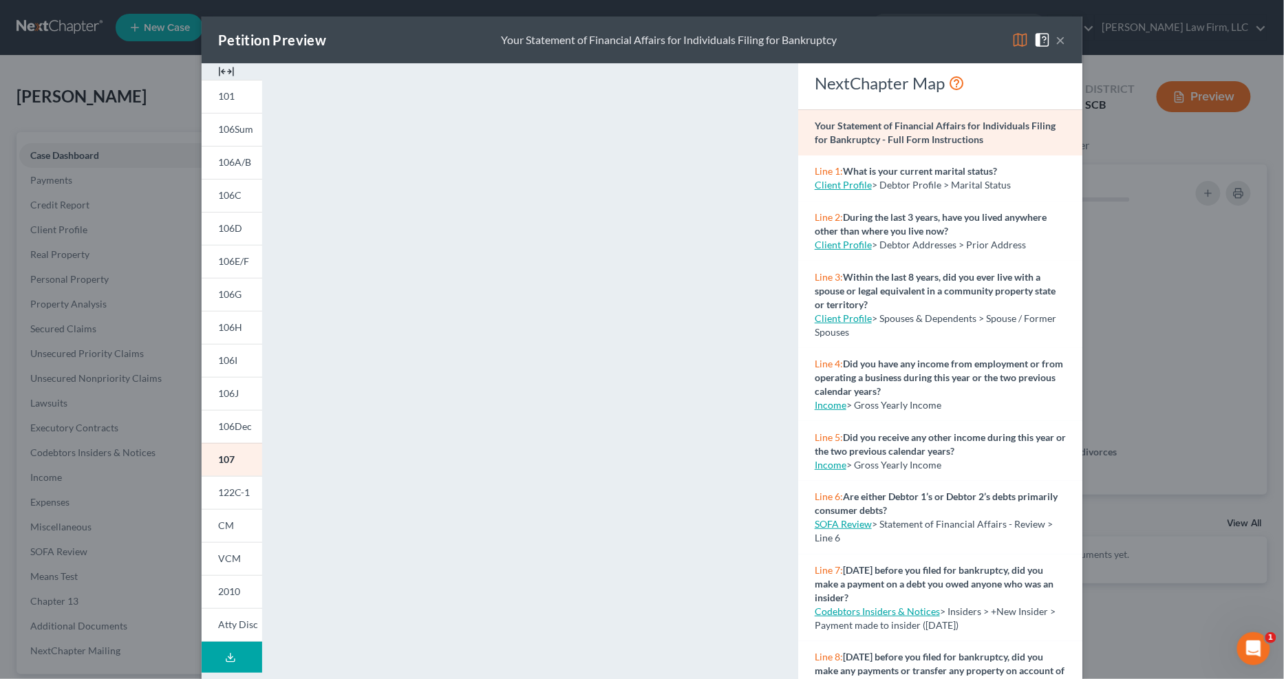
click at [942, 36] on button "×" at bounding box center [1061, 40] width 10 height 17
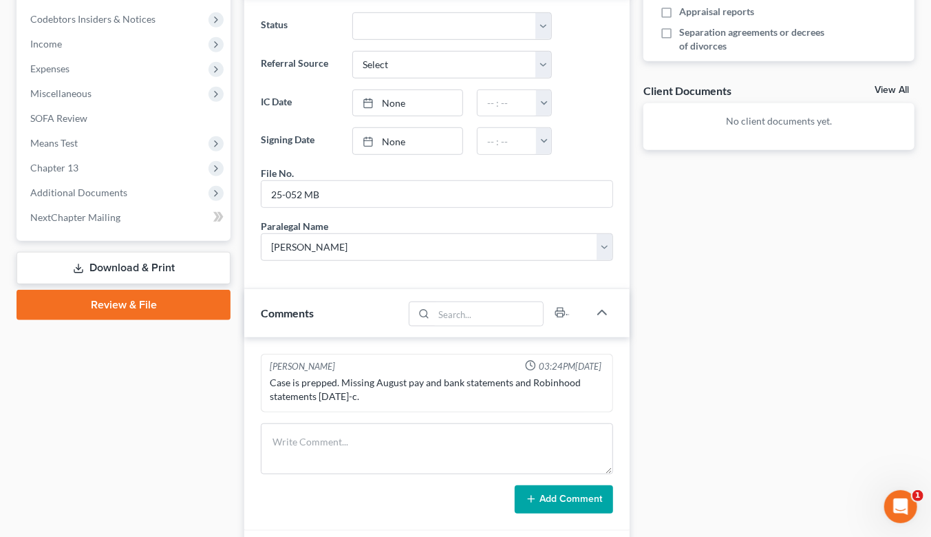
scroll to position [626, 0]
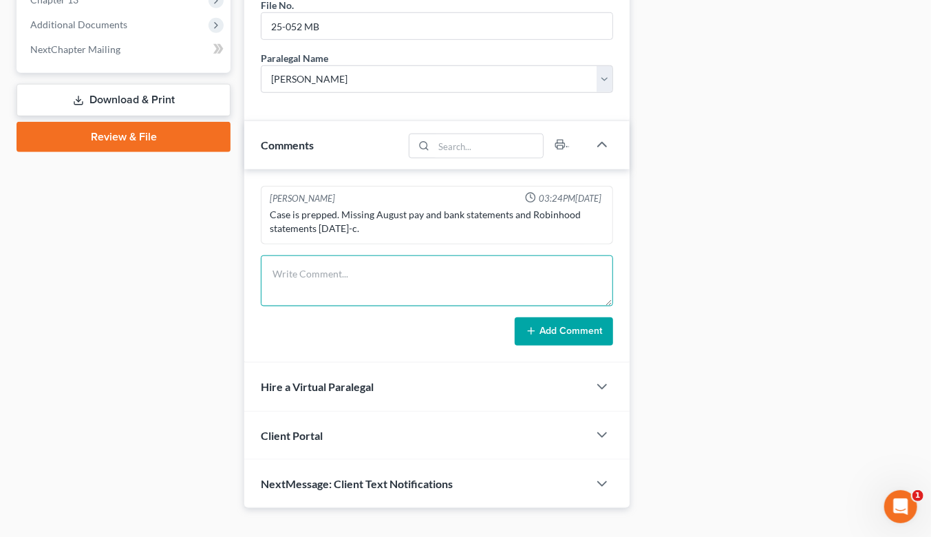
click at [314, 269] on textarea at bounding box center [437, 280] width 352 height 51
type textarea "Reviewed case & emailed notes to KK"
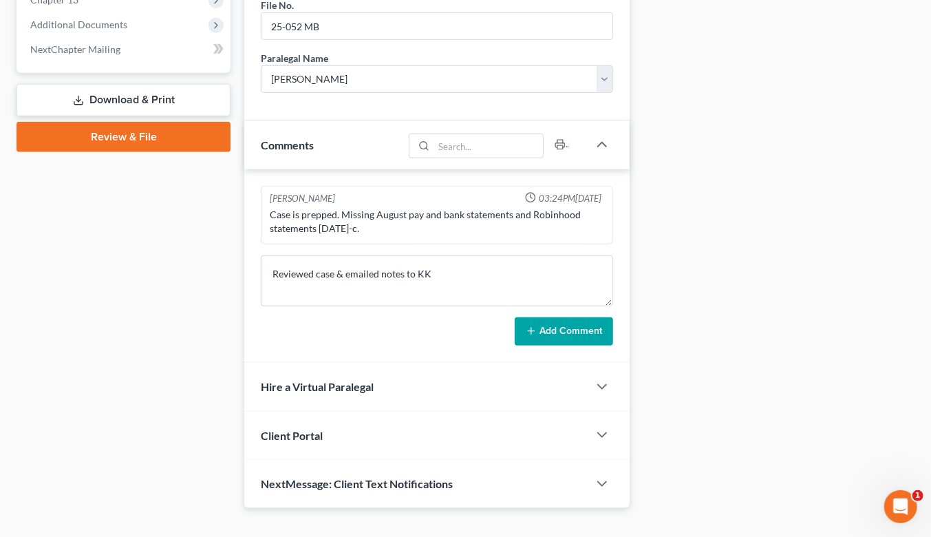
click at [561, 317] on button "Add Comment" at bounding box center [564, 331] width 98 height 29
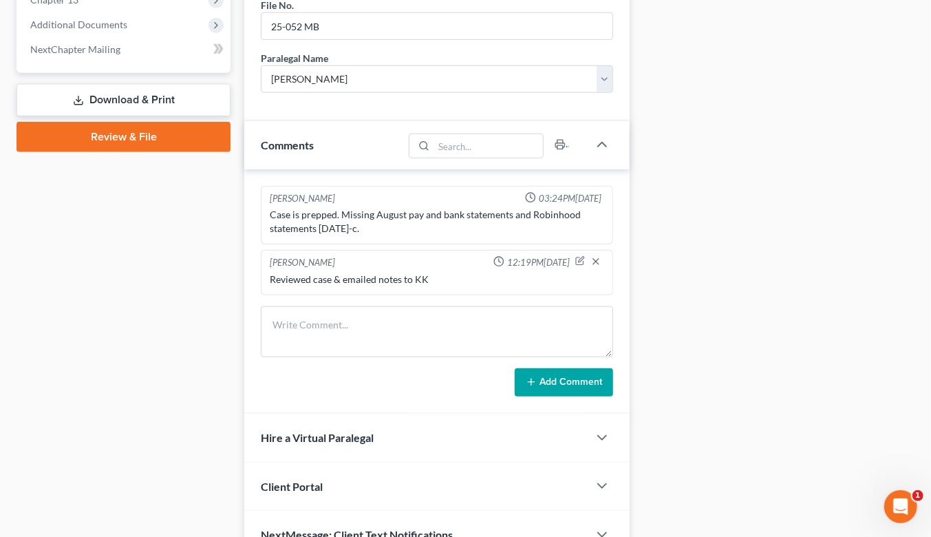
click at [69, 159] on div "Case Dashboard Payments Invoices Payments Payments Credit Report Client Profile" at bounding box center [124, 45] width 228 height 1028
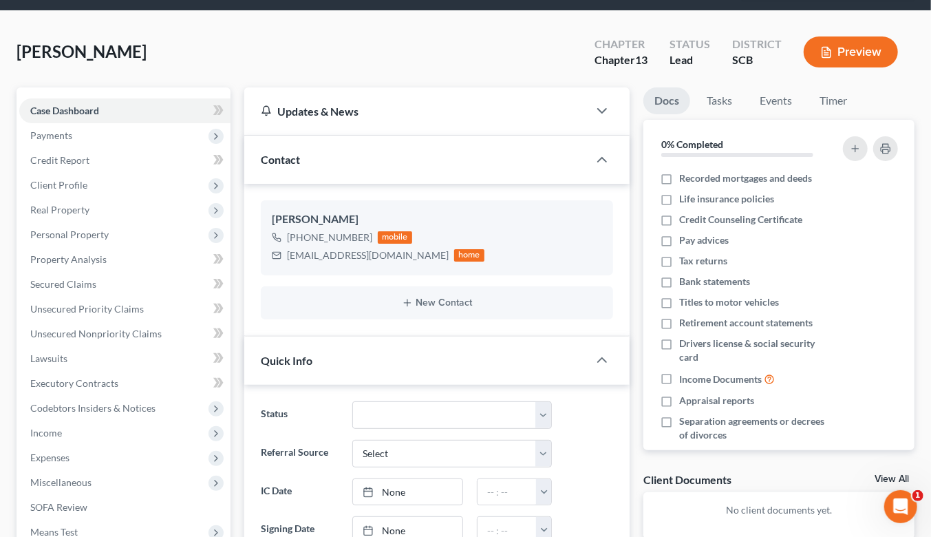
scroll to position [0, 0]
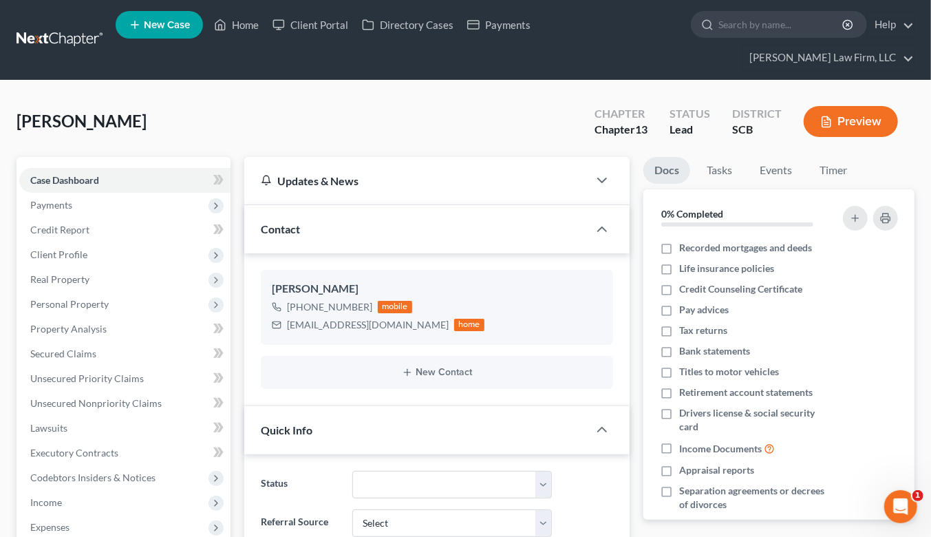
click at [65, 28] on link at bounding box center [61, 40] width 88 height 25
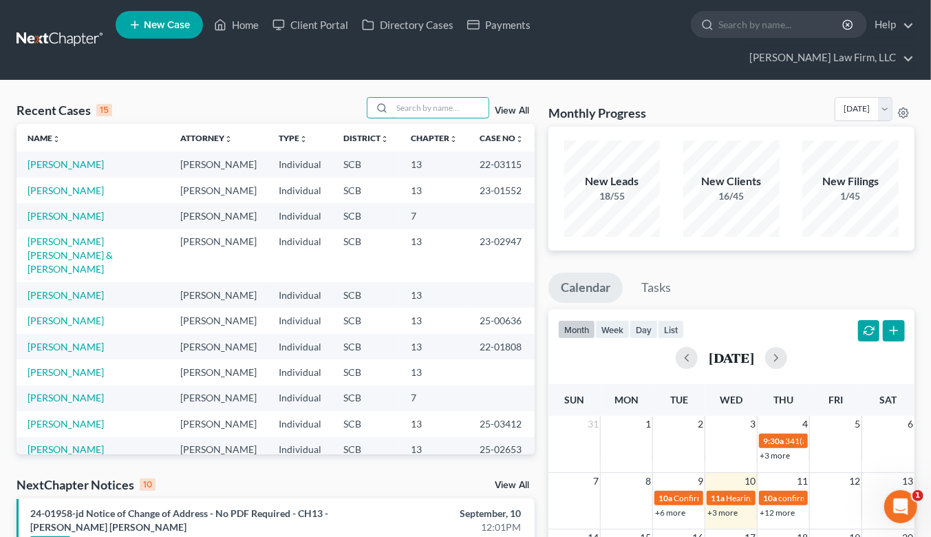
click at [444, 98] on input "search" at bounding box center [440, 108] width 96 height 20
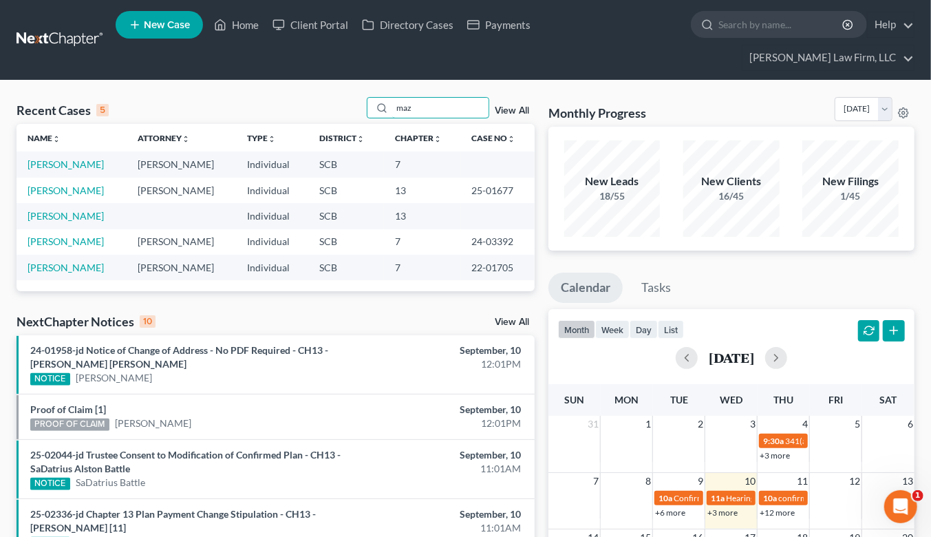
type input "maz"
click at [66, 158] on link "[PERSON_NAME]" at bounding box center [66, 164] width 76 height 12
select select "3"
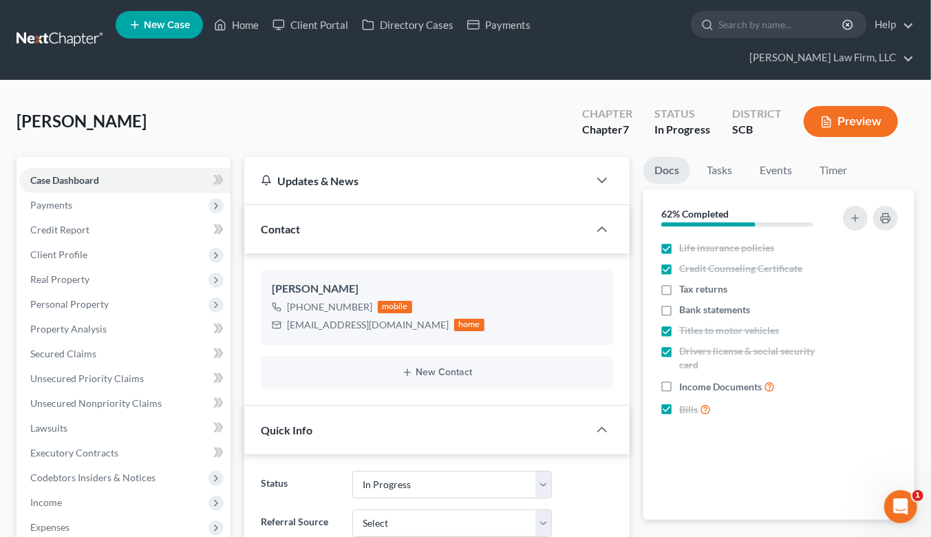
select select "1"
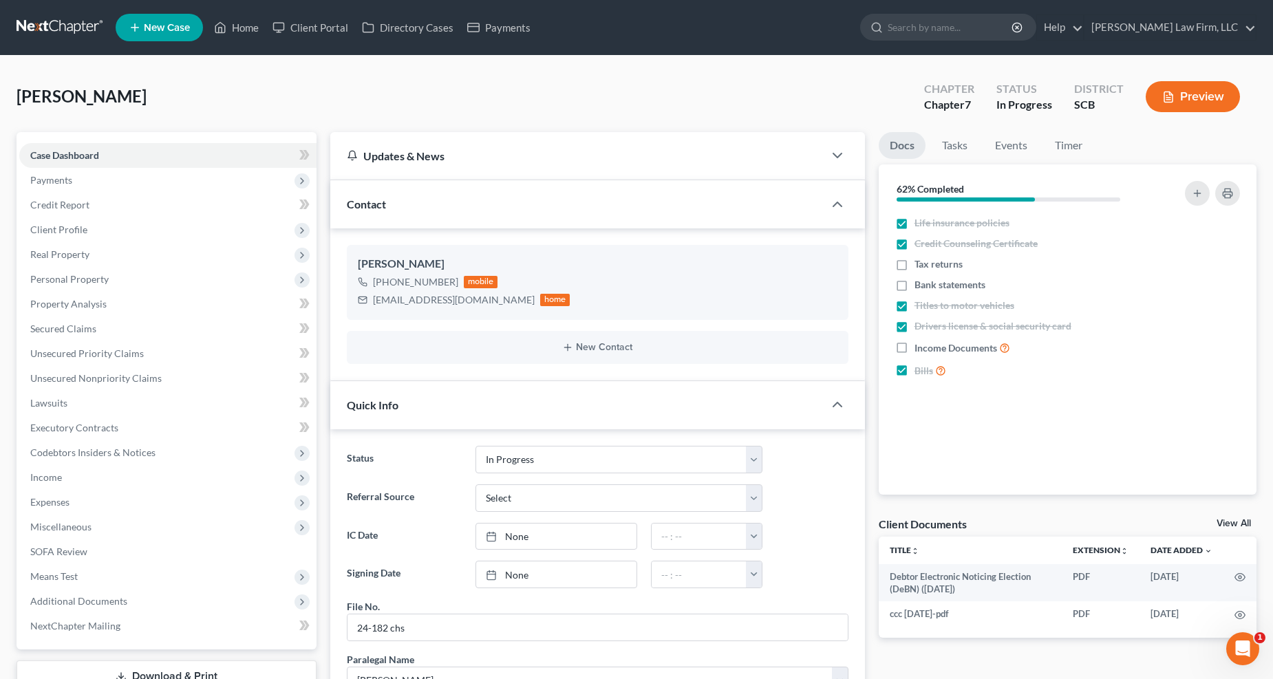
scroll to position [660, 0]
click at [85, 471] on span "Income" at bounding box center [167, 477] width 297 height 25
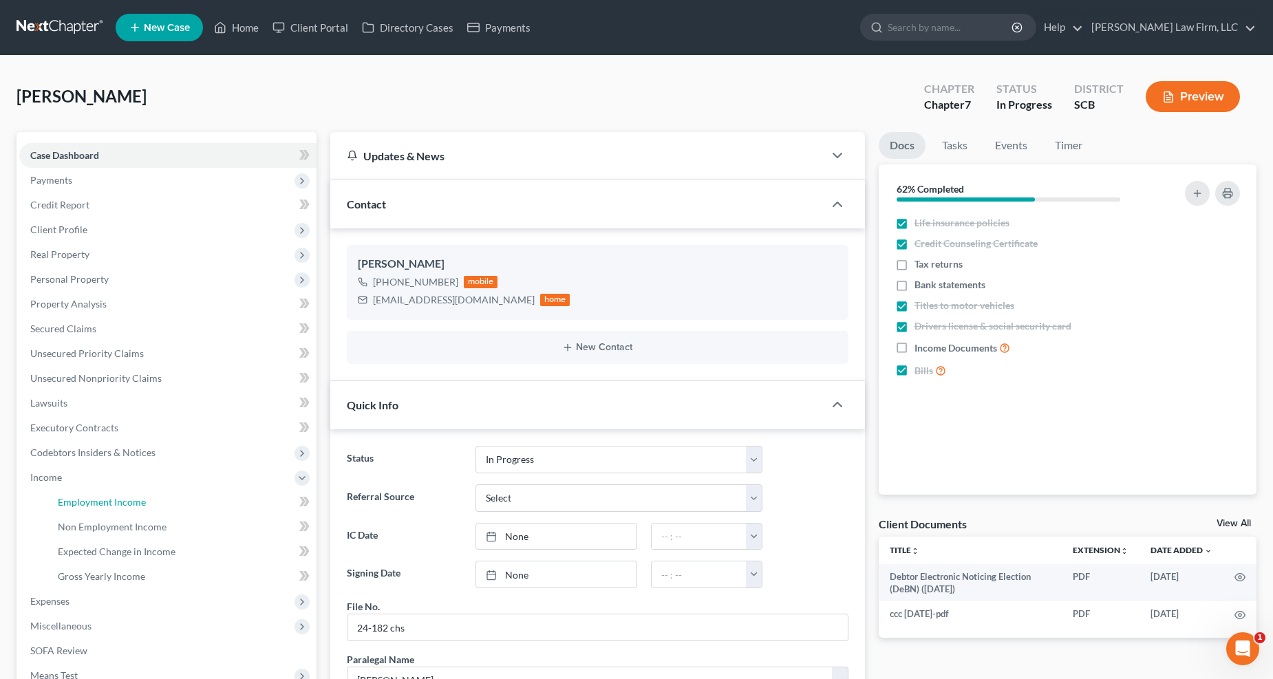
click at [90, 496] on span "Employment Income" at bounding box center [102, 502] width 88 height 12
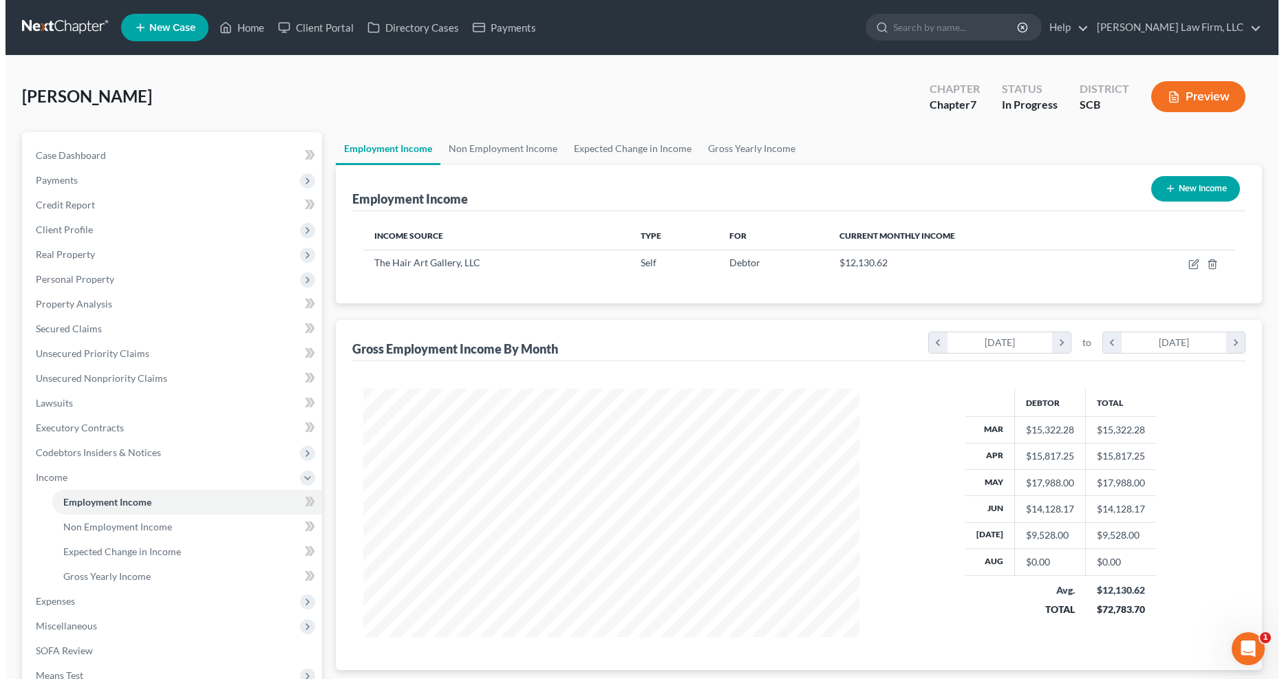
scroll to position [248, 524]
click at [942, 263] on icon "button" at bounding box center [1187, 264] width 11 height 11
select select "1"
select select "42"
select select "0"
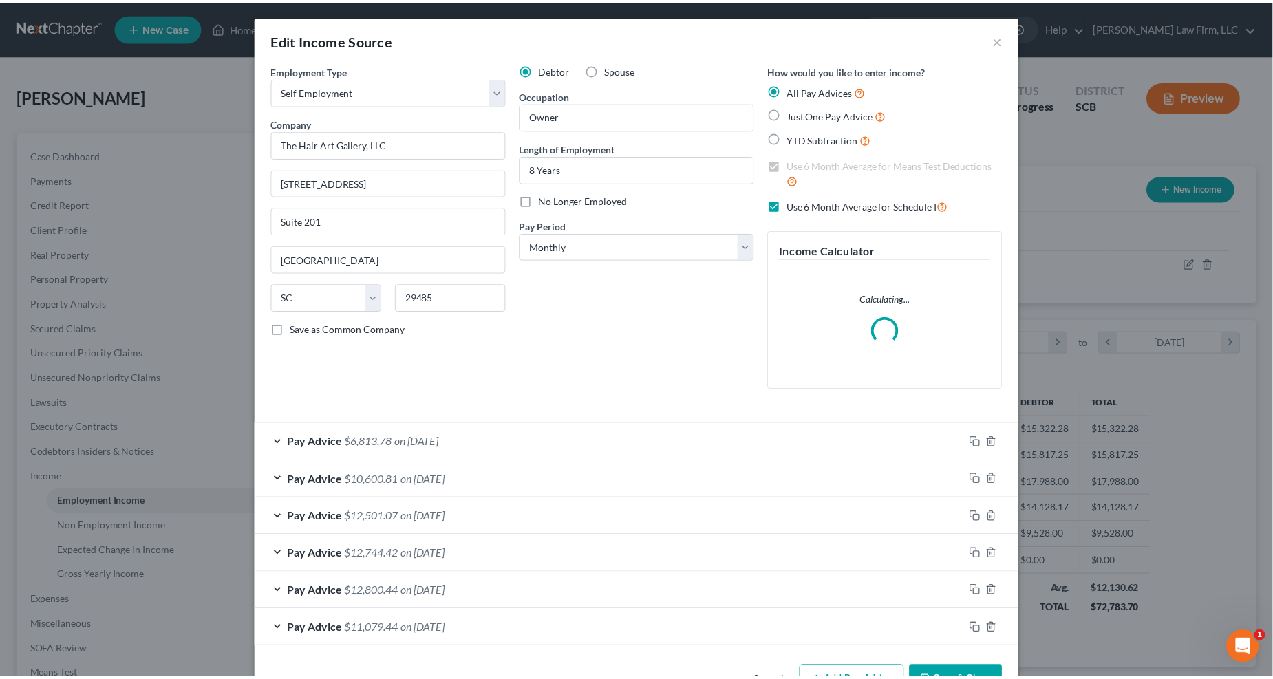
scroll to position [250, 530]
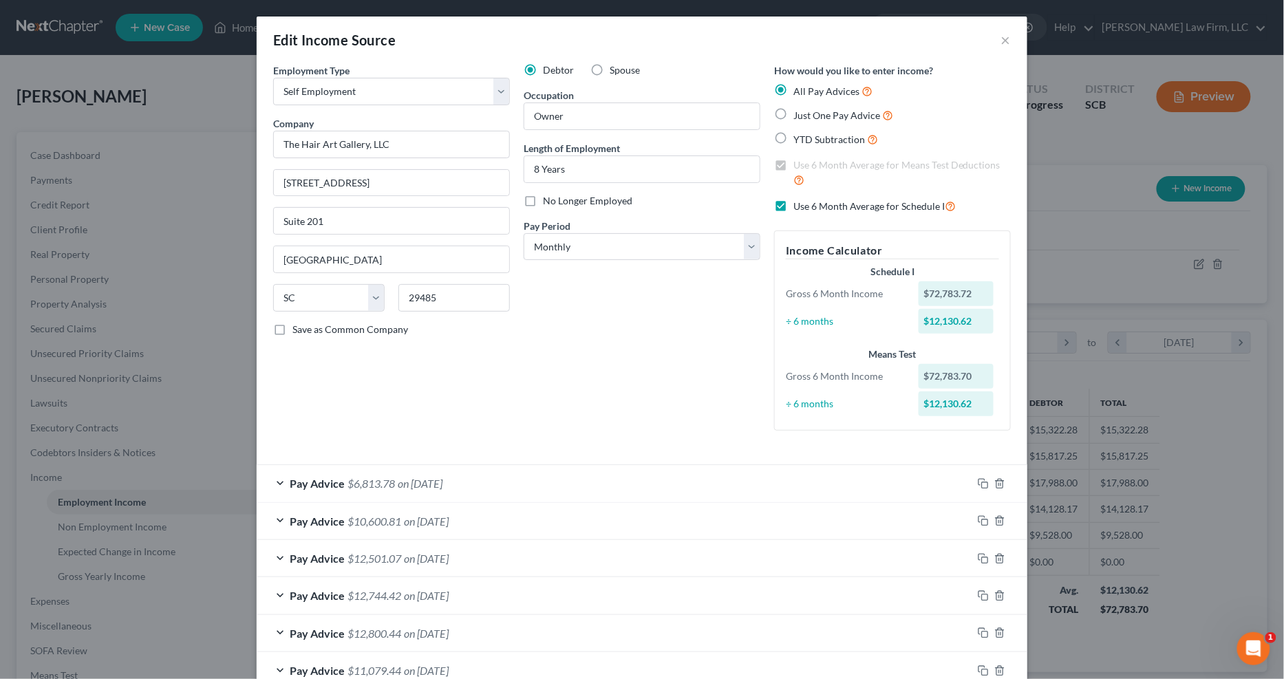
click at [942, 41] on div "Edit Income Source ×" at bounding box center [642, 40] width 770 height 47
click at [942, 42] on button "×" at bounding box center [1006, 40] width 10 height 17
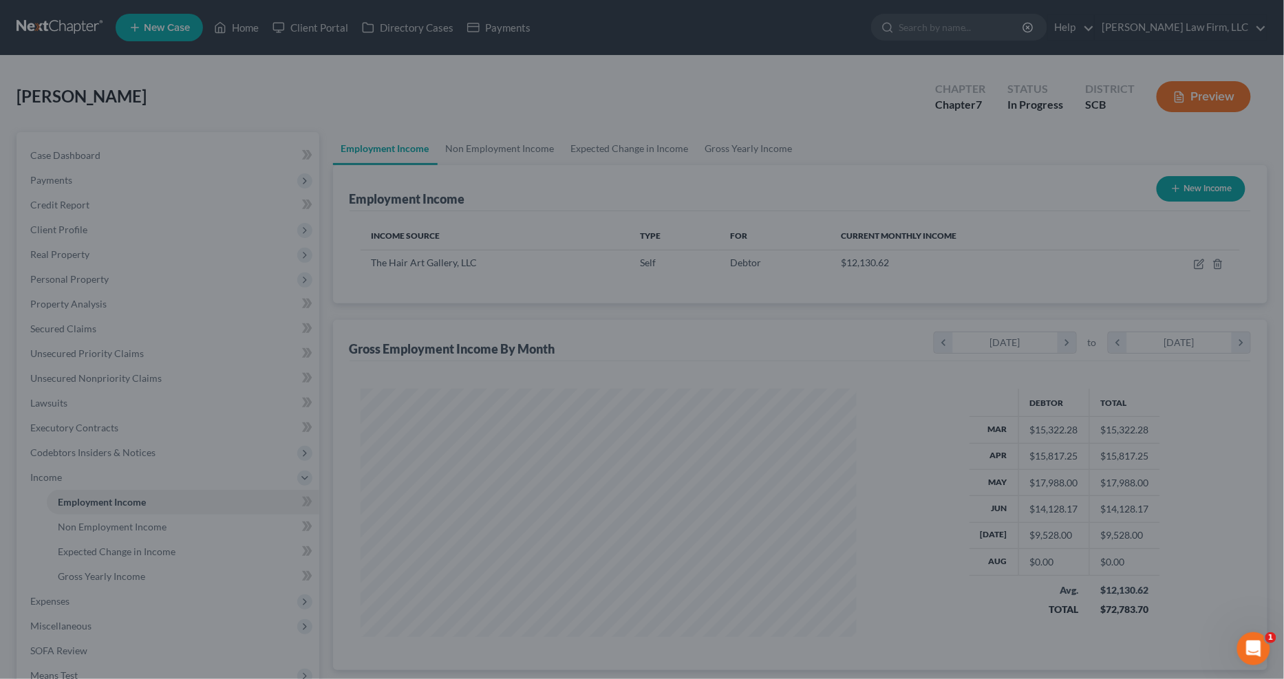
scroll to position [687629, 687353]
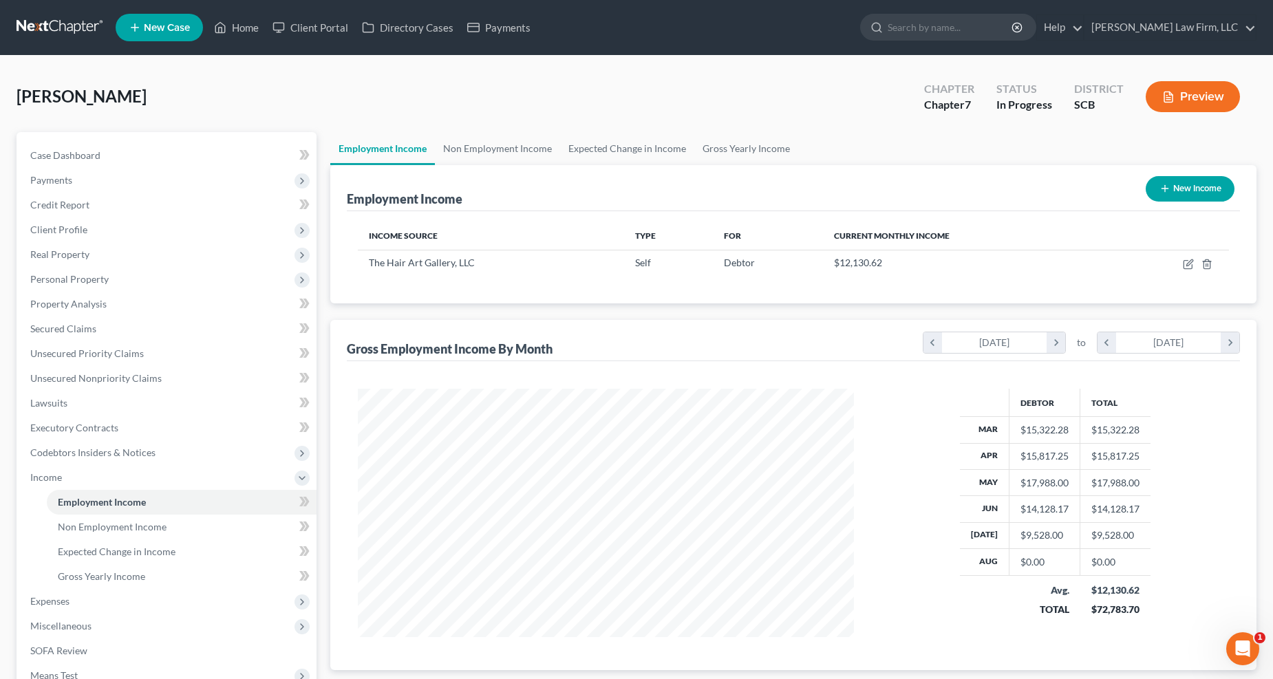
click at [942, 97] on button "Preview" at bounding box center [1192, 96] width 94 height 31
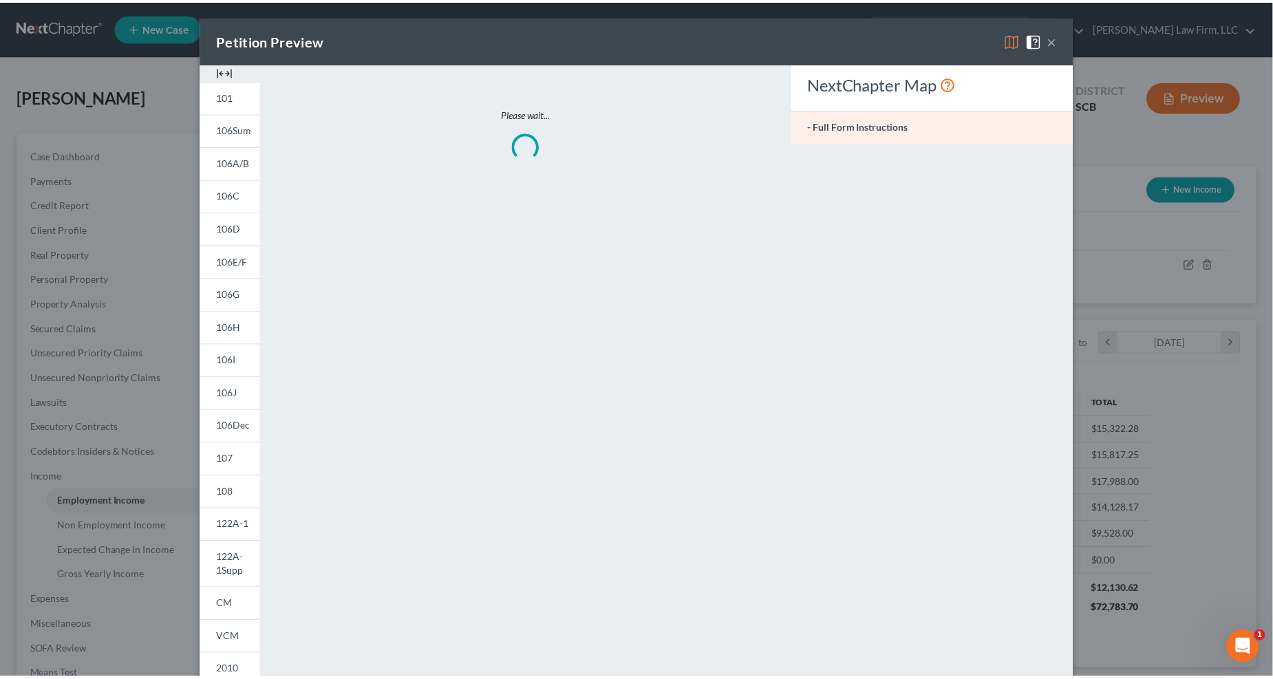
scroll to position [250, 530]
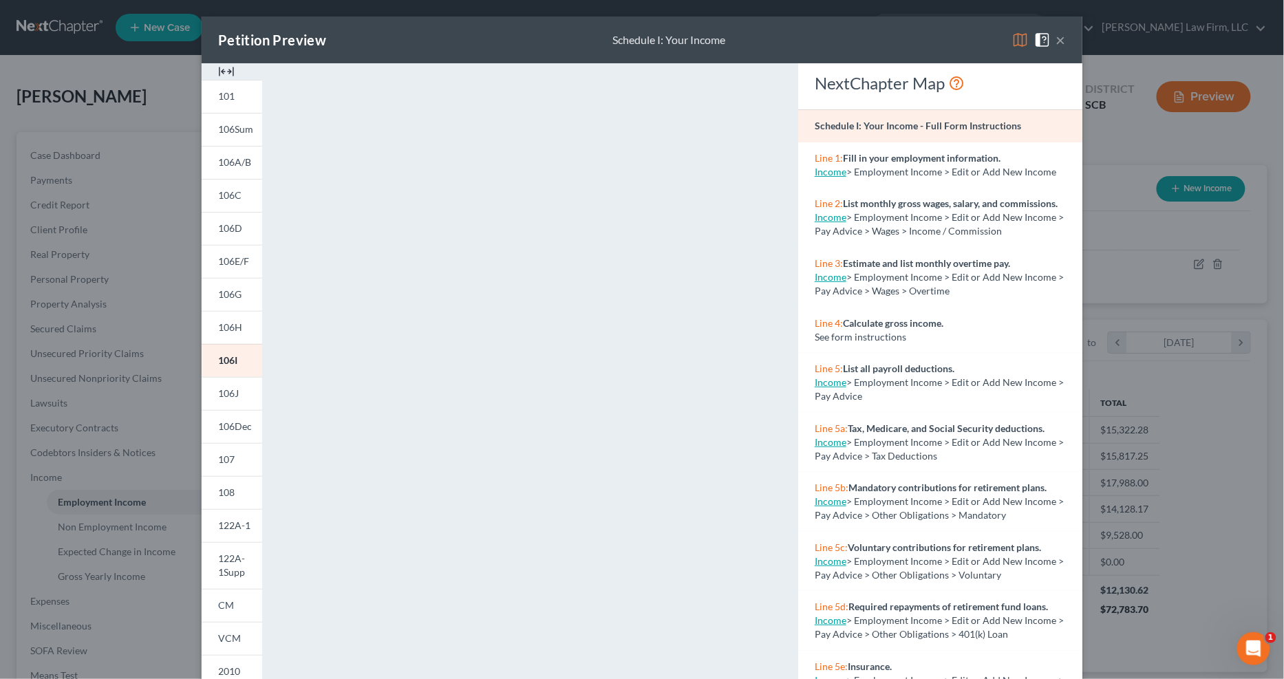
click at [221, 389] on span "106J" at bounding box center [228, 393] width 21 height 12
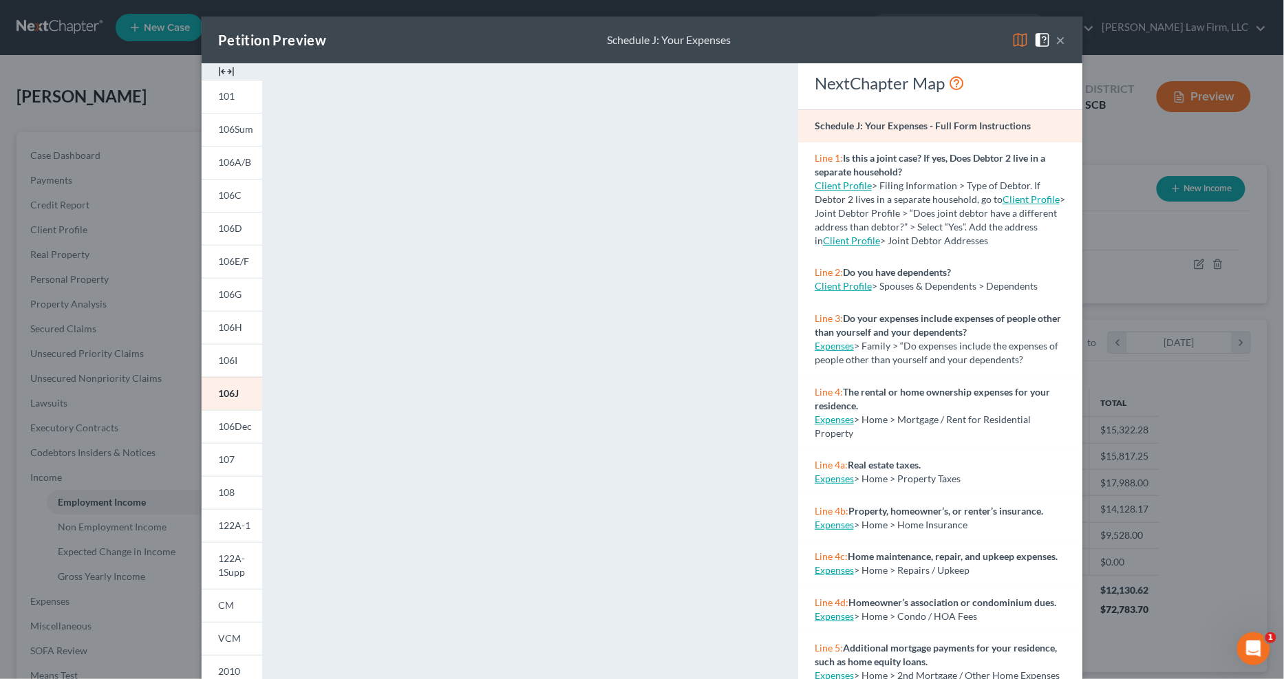
click at [942, 36] on button "×" at bounding box center [1061, 40] width 10 height 17
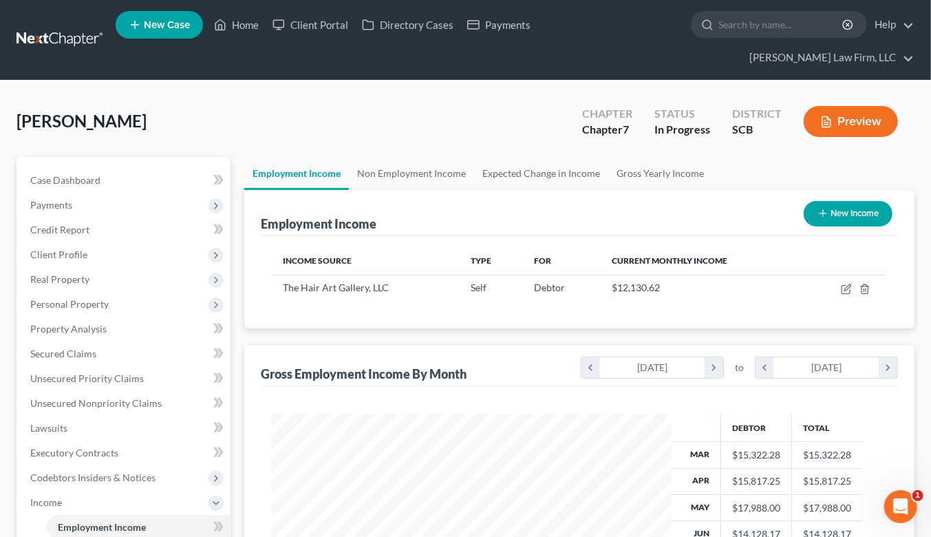
scroll to position [687631, 687503]
click at [66, 168] on link "Case Dashboard" at bounding box center [124, 180] width 211 height 25
select select "1"
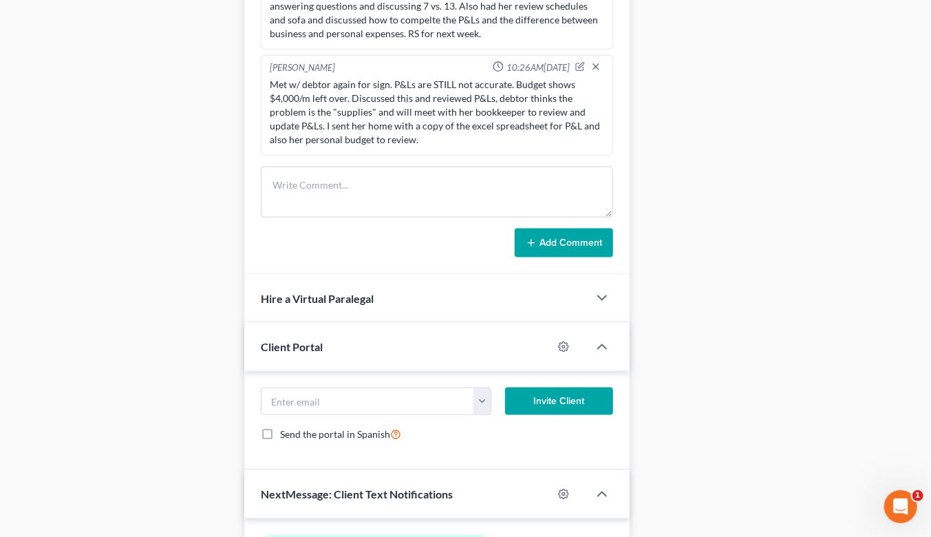
scroll to position [784, 0]
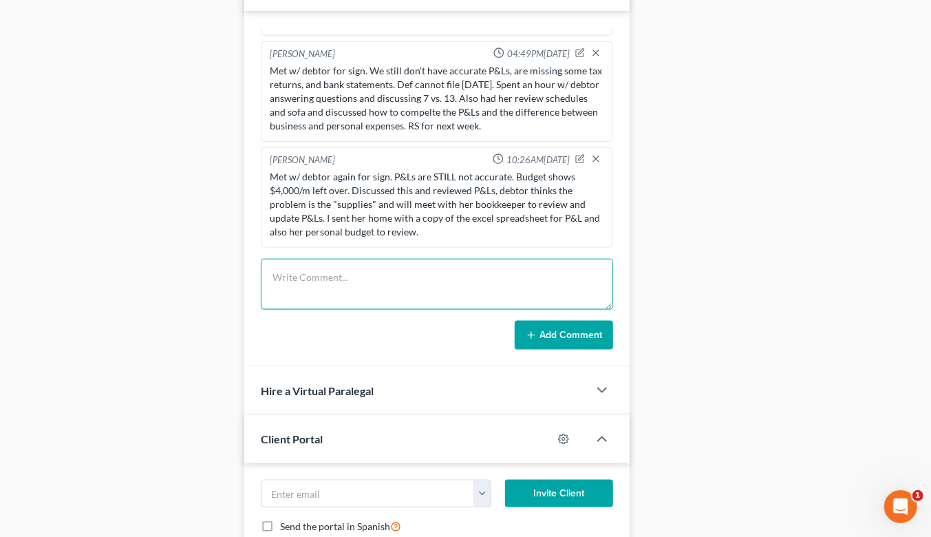
drag, startPoint x: 392, startPoint y: 277, endPoint x: 390, endPoint y: 270, distance: 7.2
click at [392, 271] on textarea at bounding box center [437, 284] width 352 height 51
type textarea "Updated P&L, emailed to debtor for review."
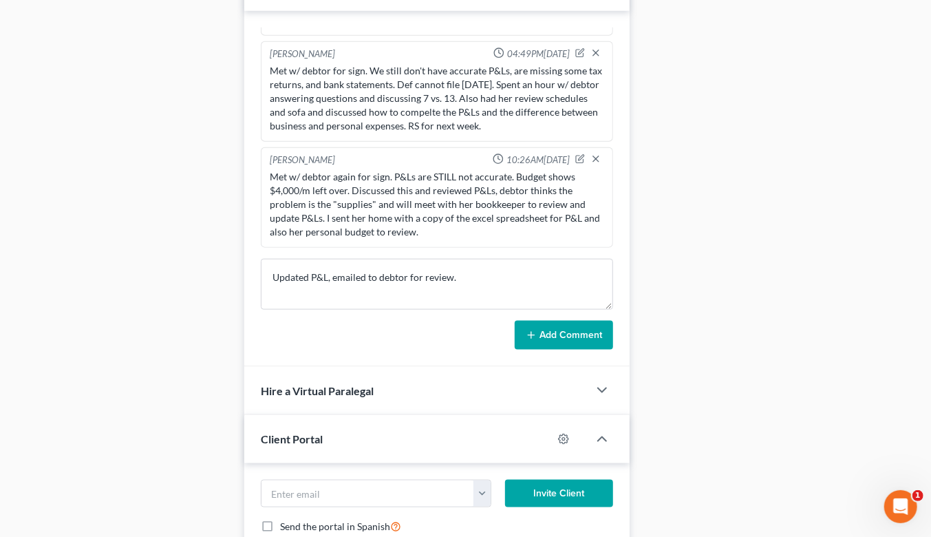
click at [583, 321] on button "Add Comment" at bounding box center [564, 335] width 98 height 29
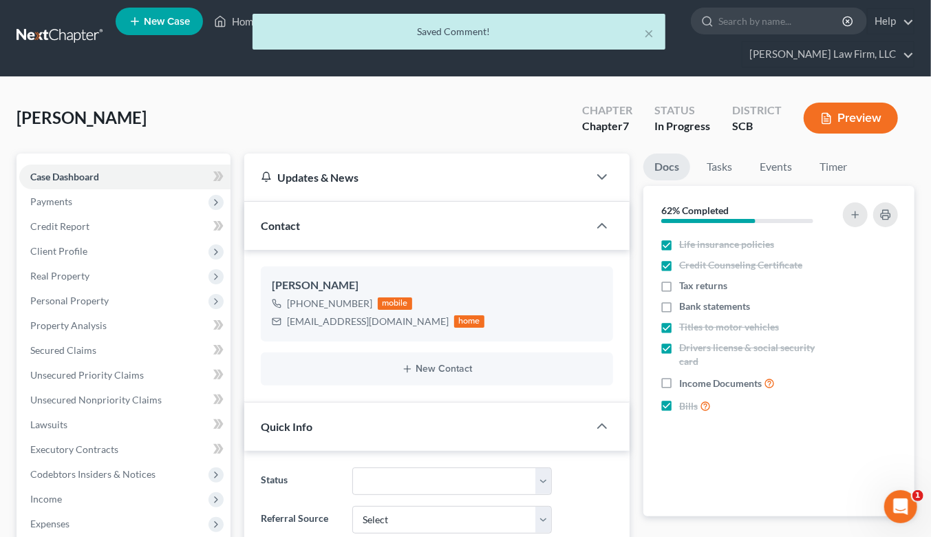
scroll to position [0, 0]
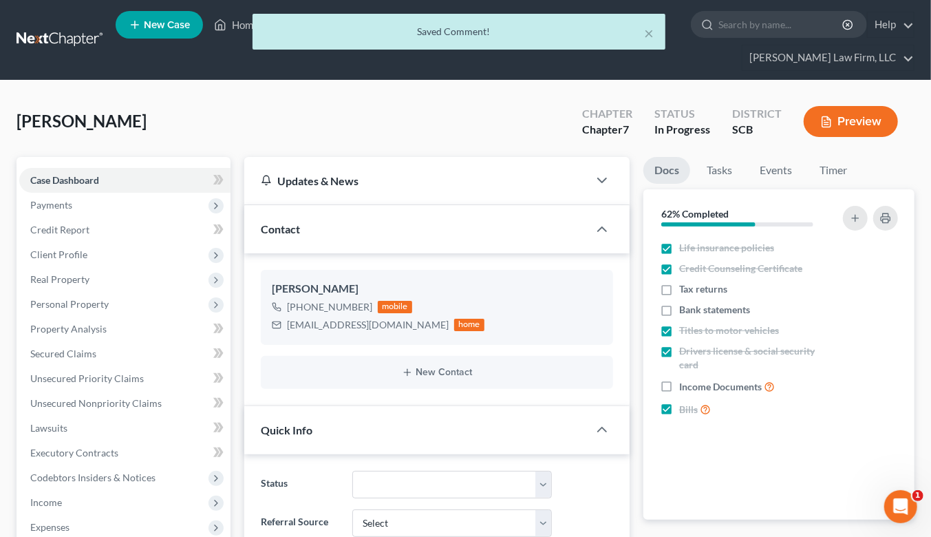
click at [87, 28] on div "× Saved Comment!" at bounding box center [458, 35] width 931 height 43
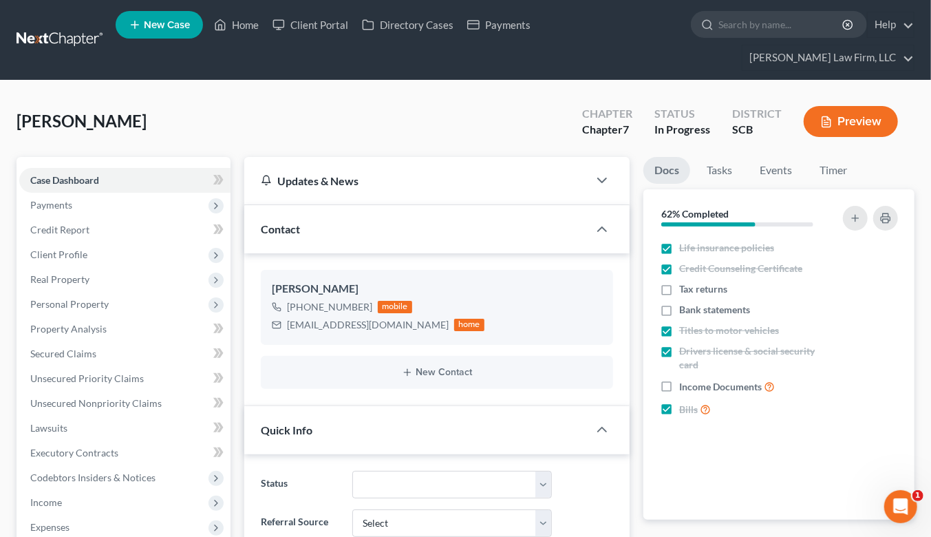
click at [91, 28] on link at bounding box center [61, 40] width 88 height 25
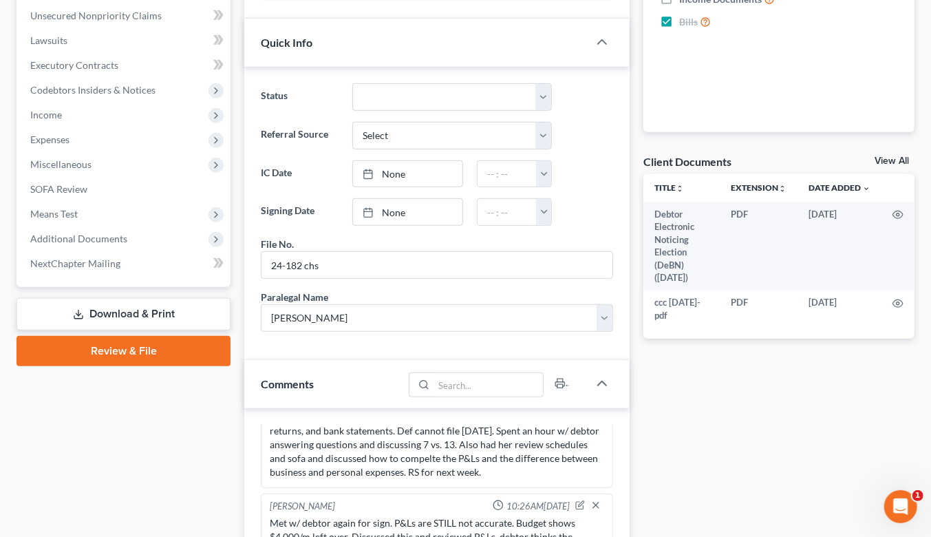
scroll to position [534, 0]
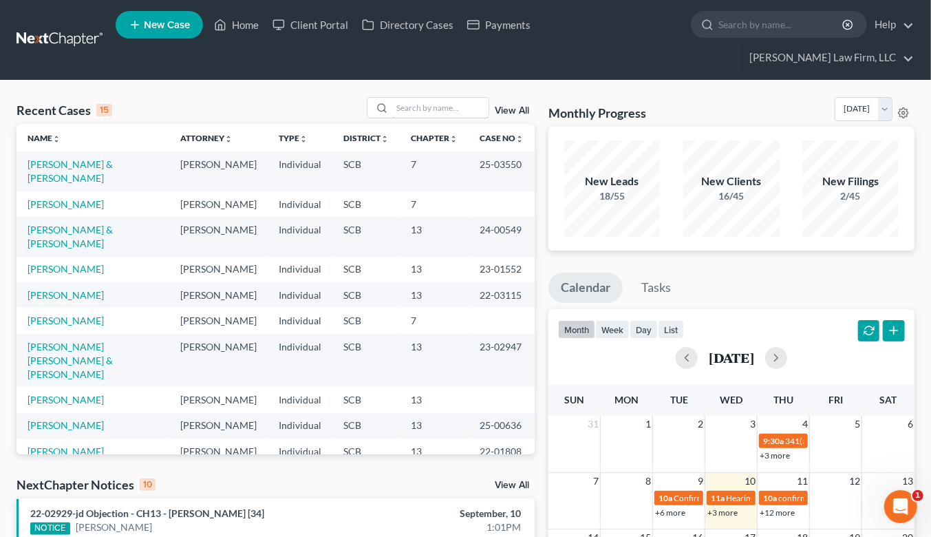
click at [477, 98] on input "search" at bounding box center [440, 108] width 96 height 20
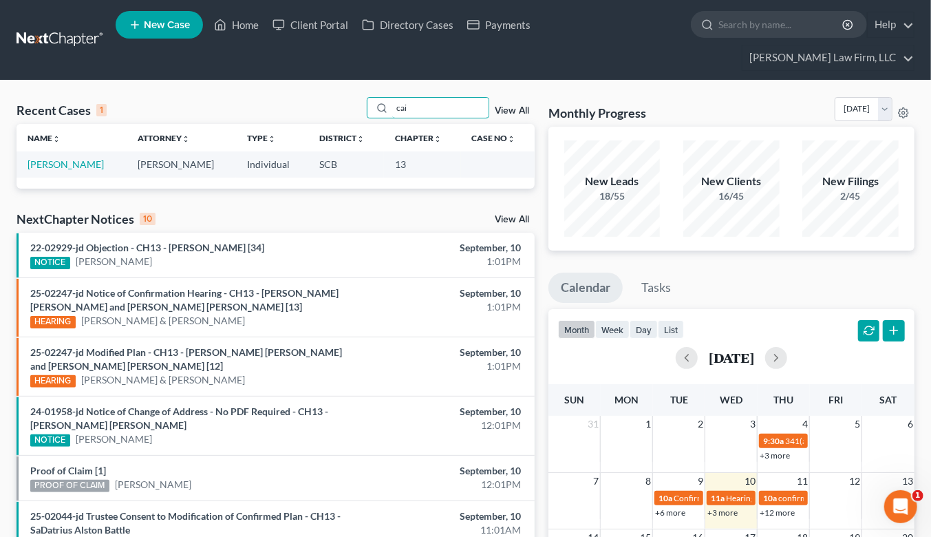
type input "cai"
click at [63, 158] on link "[PERSON_NAME]" at bounding box center [66, 164] width 76 height 12
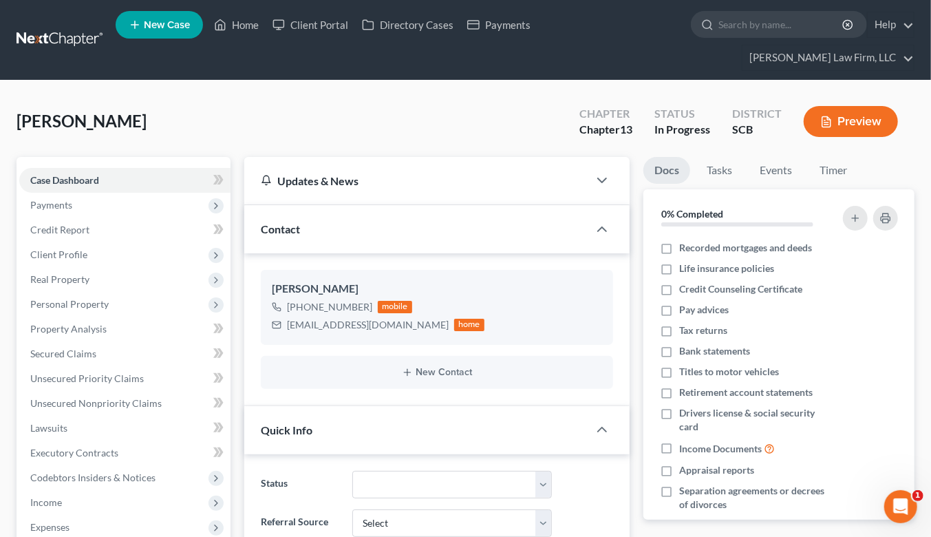
select select "1"
click at [78, 28] on link at bounding box center [61, 40] width 88 height 25
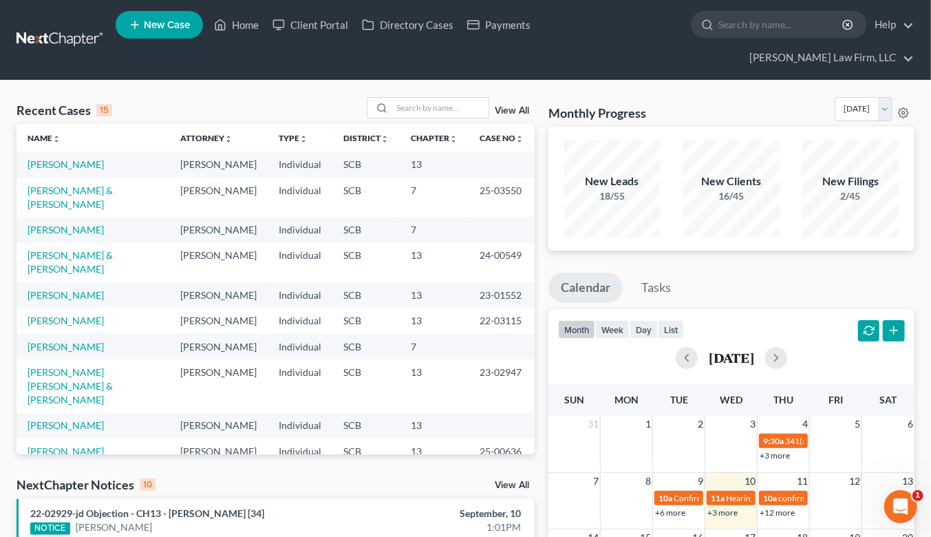
drag, startPoint x: 746, startPoint y: 86, endPoint x: 669, endPoint y: 98, distance: 78.0
click at [746, 97] on div "Monthly Progress Bankruptcy Bankruptcy [DATE] [DATE] [DATE] [DATE] [DATE] [DATE…" at bounding box center [731, 112] width 366 height 30
click at [492, 97] on div "View All" at bounding box center [451, 107] width 168 height 21
click at [477, 98] on input "search" at bounding box center [440, 108] width 96 height 20
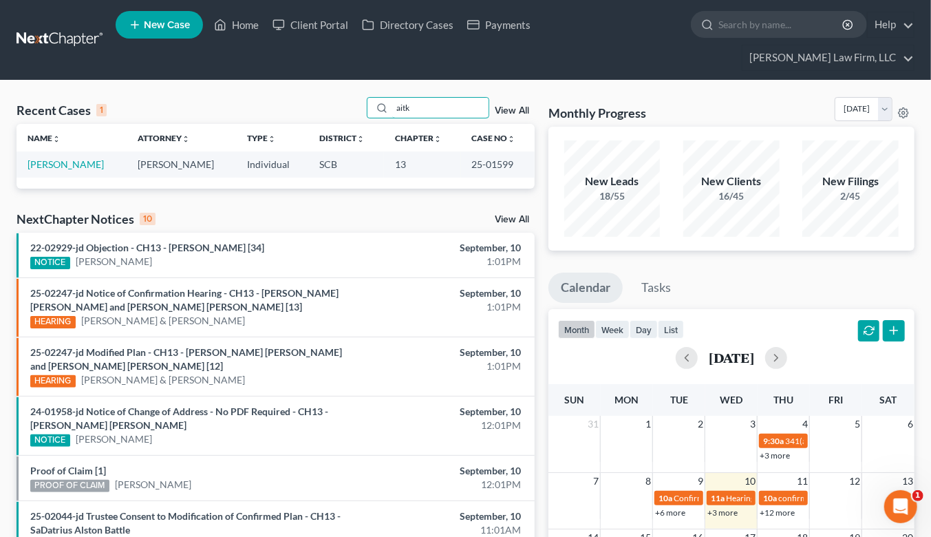
type input "aitk"
click at [77, 158] on link "[PERSON_NAME]" at bounding box center [66, 164] width 76 height 12
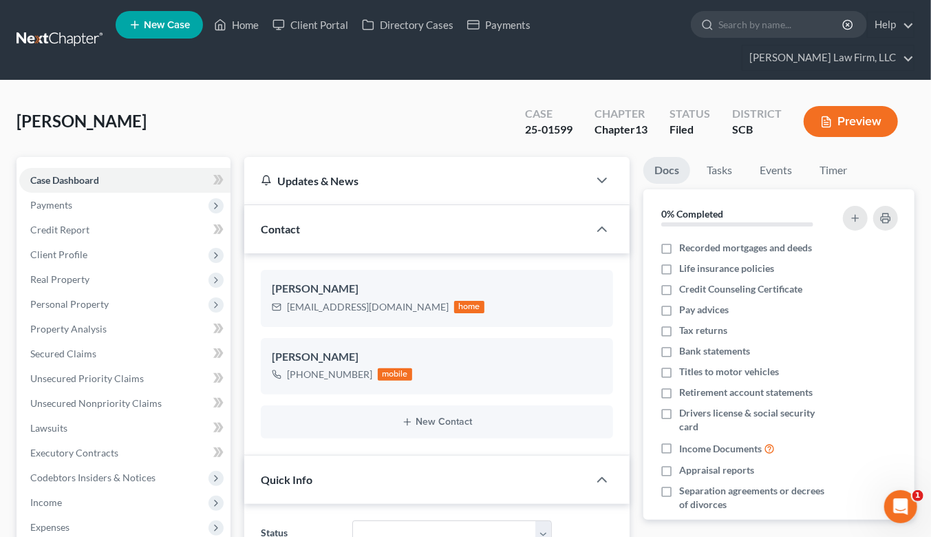
scroll to position [10, 0]
click at [65, 490] on span "Income" at bounding box center [124, 502] width 211 height 25
click at [69, 515] on link "Employment Income" at bounding box center [139, 527] width 184 height 25
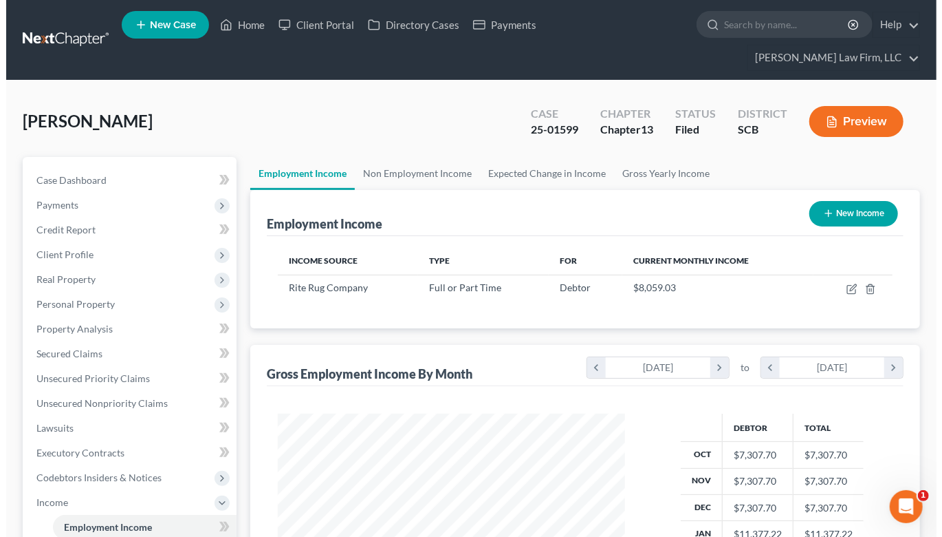
scroll to position [246, 375]
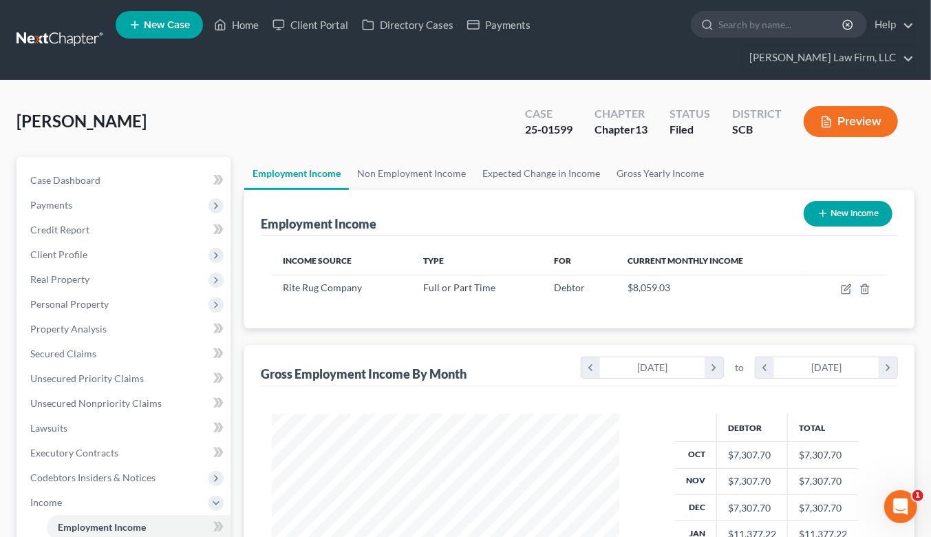
click at [821, 106] on button "Preview" at bounding box center [850, 121] width 94 height 31
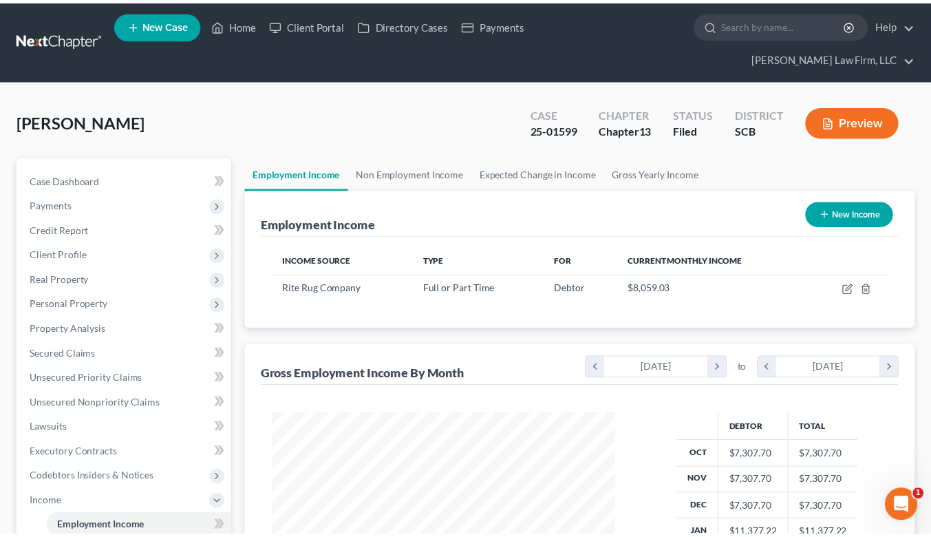
scroll to position [246, 380]
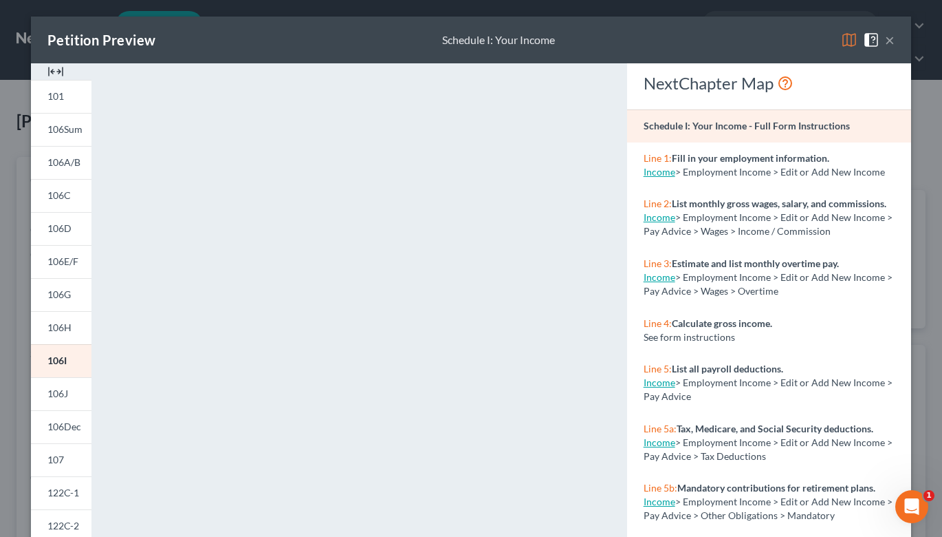
click at [885, 39] on button "×" at bounding box center [890, 40] width 10 height 17
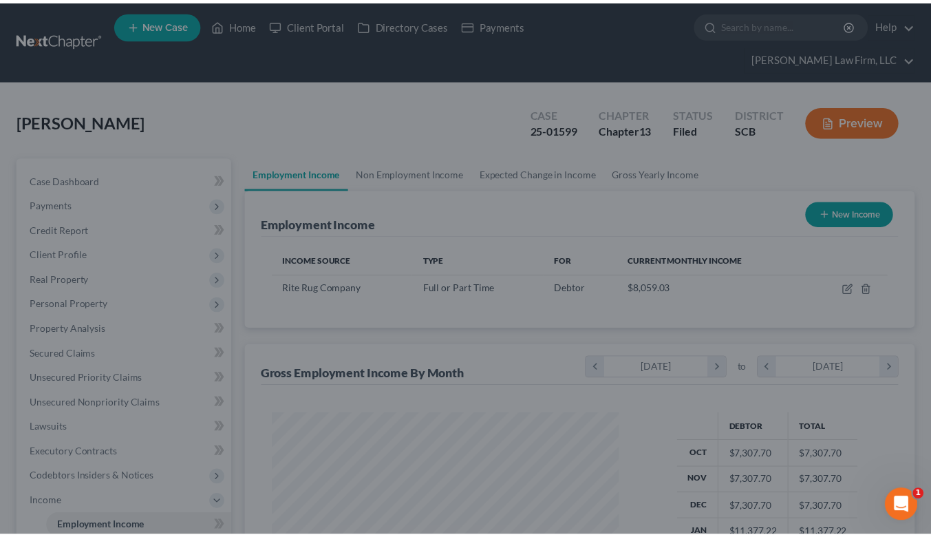
scroll to position [687631, 687503]
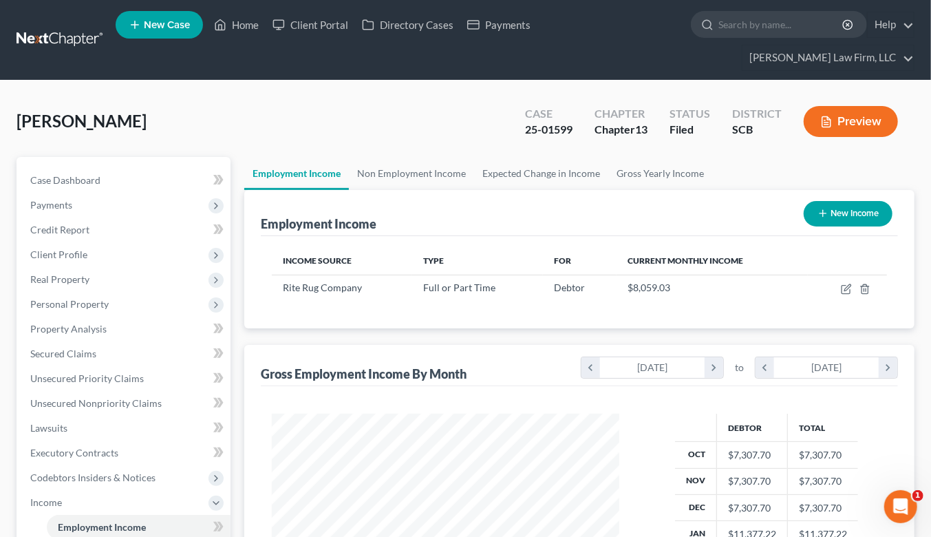
click at [41, 28] on link at bounding box center [61, 40] width 88 height 25
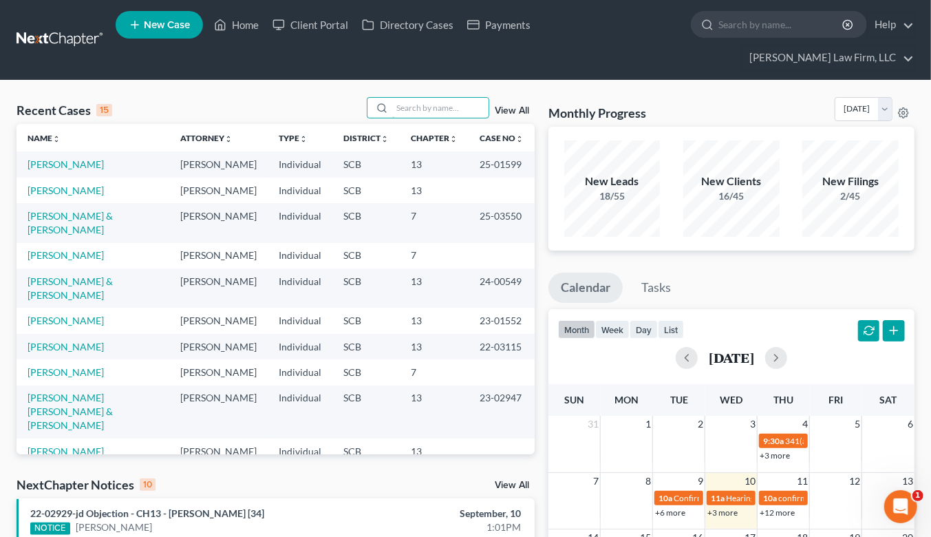
click at [466, 98] on input "search" at bounding box center [440, 108] width 96 height 20
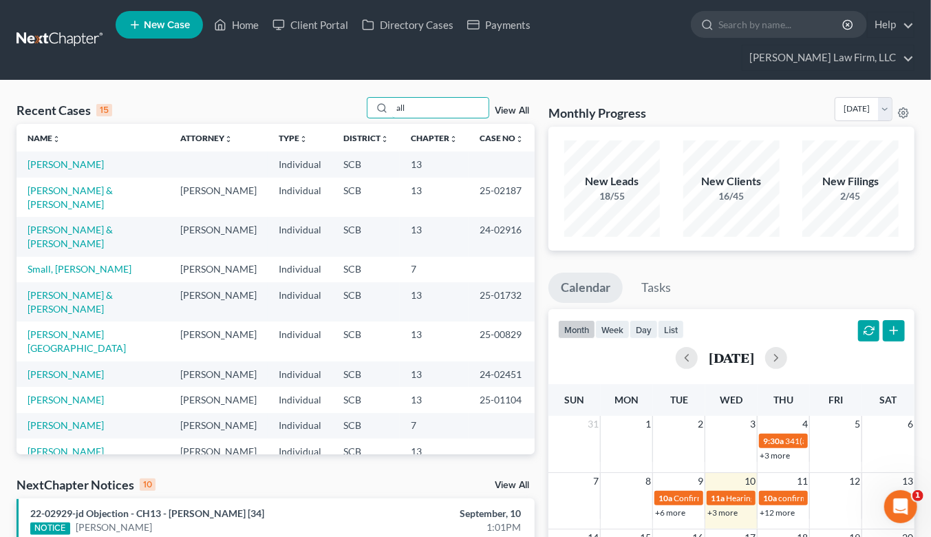
scroll to position [76, 0]
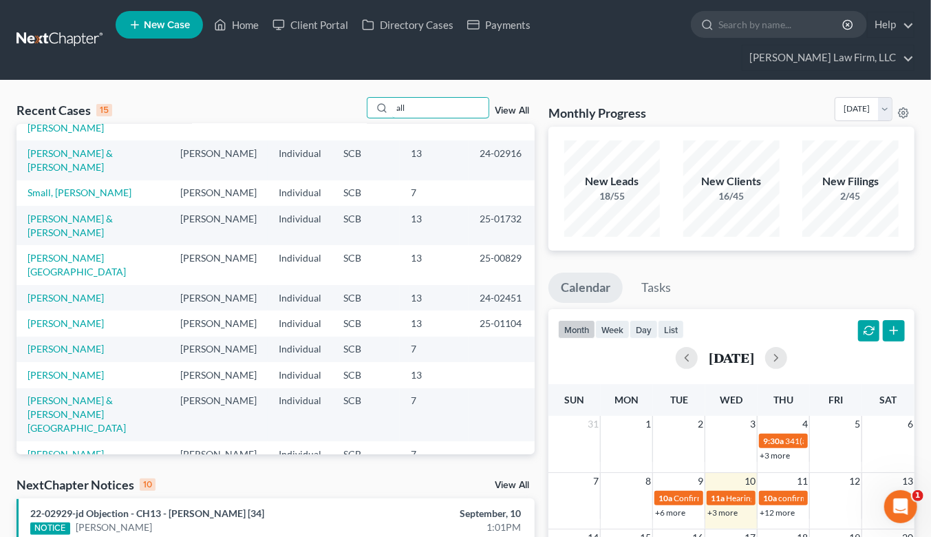
click at [418, 98] on input "all" at bounding box center [440, 108] width 96 height 20
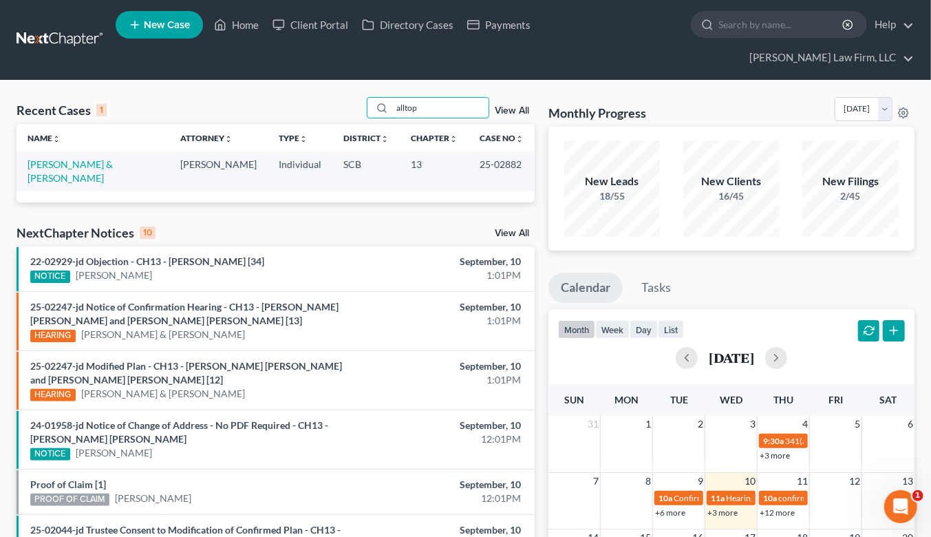
scroll to position [0, 0]
type input "alltop"
click at [113, 158] on link "[PERSON_NAME] & [PERSON_NAME]" at bounding box center [70, 170] width 85 height 25
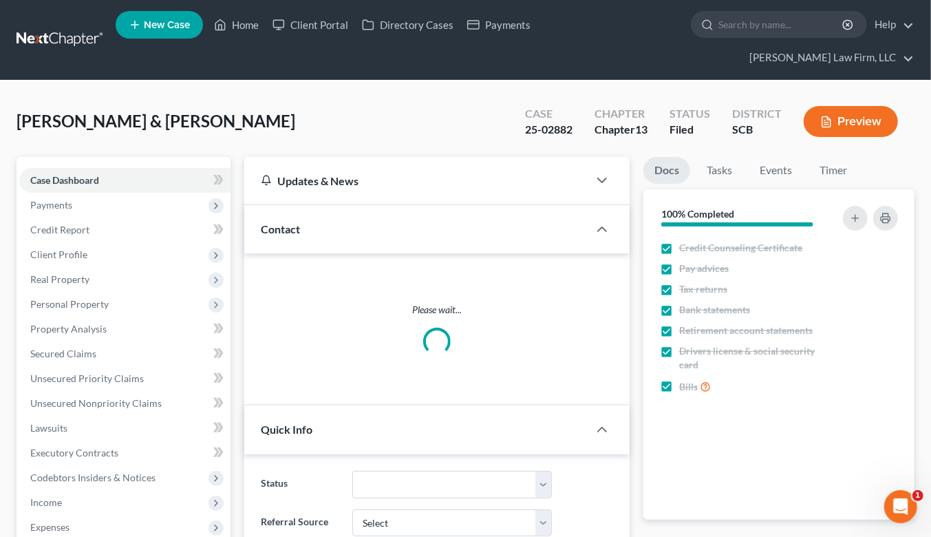
select select "1"
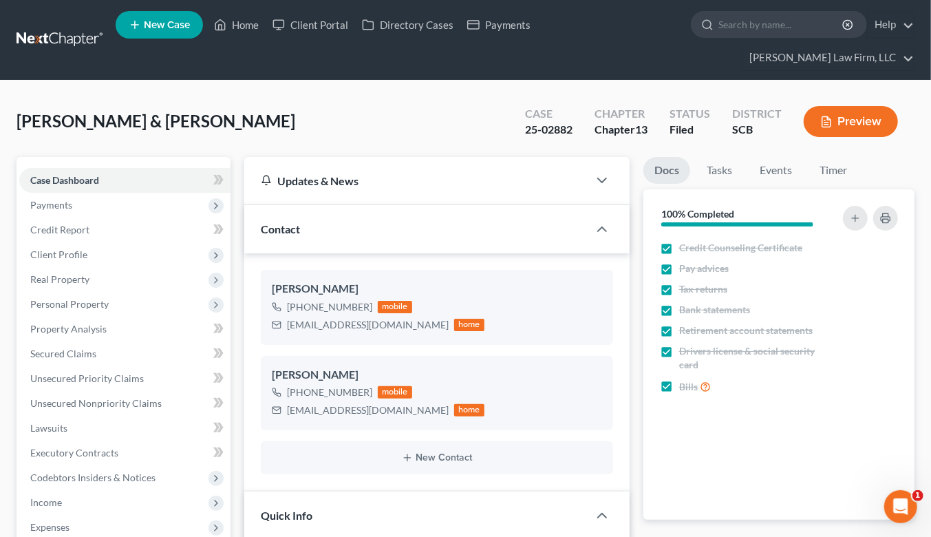
click at [69, 273] on span "Real Property" at bounding box center [59, 279] width 59 height 12
click at [71, 298] on span "Properties Owned" at bounding box center [97, 304] width 78 height 12
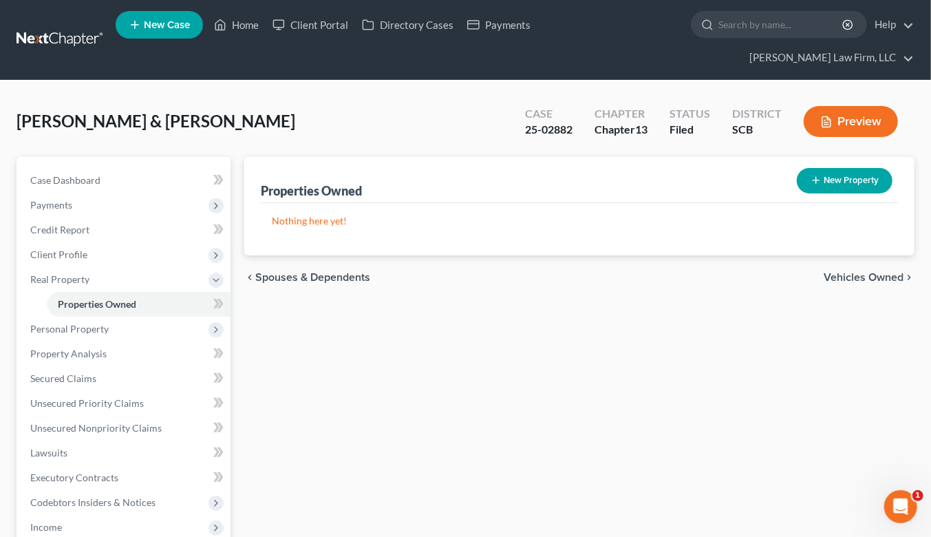
drag, startPoint x: 743, startPoint y: 356, endPoint x: 663, endPoint y: 365, distance: 80.3
click at [743, 356] on div "Properties Owned New Property Nothing here yet! Property Market Value Liens Exe…" at bounding box center [579, 480] width 684 height 646
click at [66, 174] on span "Case Dashboard" at bounding box center [65, 180] width 70 height 12
select select "1"
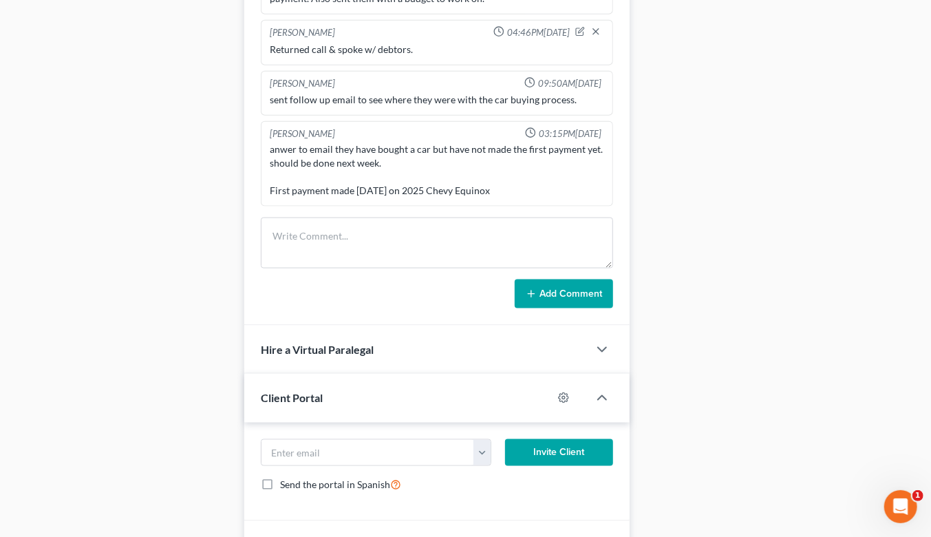
scroll to position [917, 0]
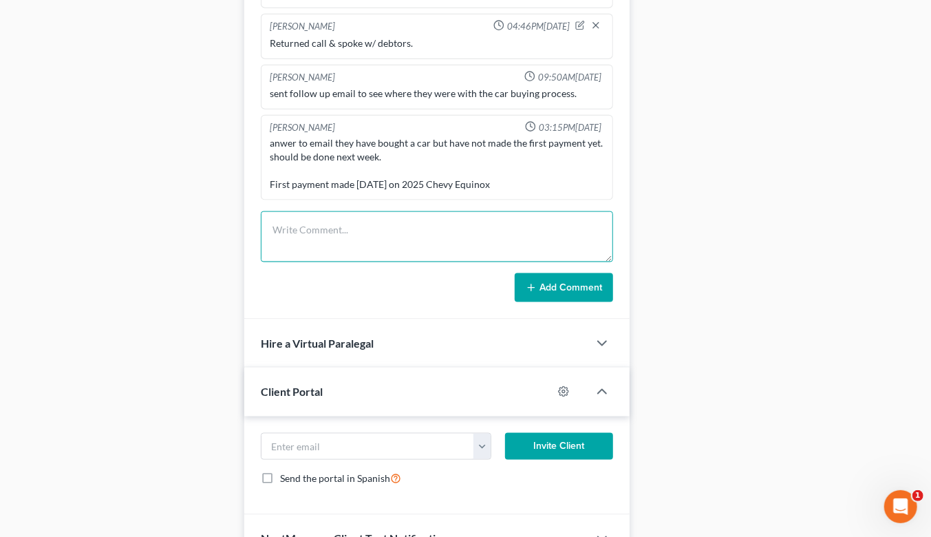
click at [349, 216] on textarea at bounding box center [437, 236] width 352 height 51
type textarea "Ct prep - debtors did well. No 341 notes yet. They will zoom in as they will be…"
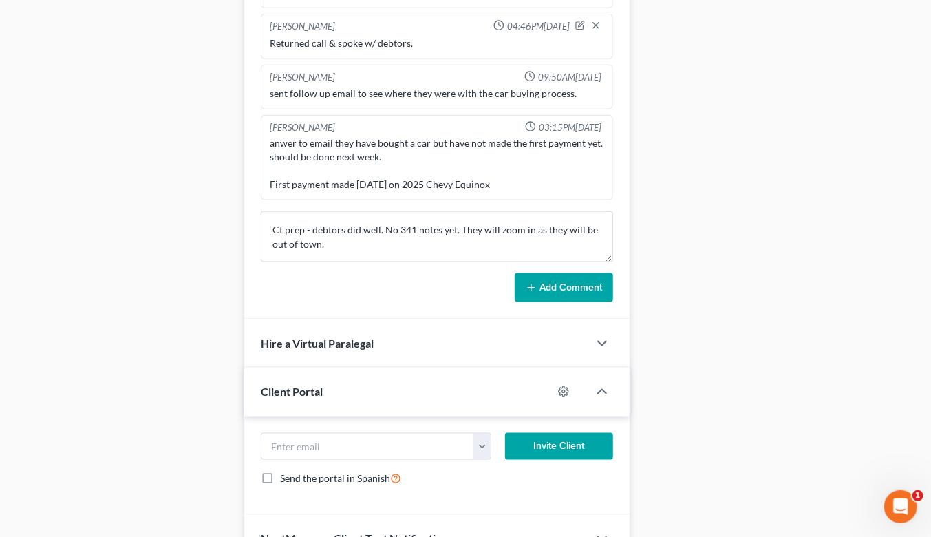
click at [539, 273] on button "Add Comment" at bounding box center [564, 287] width 98 height 29
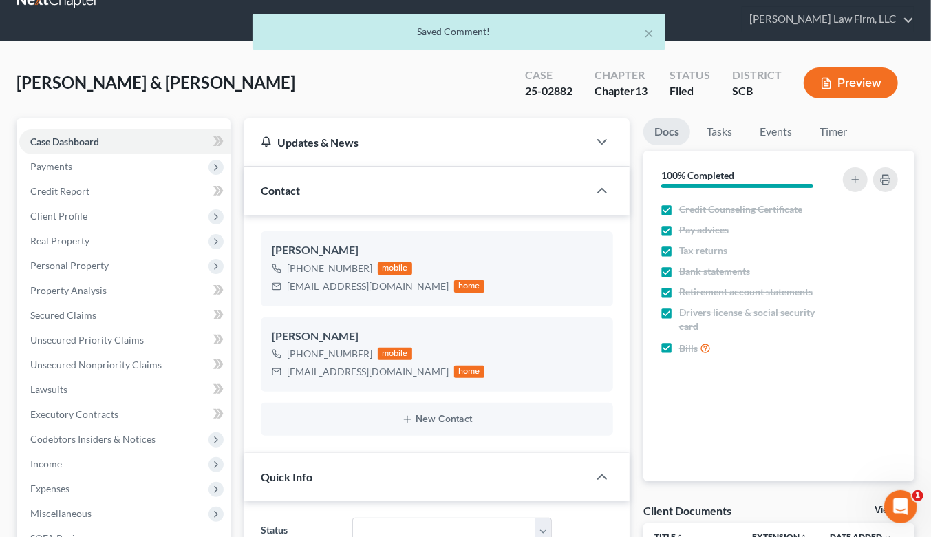
scroll to position [0, 0]
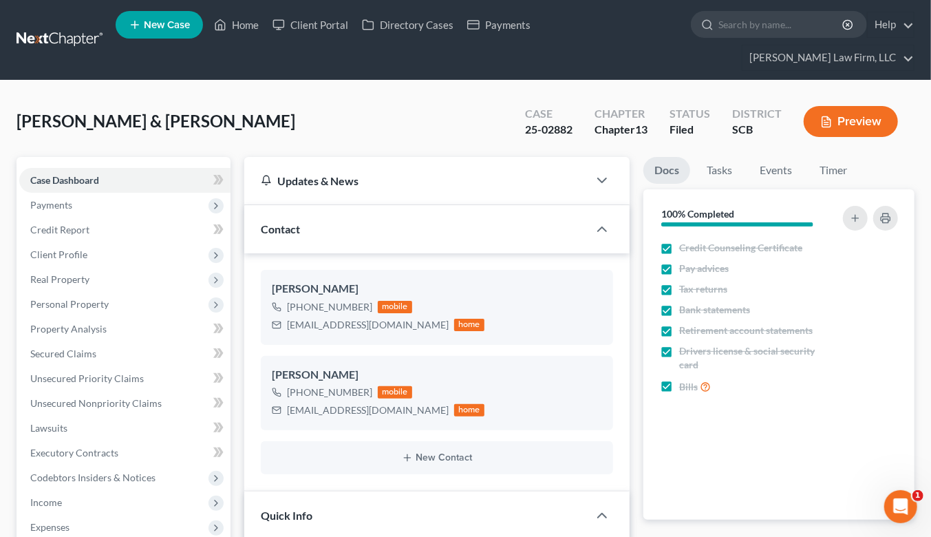
click at [85, 30] on link at bounding box center [61, 40] width 88 height 25
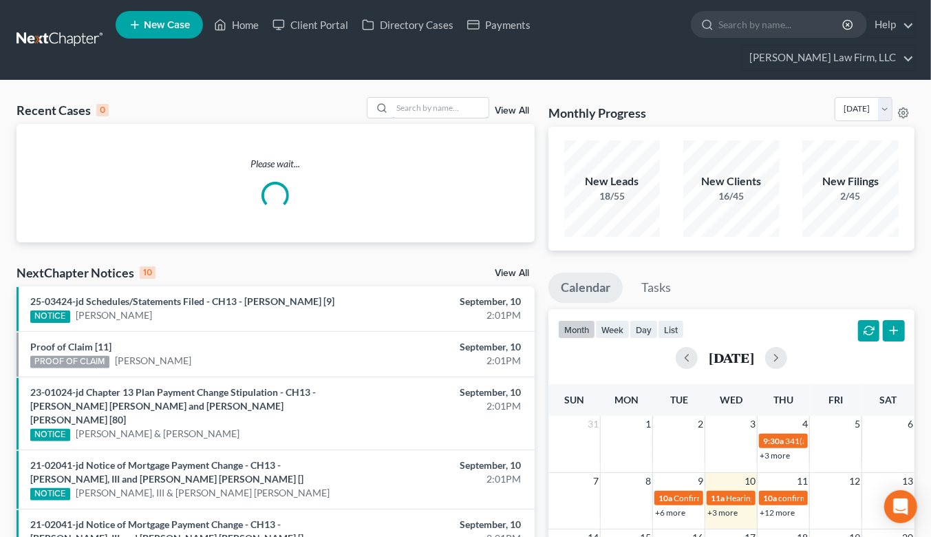
click at [420, 98] on input "search" at bounding box center [440, 108] width 96 height 20
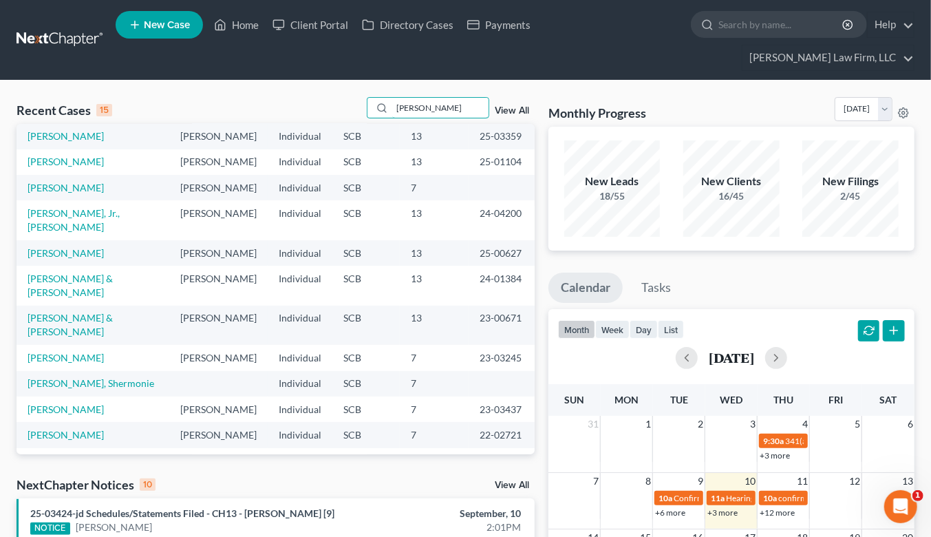
scroll to position [17, 0]
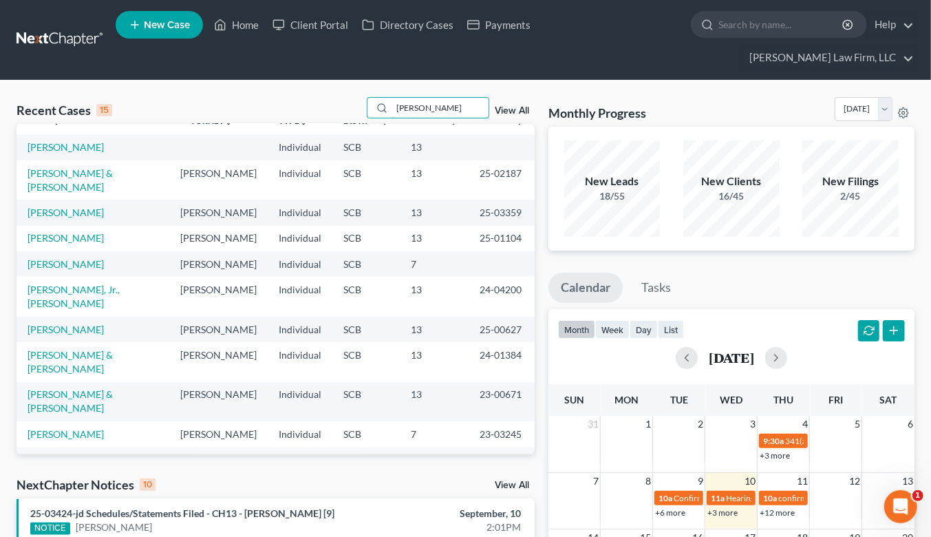
type input "[PERSON_NAME]"
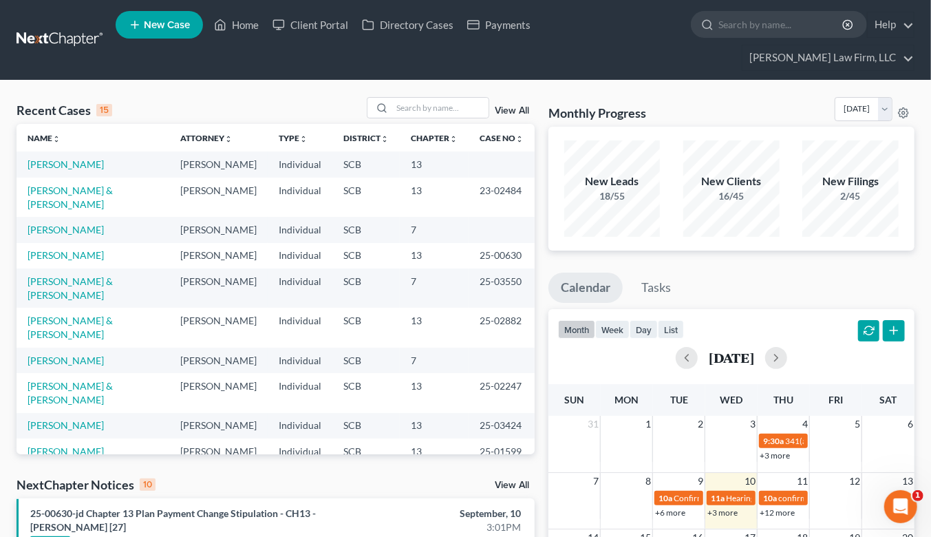
click at [176, 28] on span "New Case" at bounding box center [167, 25] width 46 height 10
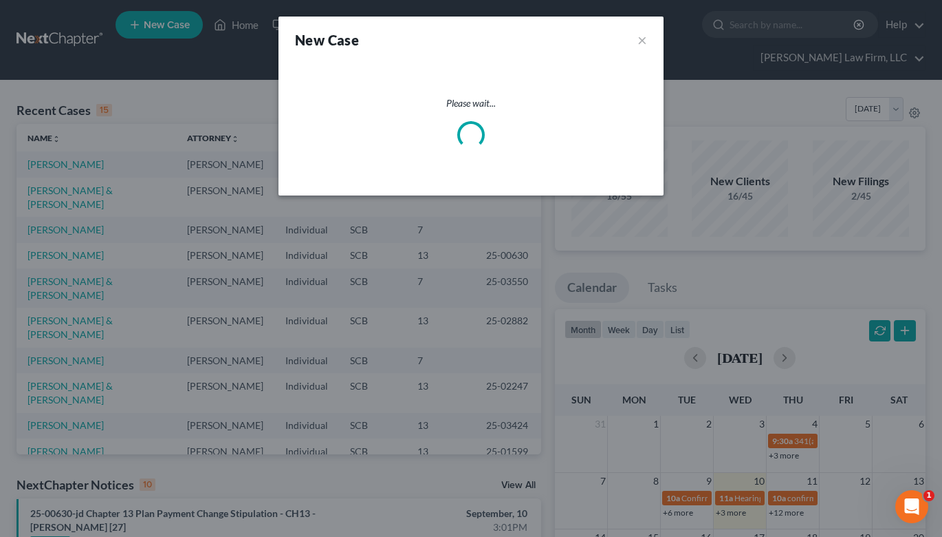
select select "72"
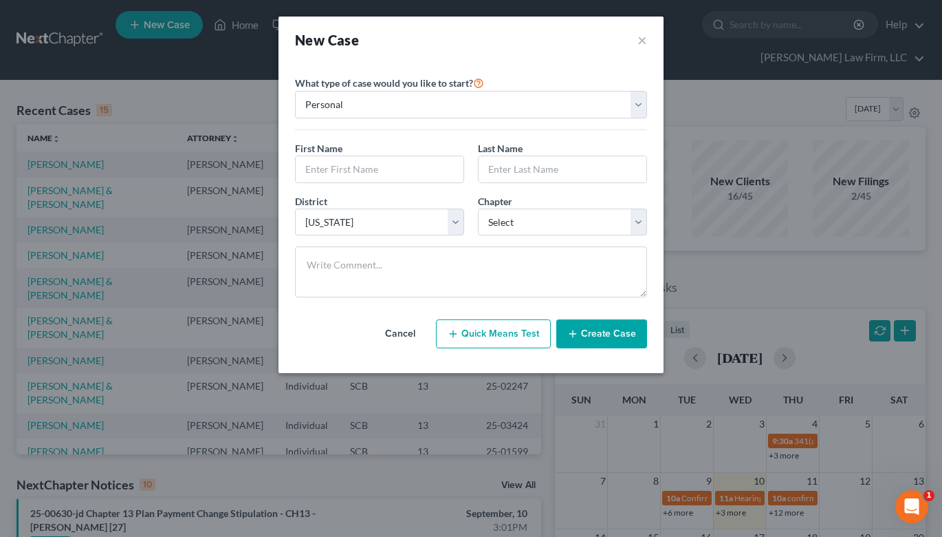
click at [648, 45] on div "New Case ×" at bounding box center [471, 40] width 385 height 47
click at [642, 39] on button "×" at bounding box center [643, 39] width 10 height 19
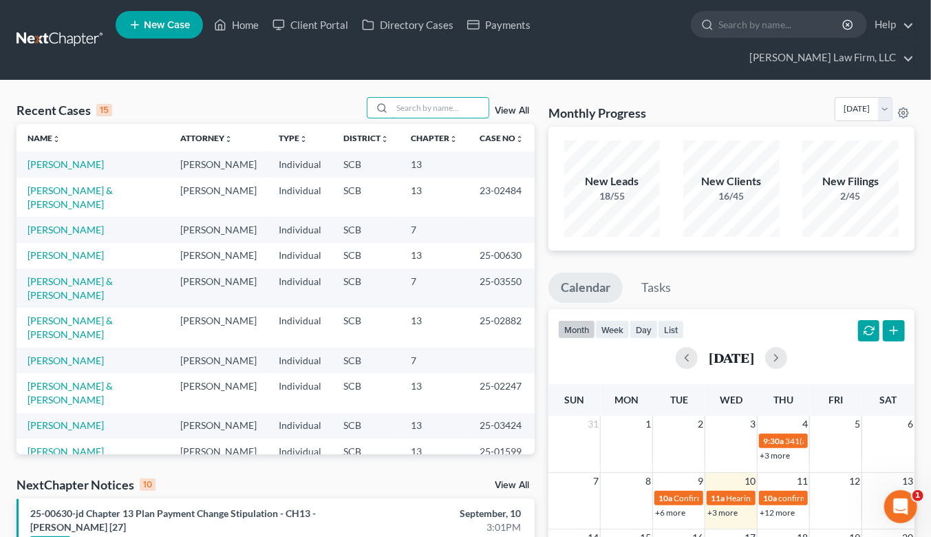
click at [452, 98] on input "search" at bounding box center [440, 108] width 96 height 20
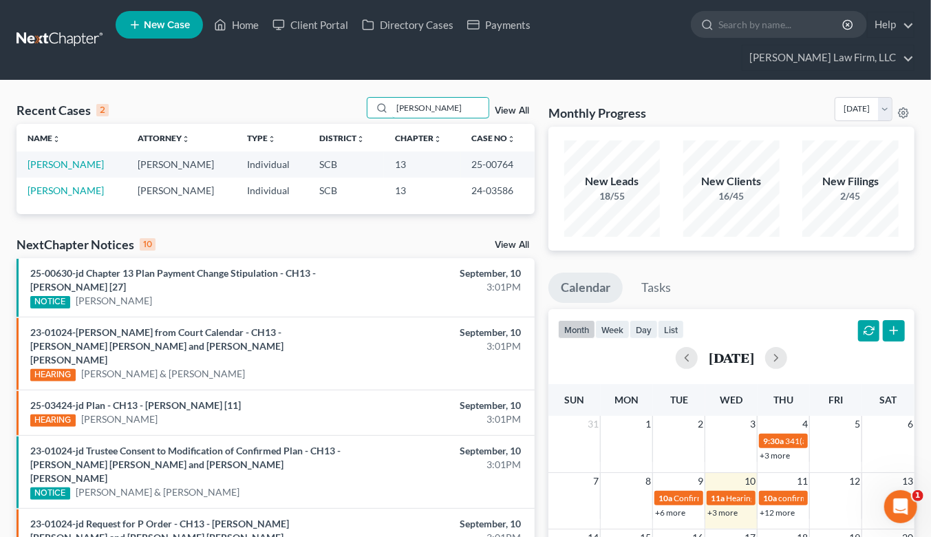
type input "dix"
click at [61, 158] on link "[PERSON_NAME]" at bounding box center [66, 164] width 76 height 12
select select "2"
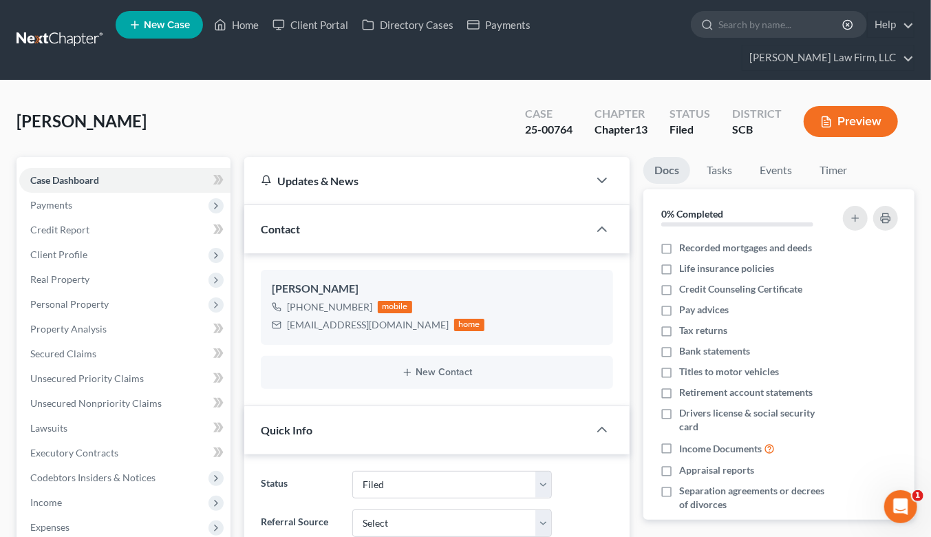
select select "0"
click at [95, 323] on span "Property Analysis" at bounding box center [68, 329] width 76 height 12
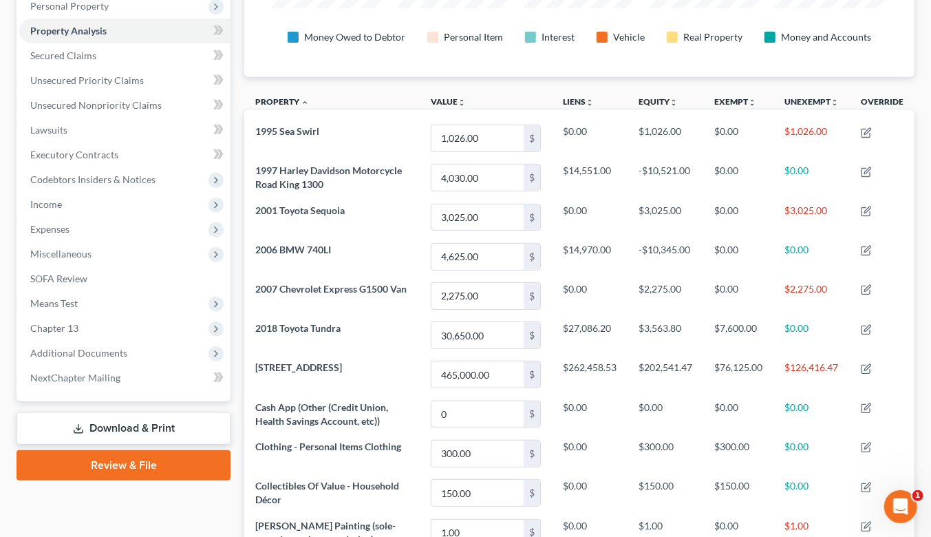
scroll to position [382, 0]
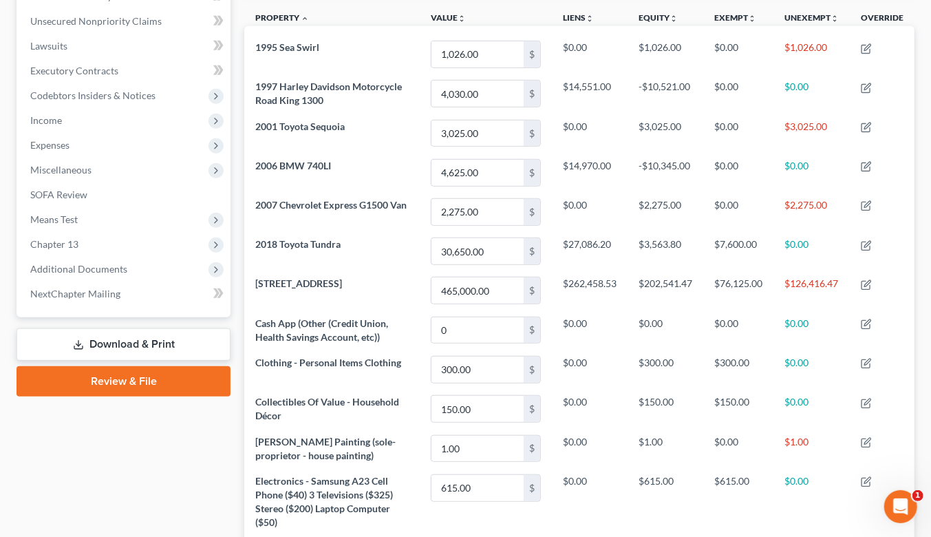
click at [61, 114] on span "Income" at bounding box center [46, 120] width 32 height 12
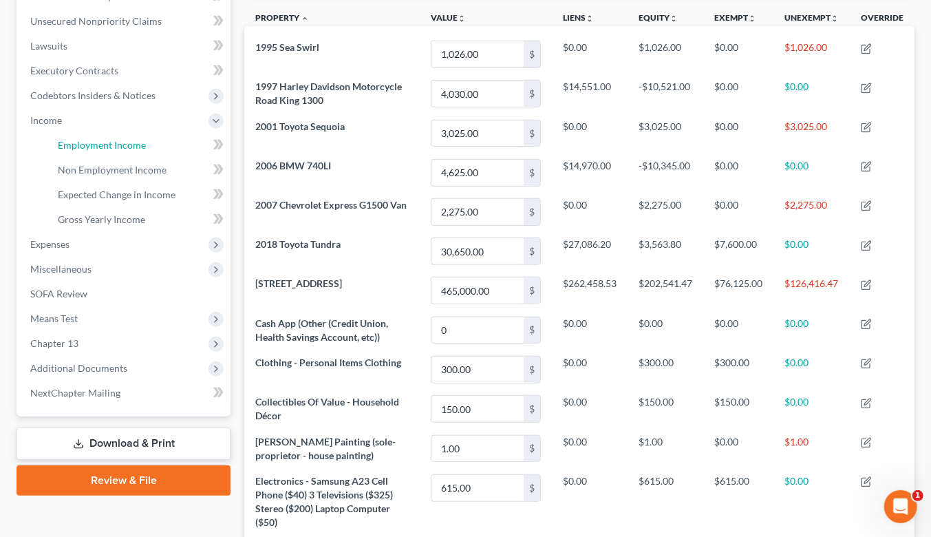
click at [83, 139] on span "Employment Income" at bounding box center [102, 145] width 88 height 12
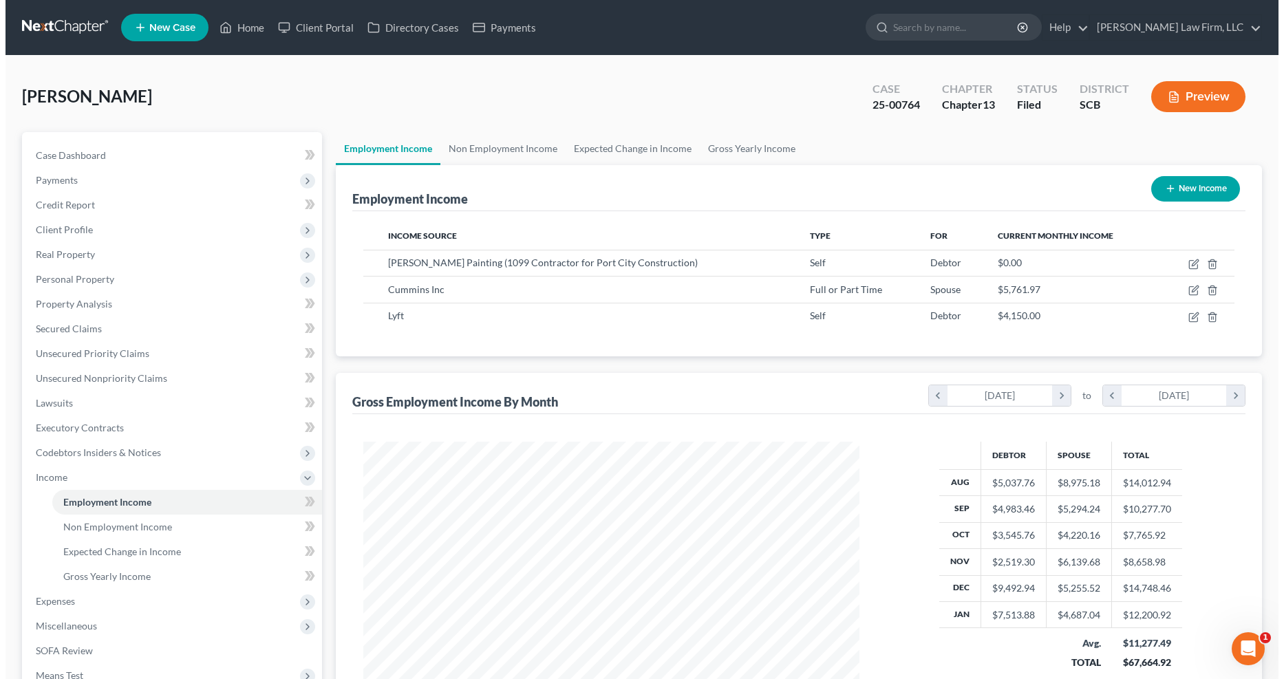
scroll to position [248, 524]
click at [942, 266] on icon "button" at bounding box center [1187, 264] width 11 height 11
select select "1"
select select "0"
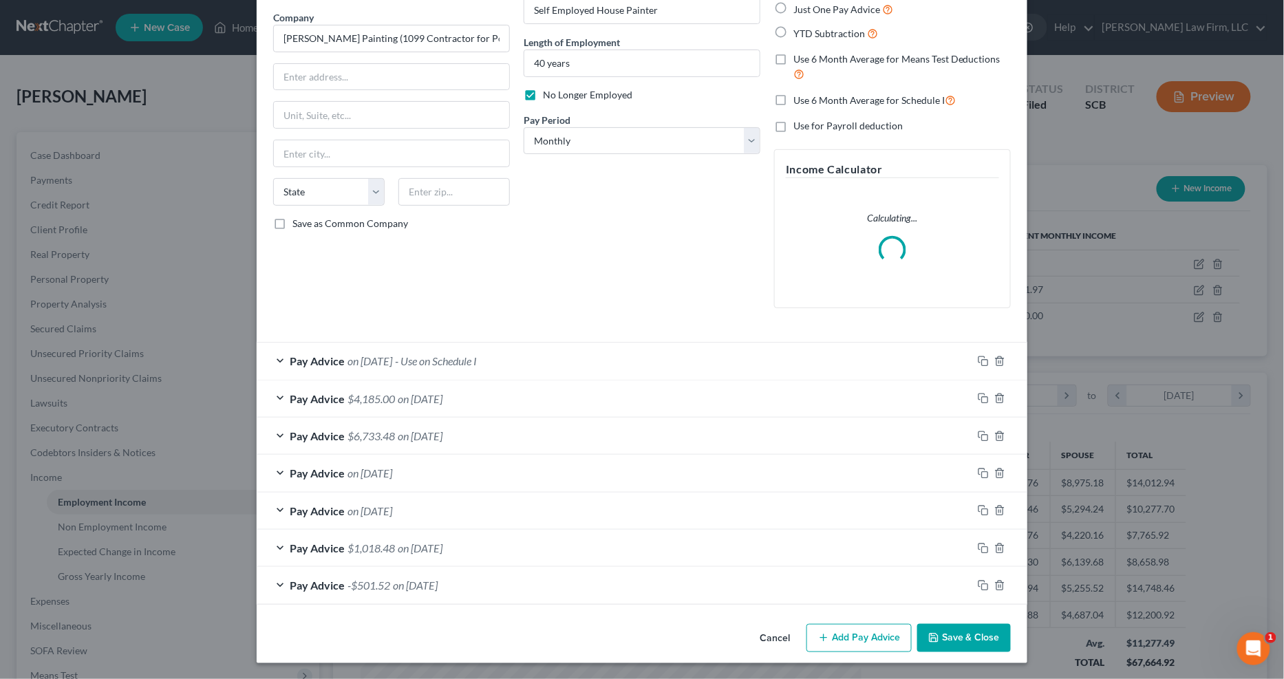
scroll to position [107, 0]
click at [576, 363] on div "Pay Advice on 02/28/2025 - Use on Schedule I" at bounding box center [614, 360] width 715 height 36
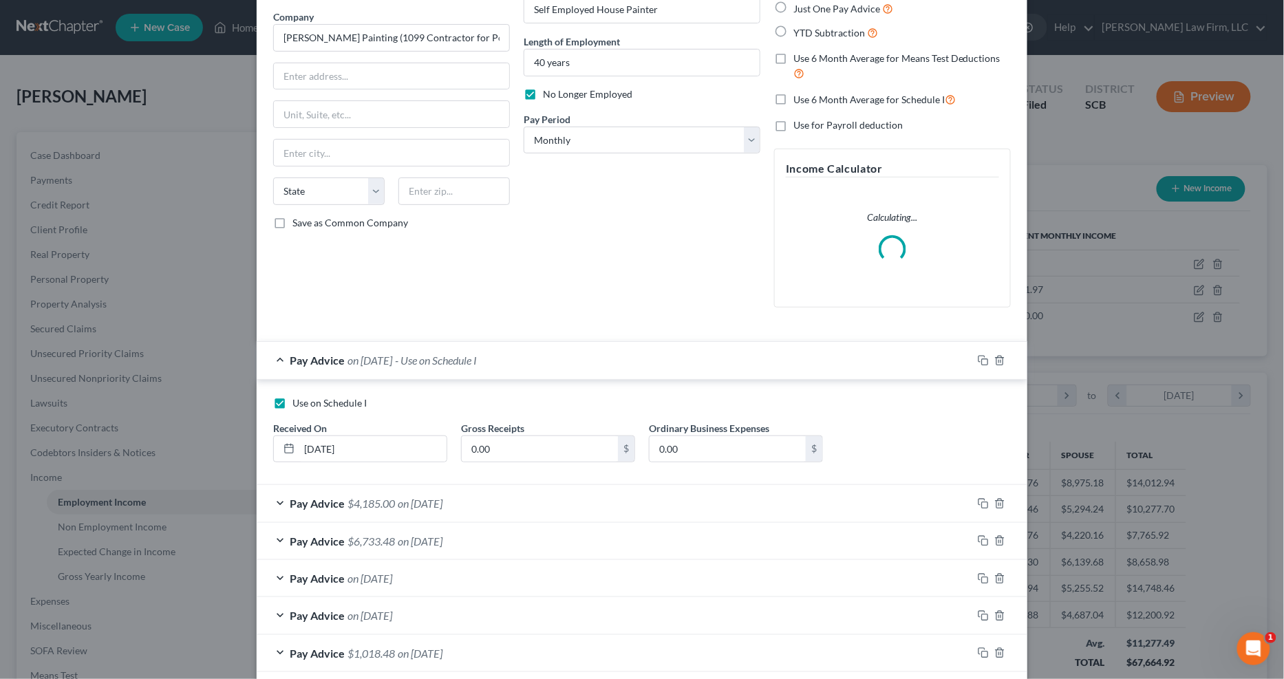
click at [576, 363] on div "Pay Advice on 02/28/2025 - Use on Schedule I" at bounding box center [614, 360] width 715 height 36
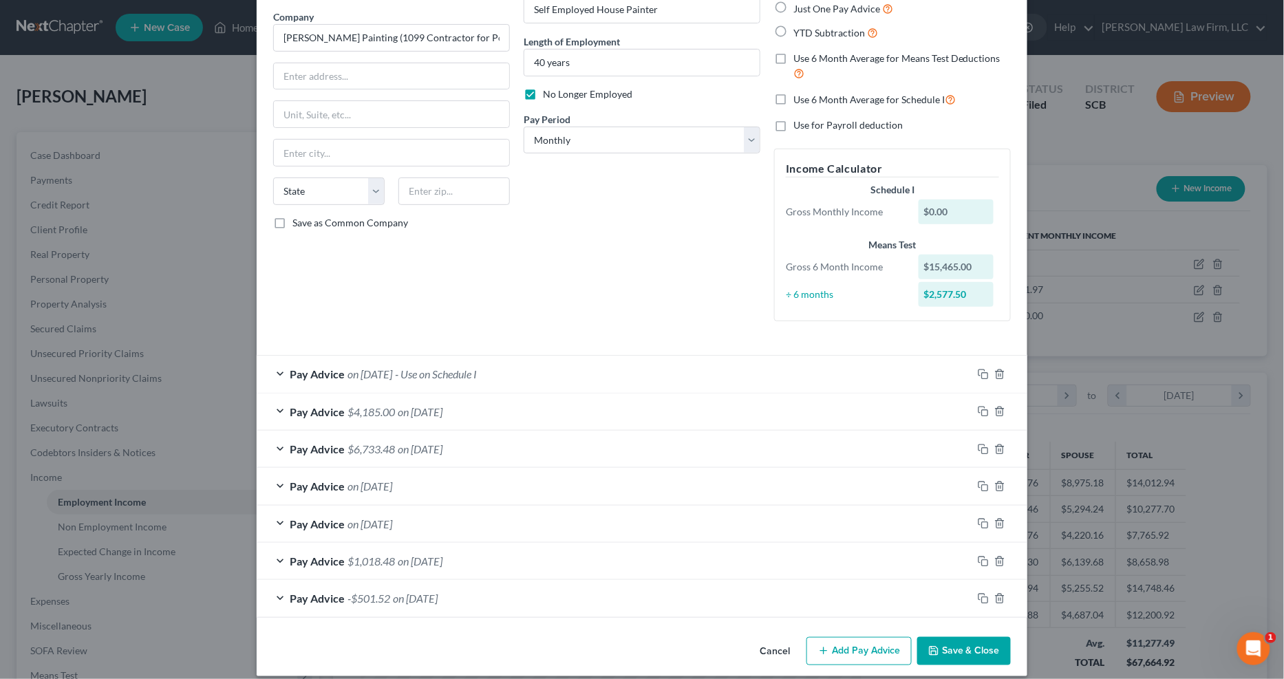
click at [568, 411] on div "Pay Advice $4,185.00 on 01/31/2025" at bounding box center [614, 411] width 715 height 36
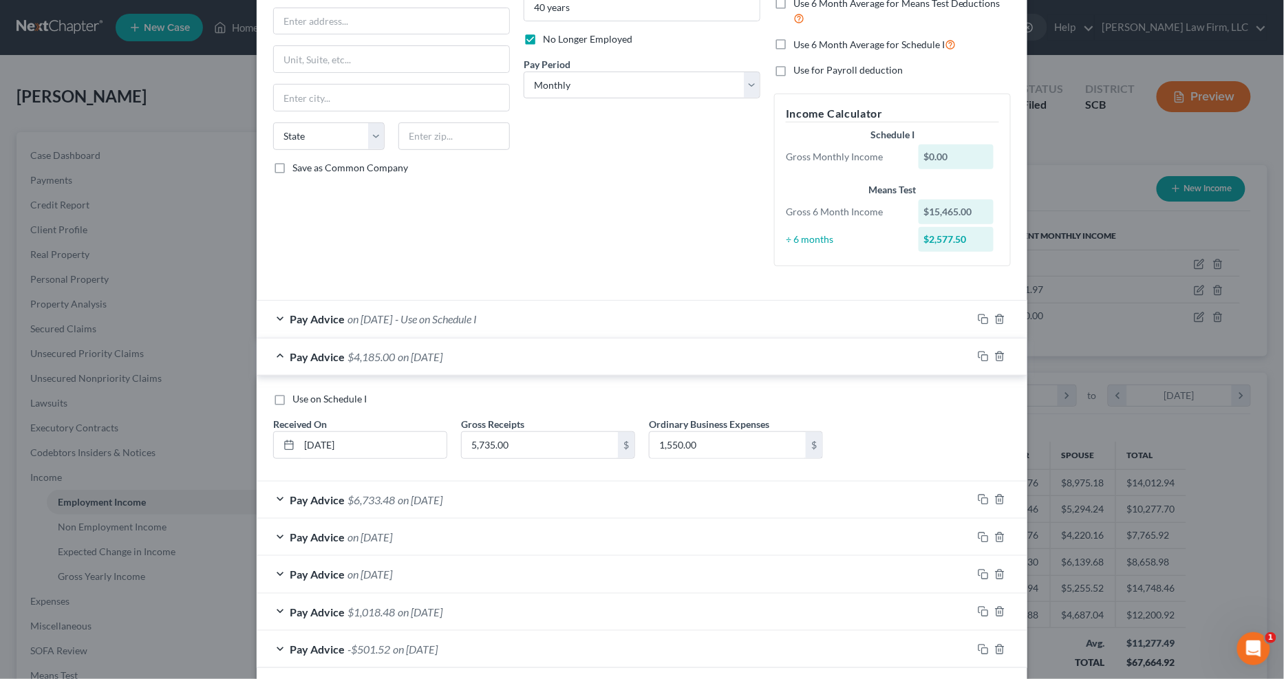
scroll to position [226, 0]
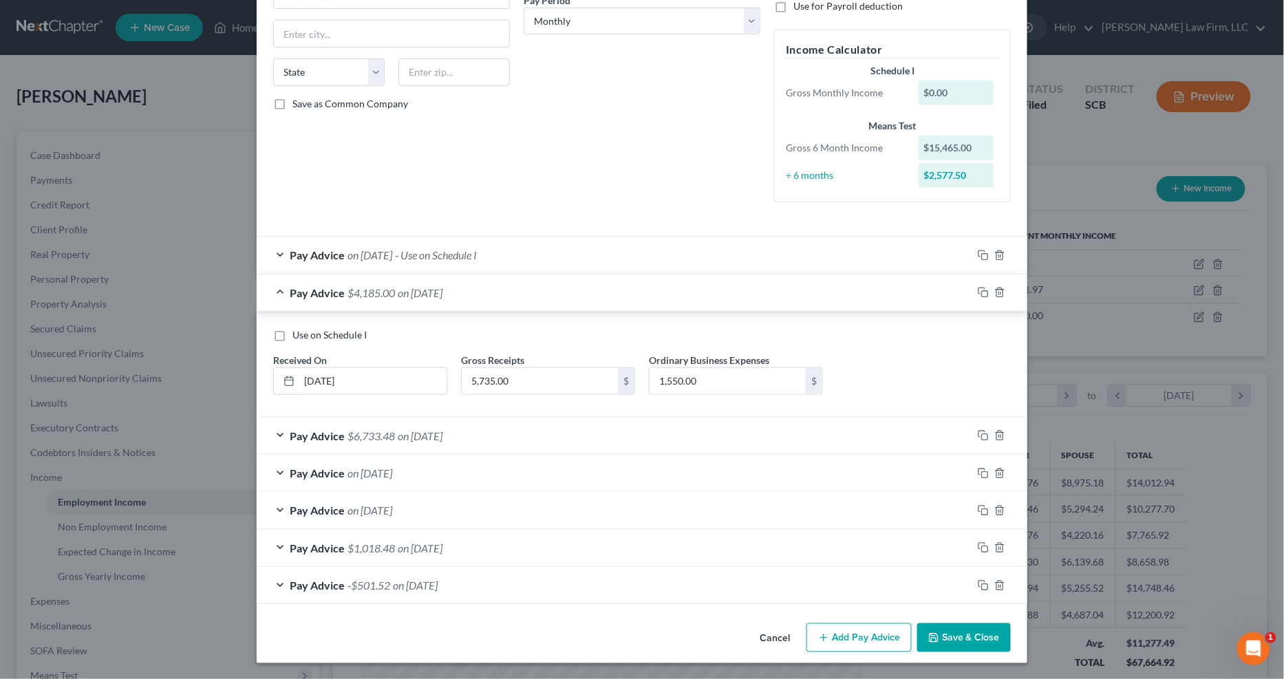
click at [564, 429] on div "Pay Advice $6,733.48 on 12/31/2024" at bounding box center [614, 436] width 715 height 36
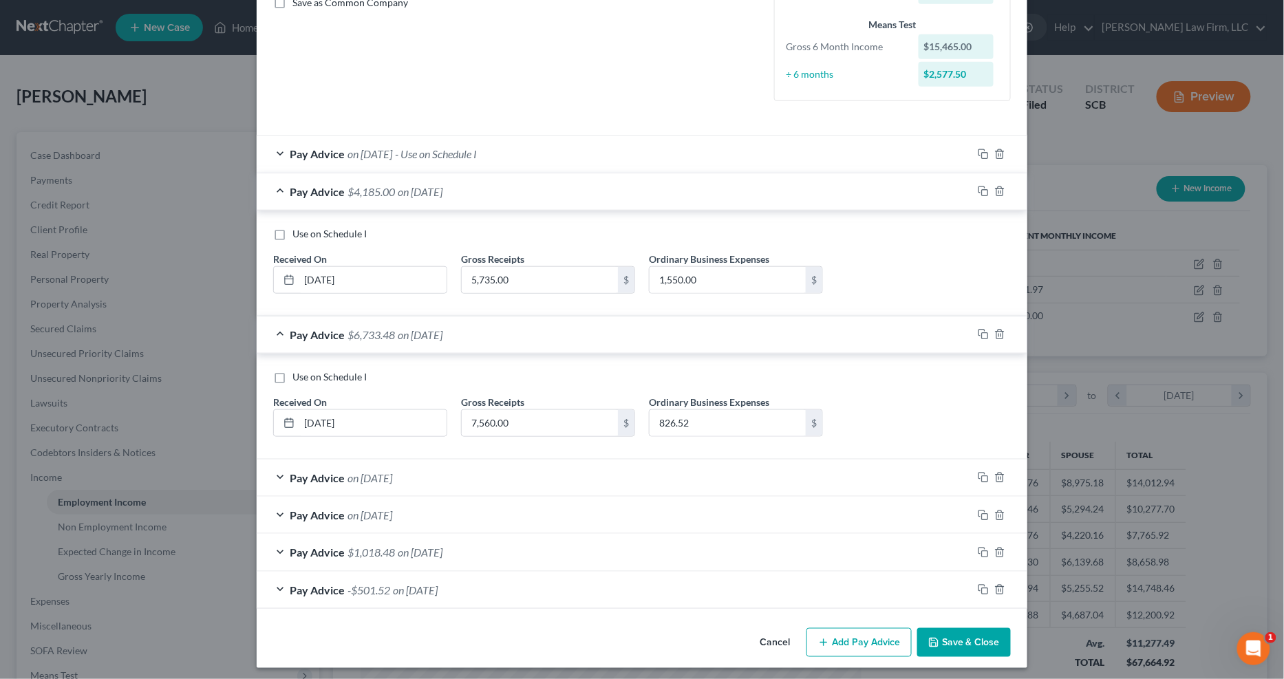
scroll to position [332, 0]
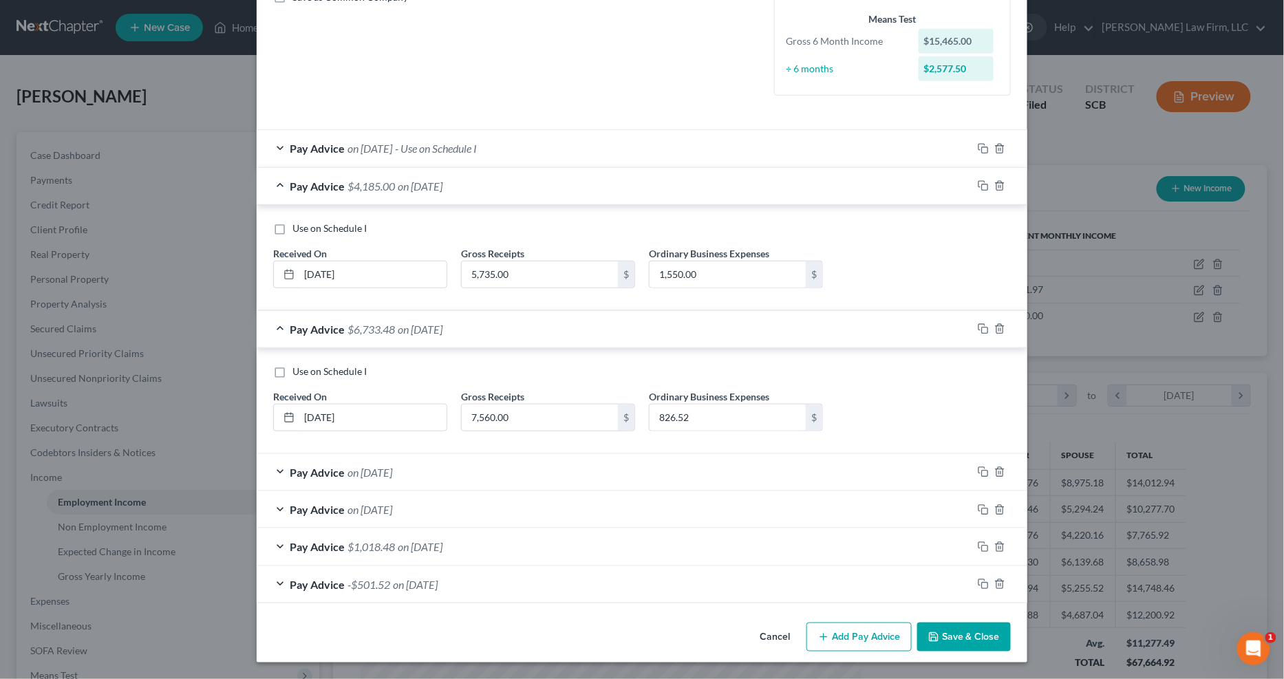
click at [554, 536] on div "Pay Advice $1,018.48 on 09/30/2024" at bounding box center [614, 546] width 715 height 36
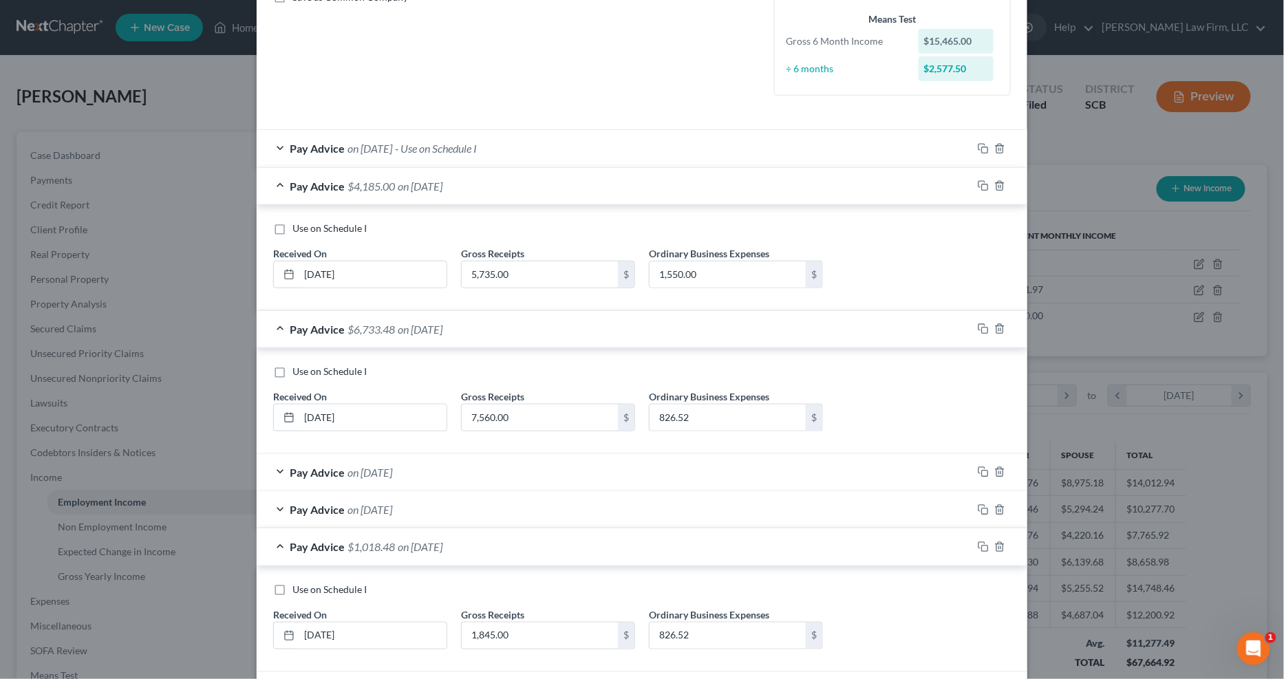
scroll to position [438, 0]
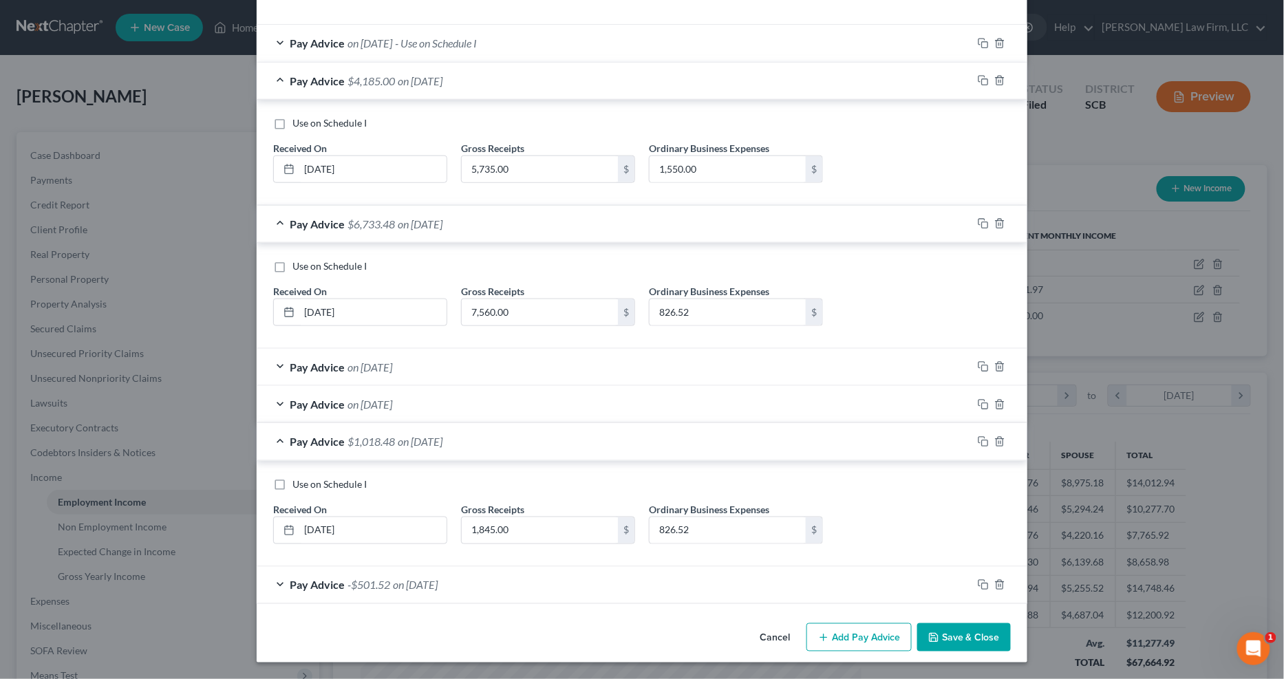
click at [543, 536] on div "Pay Advice -$501.52 on 08/30/2024" at bounding box center [614, 585] width 715 height 36
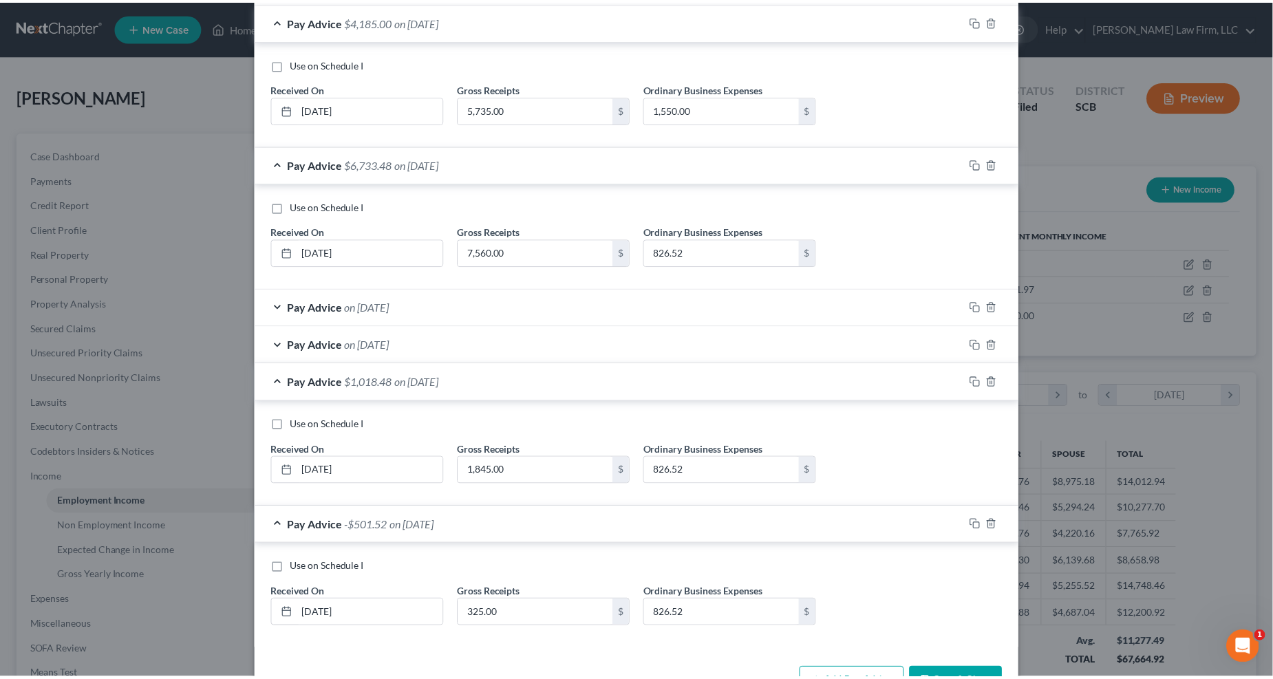
scroll to position [543, 0]
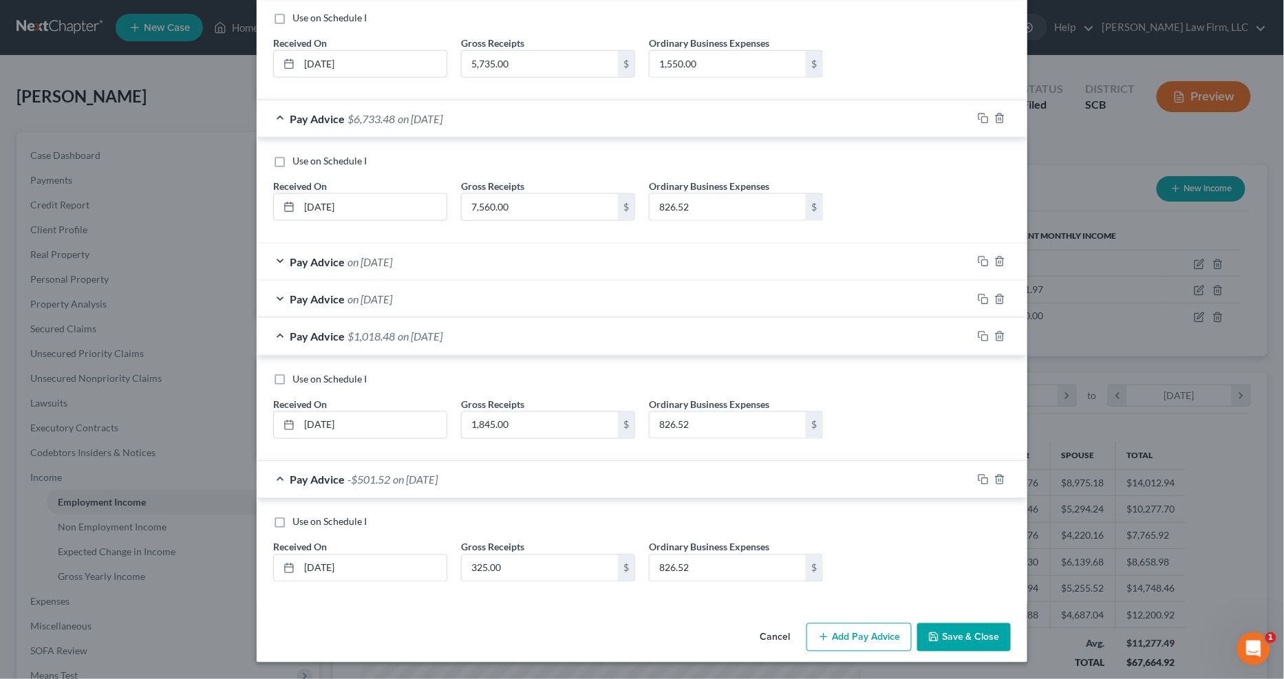
click at [936, 536] on button "Save & Close" at bounding box center [964, 637] width 94 height 29
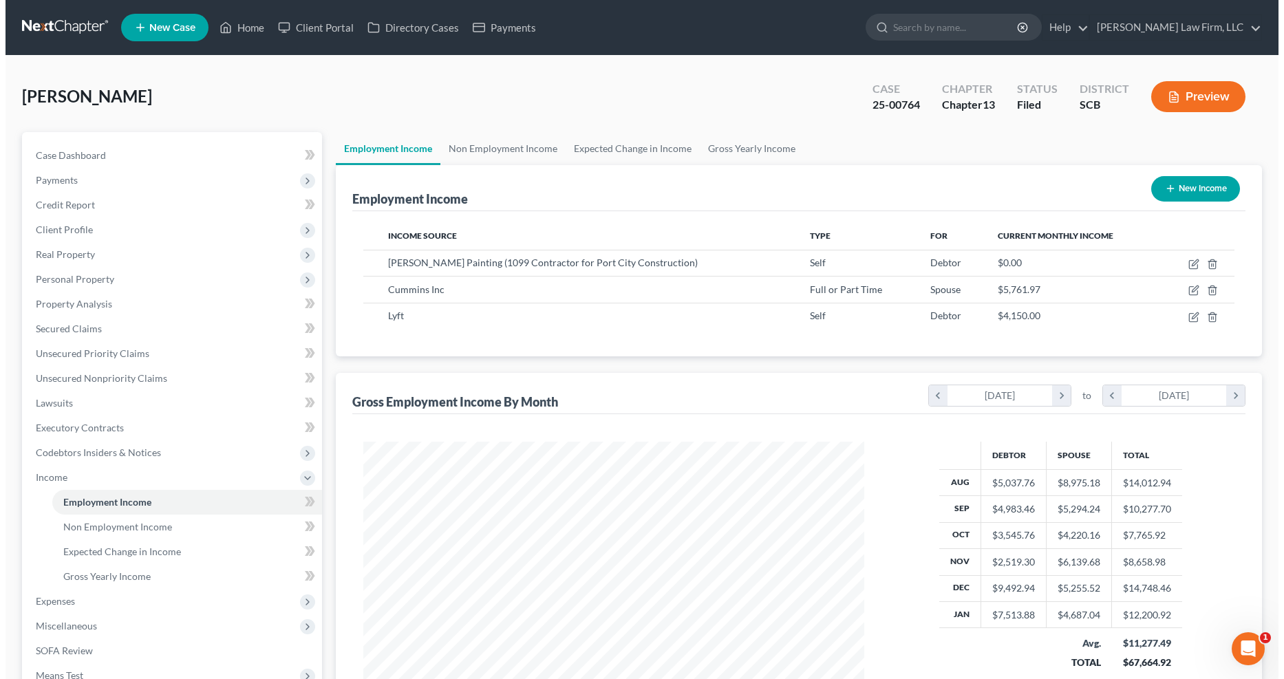
scroll to position [687629, 687353]
click at [942, 314] on icon "button" at bounding box center [1187, 317] width 11 height 11
select select "1"
select select "0"
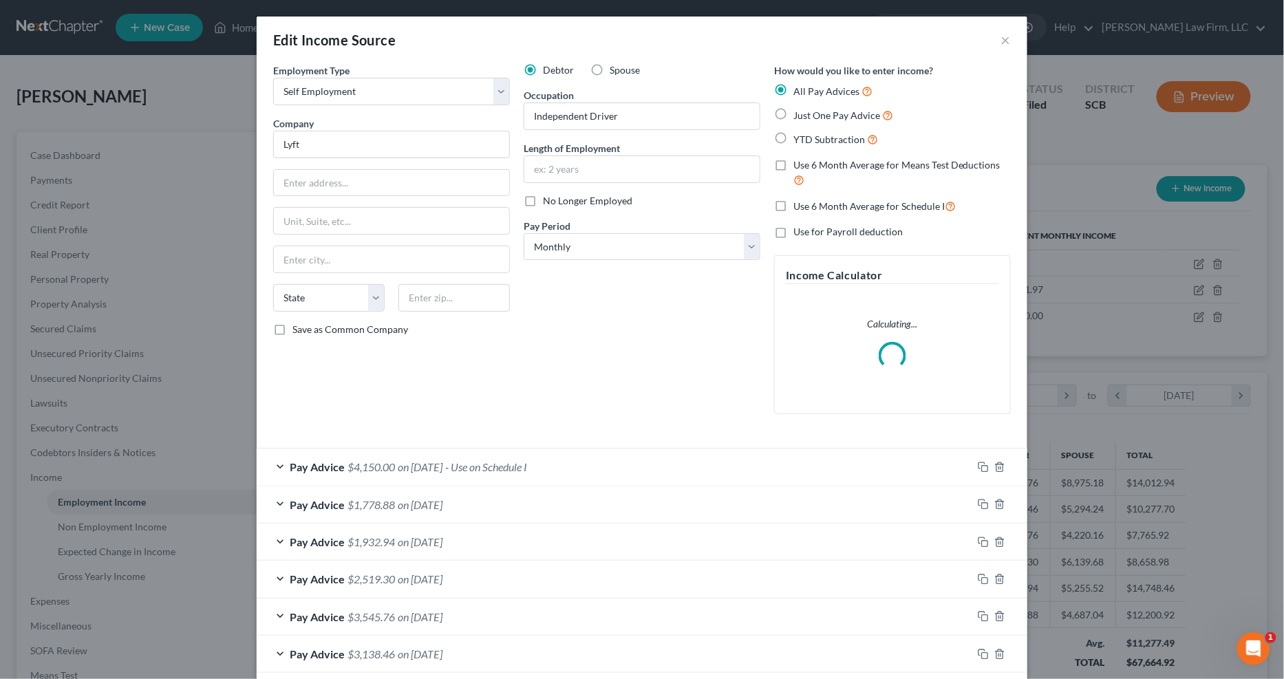
scroll to position [250, 530]
click at [700, 466] on div "Pay Advice $4,150.00 on 03/01/2025 - Use on Schedule I" at bounding box center [614, 466] width 715 height 36
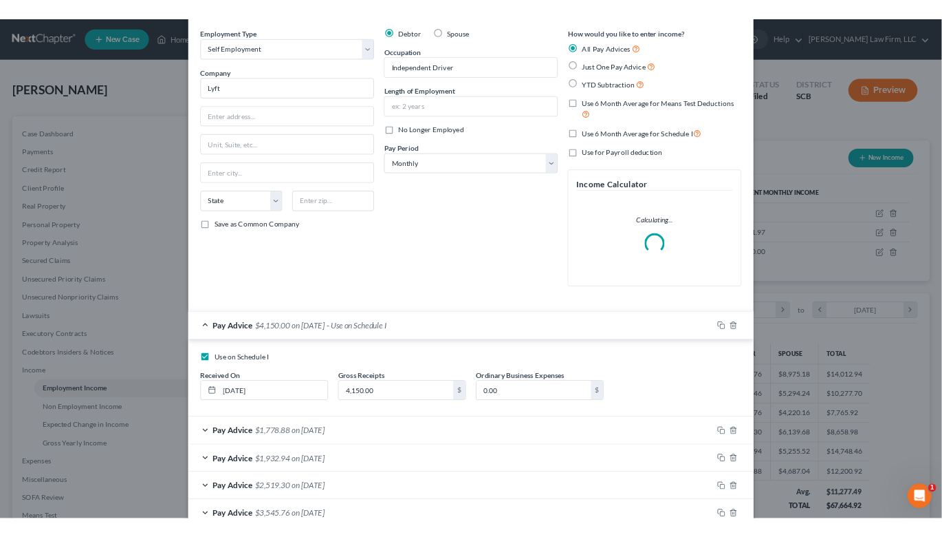
scroll to position [76, 0]
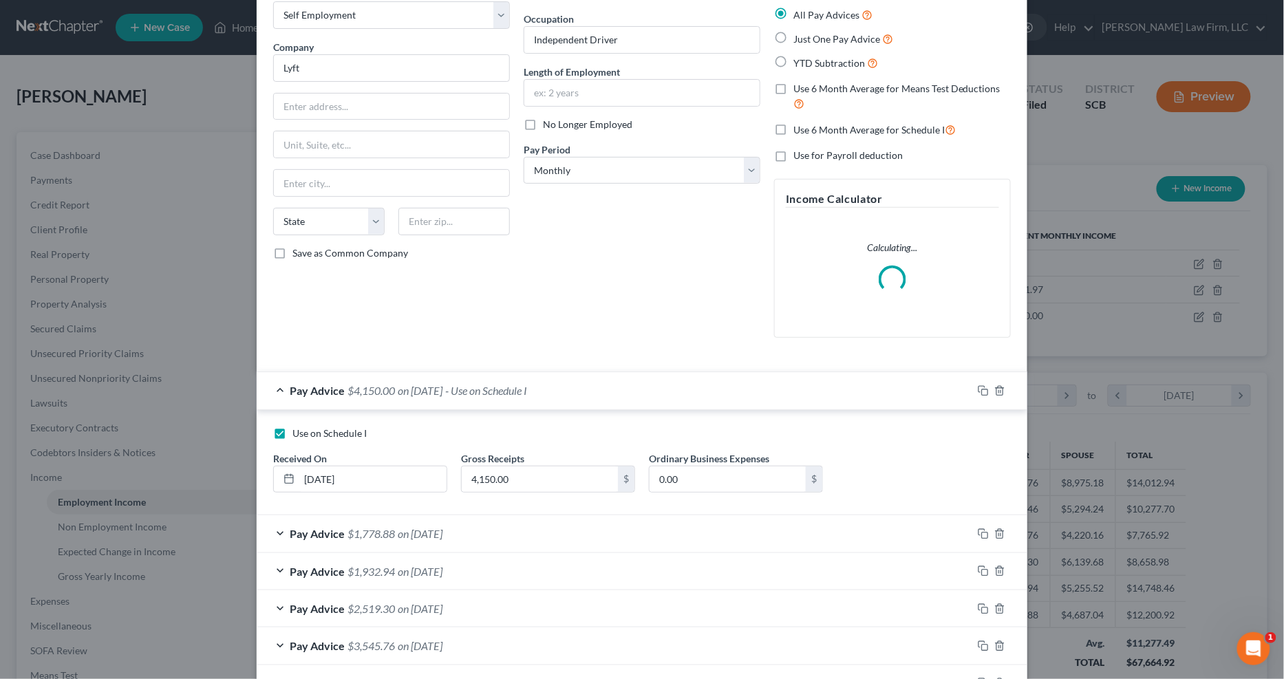
click at [685, 400] on div "Pay Advice $4,150.00 on 03/01/2025 - Use on Schedule I" at bounding box center [614, 390] width 715 height 36
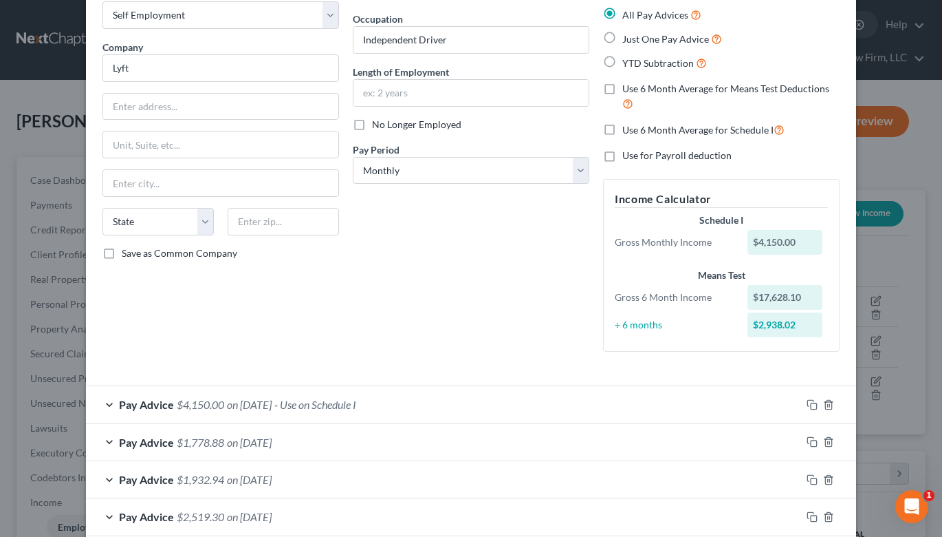
scroll to position [687631, 687497]
click at [801, 39] on div "Just One Pay Advice" at bounding box center [721, 39] width 237 height 16
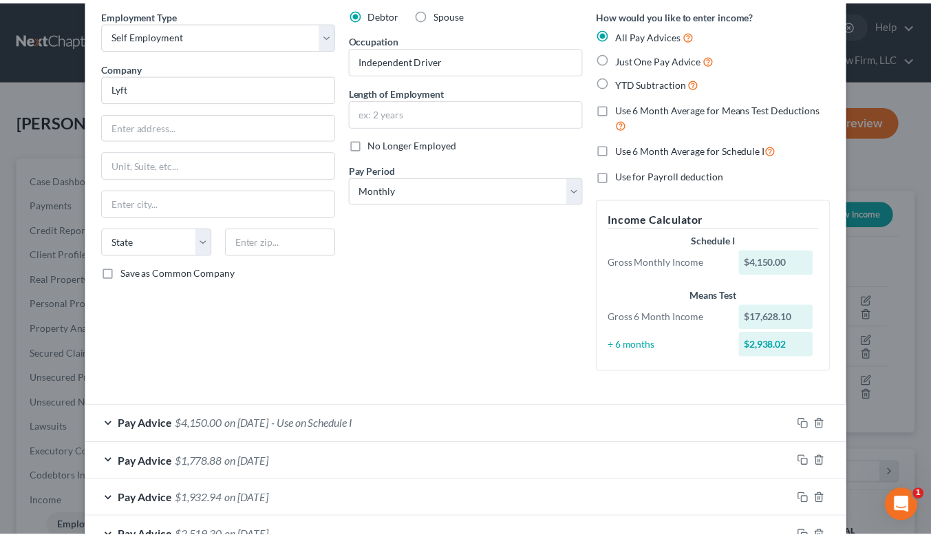
scroll to position [0, 0]
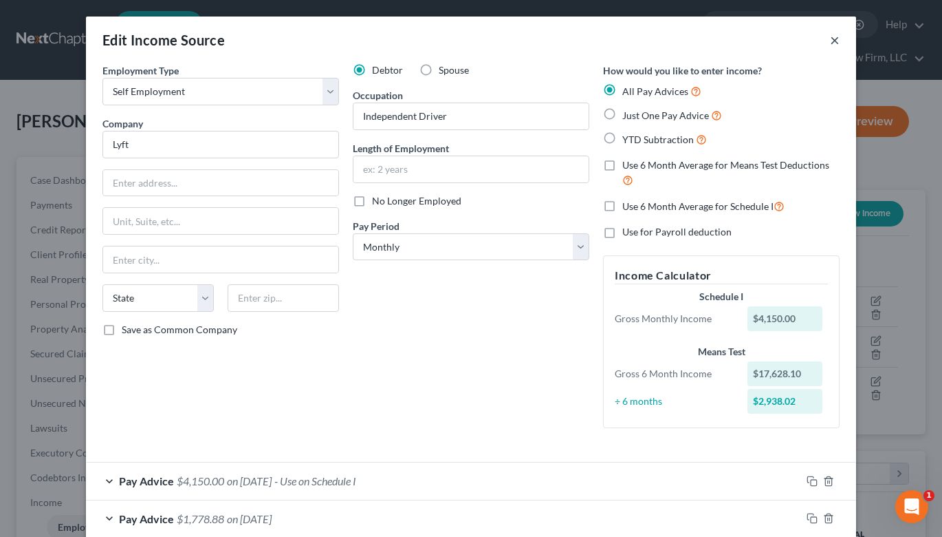
click at [832, 43] on button "×" at bounding box center [835, 40] width 10 height 17
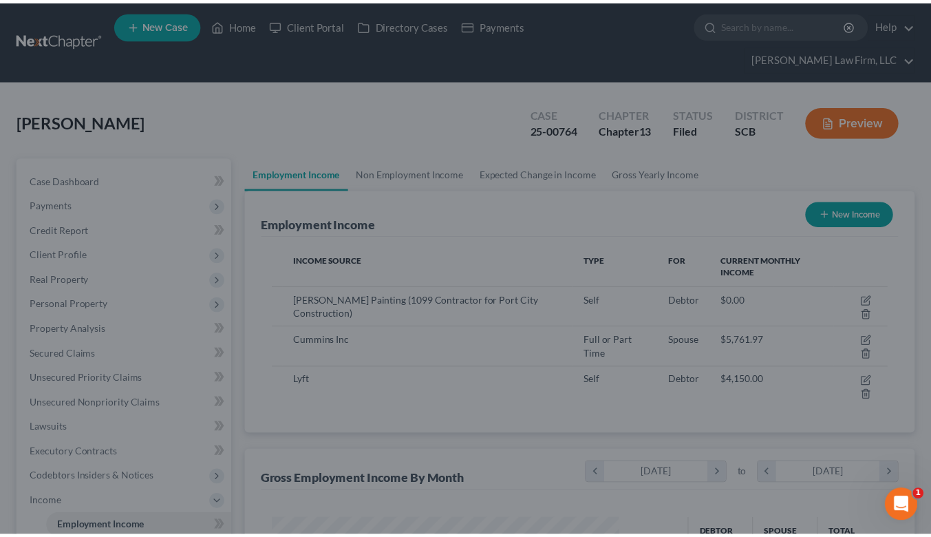
scroll to position [687631, 687503]
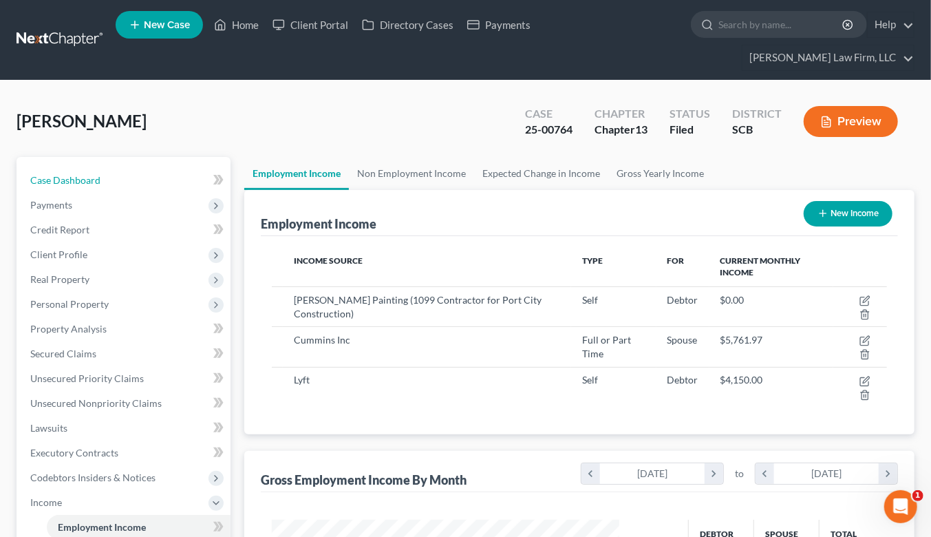
click at [113, 168] on link "Case Dashboard" at bounding box center [124, 180] width 211 height 25
select select "0"
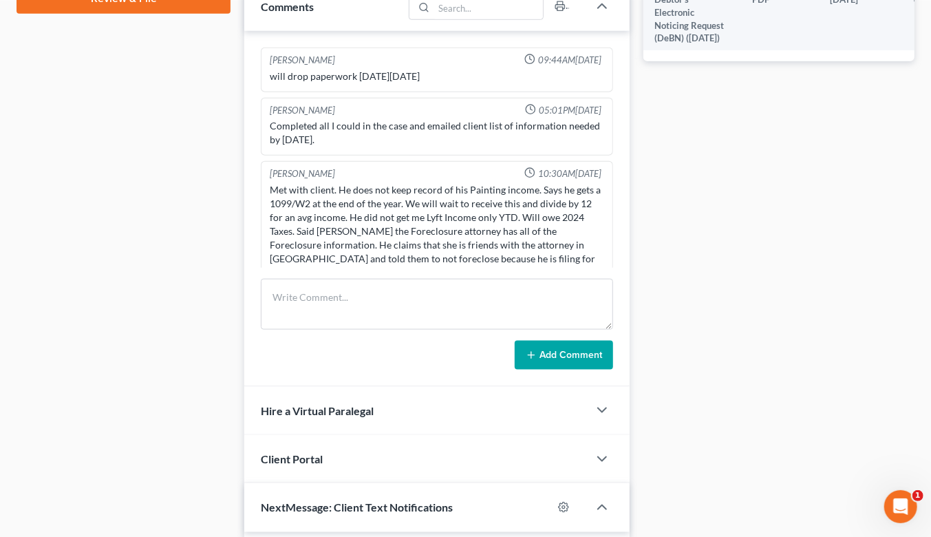
scroll to position [1110, 0]
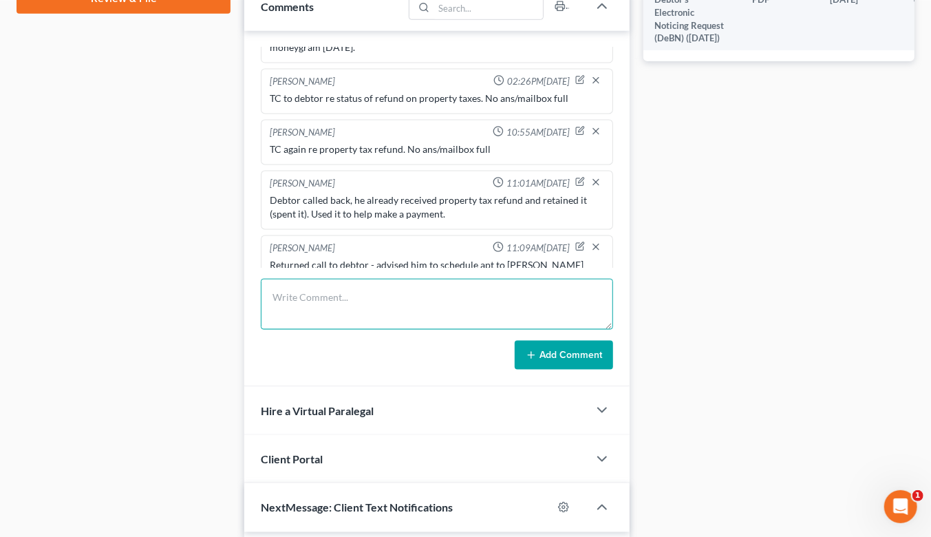
click at [442, 303] on textarea at bounding box center [437, 304] width 352 height 51
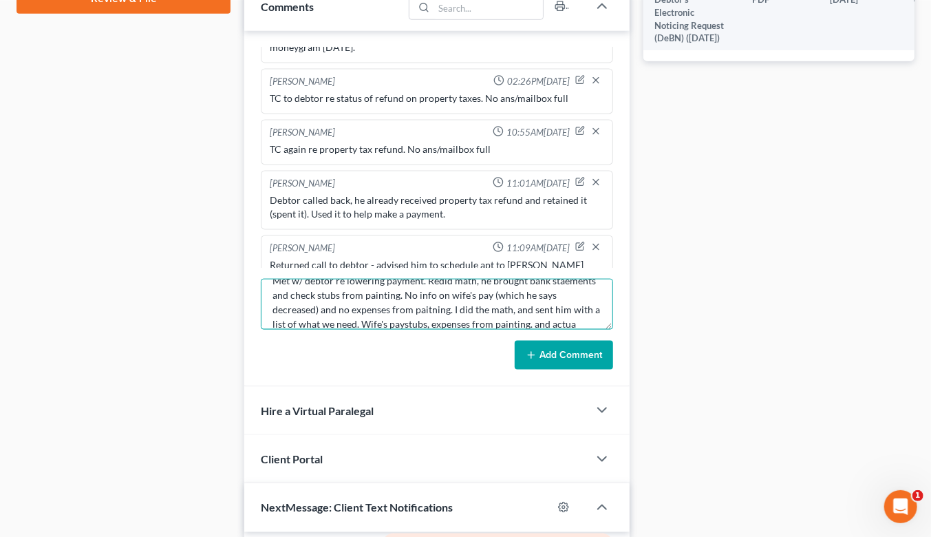
scroll to position [31, 0]
type textarea "Met w/ debtor re lowering payment. Redid math, he brought bank staements and ch…"
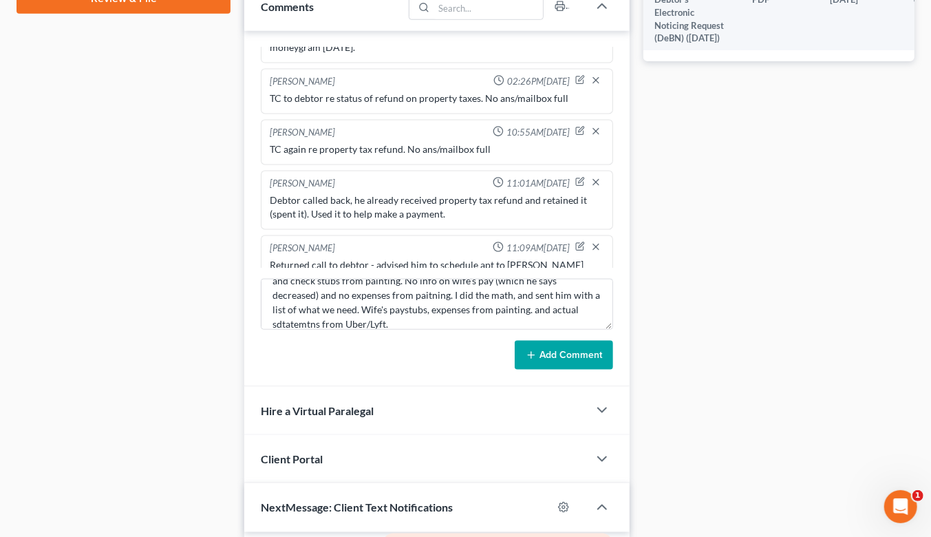
click at [518, 340] on button "Add Comment" at bounding box center [564, 354] width 98 height 29
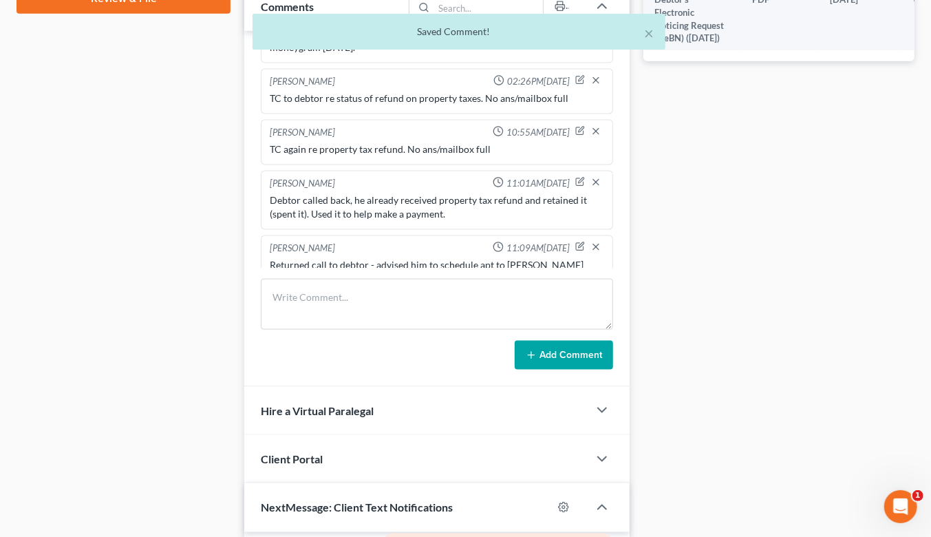
scroll to position [1216, 0]
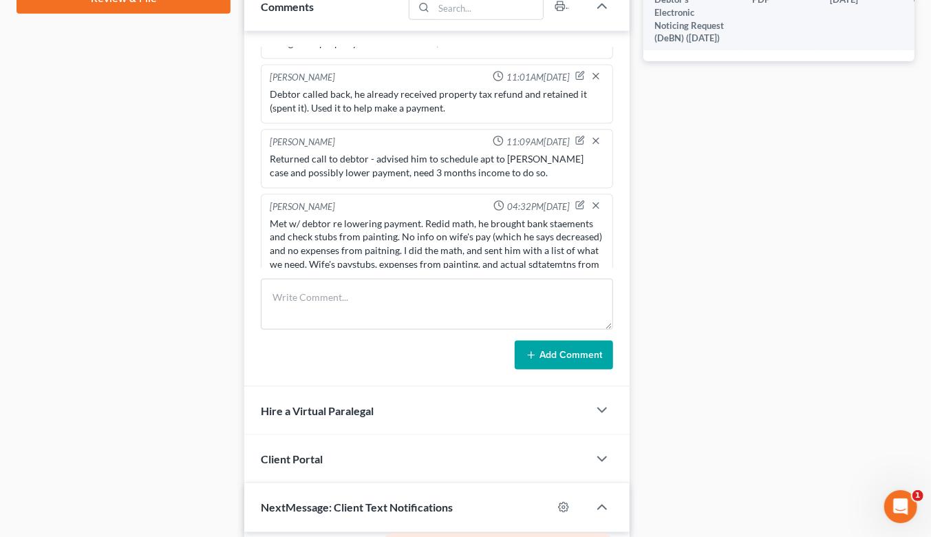
click at [883, 141] on div "Docs Tasks Events Timer 0% Completed Nothing here yet! Recorded mortgages and d…" at bounding box center [778, 116] width 285 height 1447
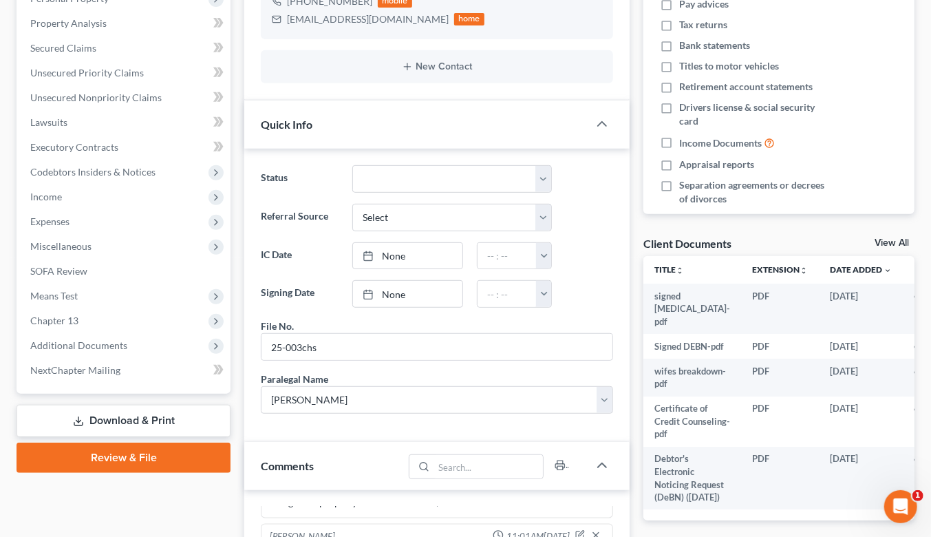
scroll to position [0, 0]
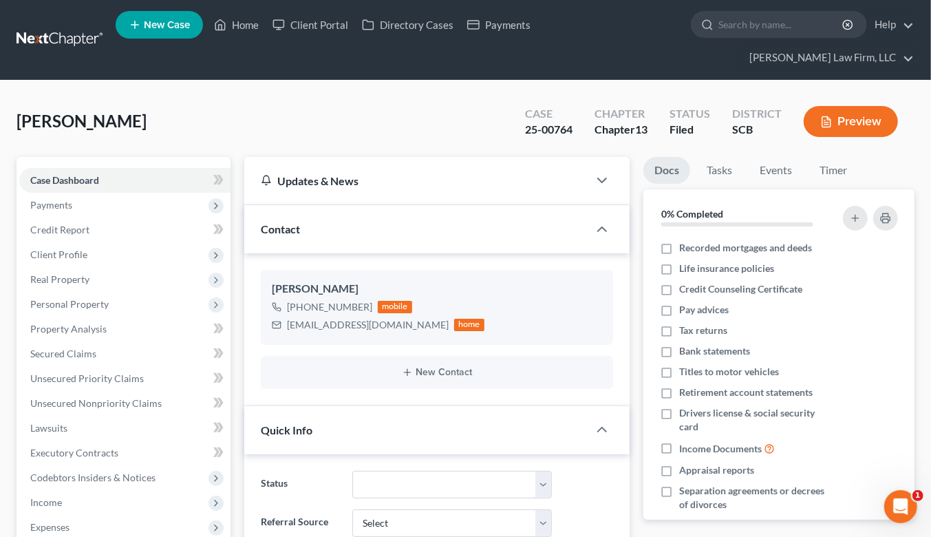
click at [69, 28] on link at bounding box center [61, 40] width 88 height 25
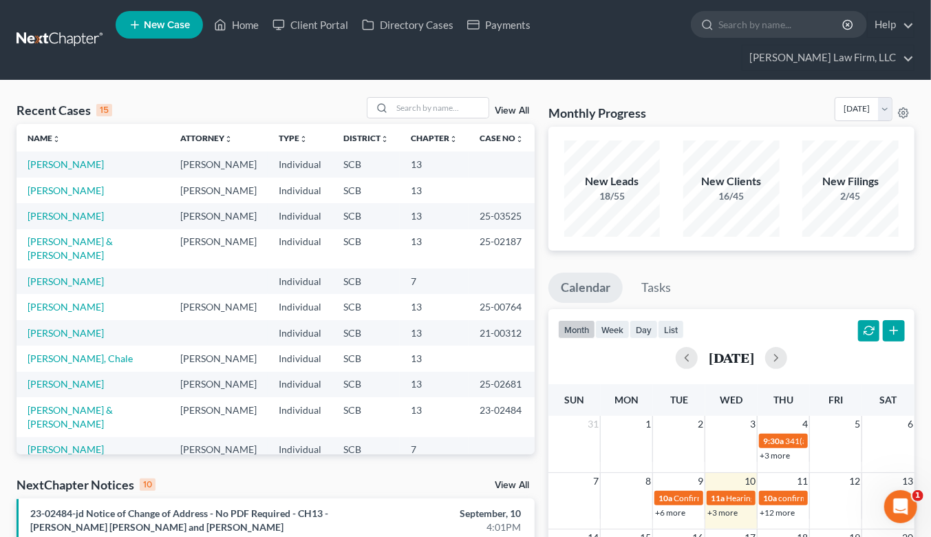
click at [699, 97] on div "Monthly Progress Bankruptcy Bankruptcy [DATE] [DATE] [DATE] [DATE] [DATE] [DATE…" at bounding box center [731, 112] width 366 height 30
click at [427, 98] on input "search" at bounding box center [440, 108] width 96 height 20
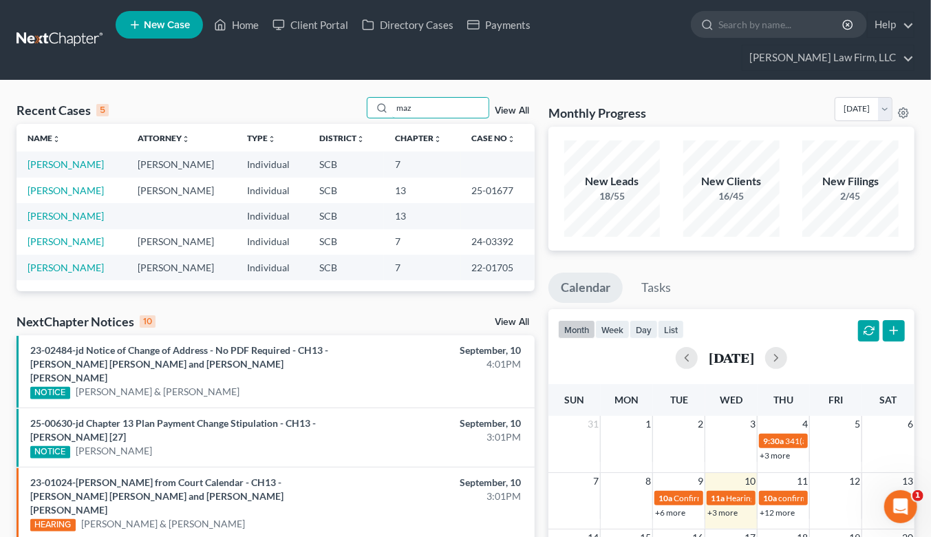
type input "maz"
click at [67, 158] on link "[PERSON_NAME]" at bounding box center [66, 164] width 76 height 12
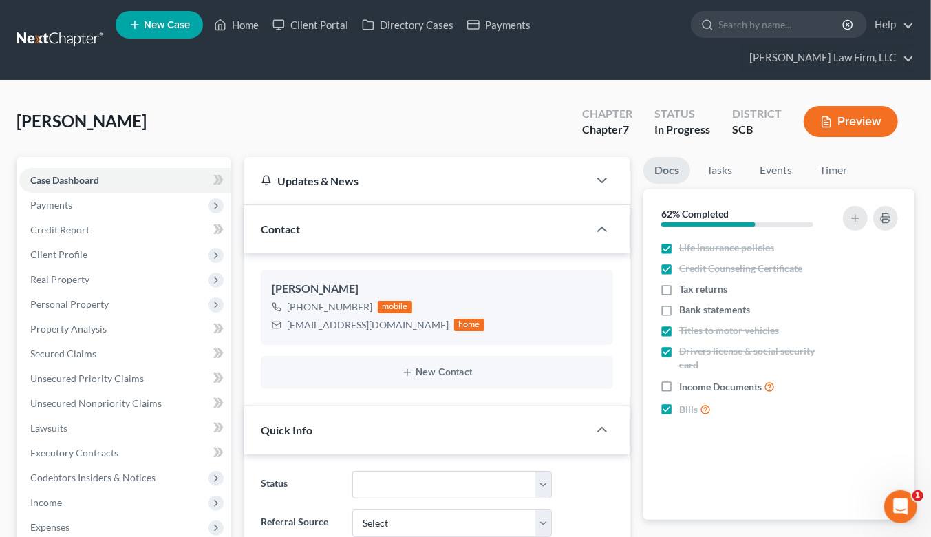
select select "1"
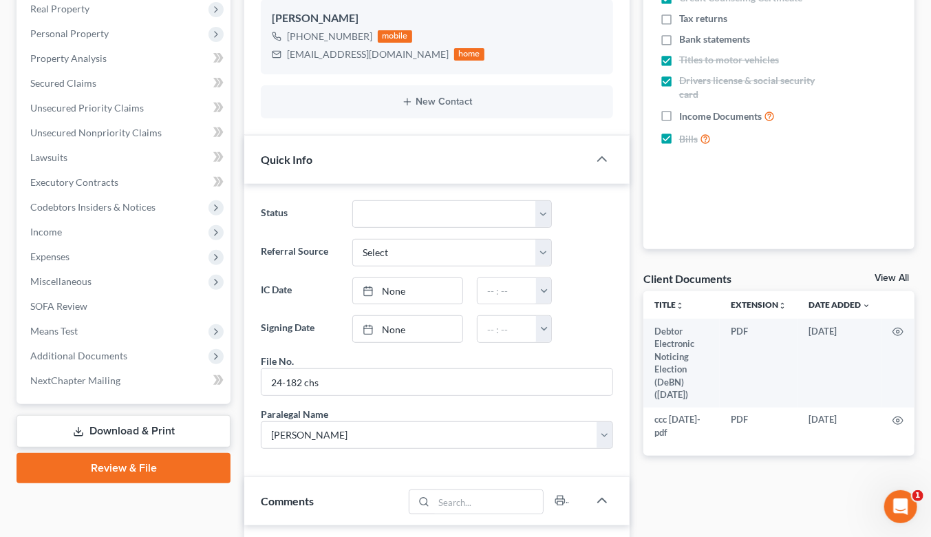
scroll to position [229, 0]
